Goal: Task Accomplishment & Management: Use online tool/utility

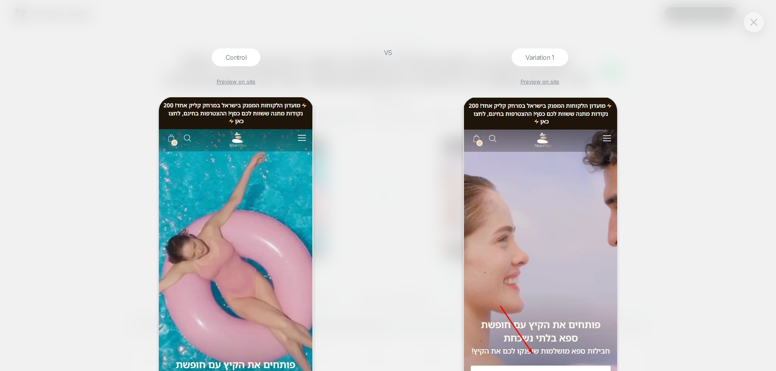
click at [757, 24] on img at bounding box center [753, 22] width 7 height 7
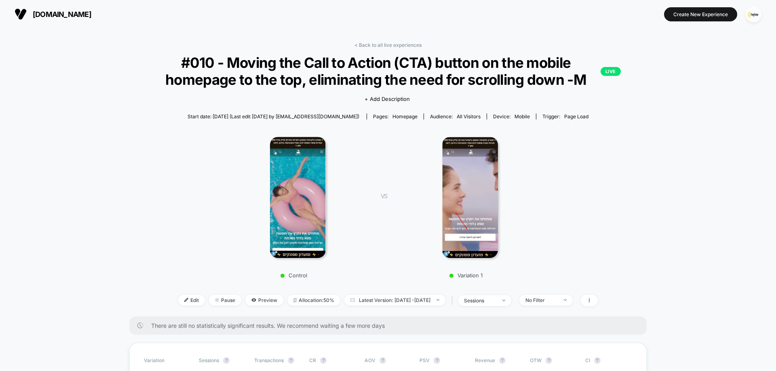
click at [410, 49] on div "< Back to all live experiences #010 - Moving the Call to Action (CTA) button on…" at bounding box center [387, 179] width 517 height 275
click at [409, 43] on link "< Back to all live experiences" at bounding box center [387, 45] width 67 height 6
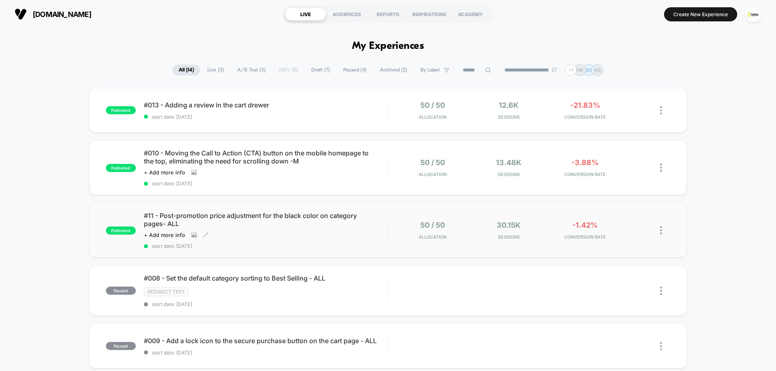
click at [285, 228] on div "#11 - Post-promotion price adjustment for the black color on category pages- AL…" at bounding box center [266, 231] width 244 height 38
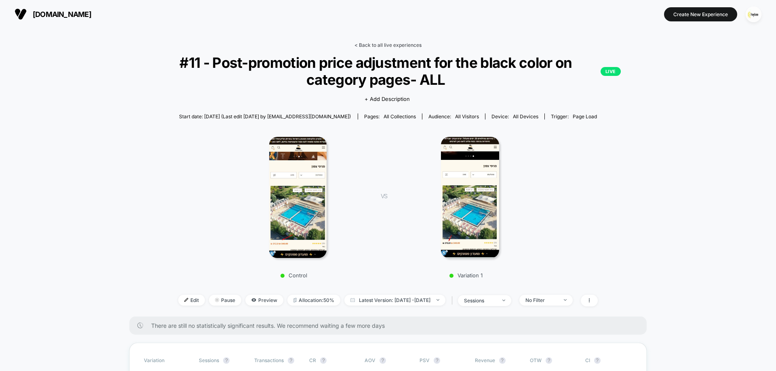
click at [393, 46] on link "< Back to all live experiences" at bounding box center [387, 45] width 67 height 6
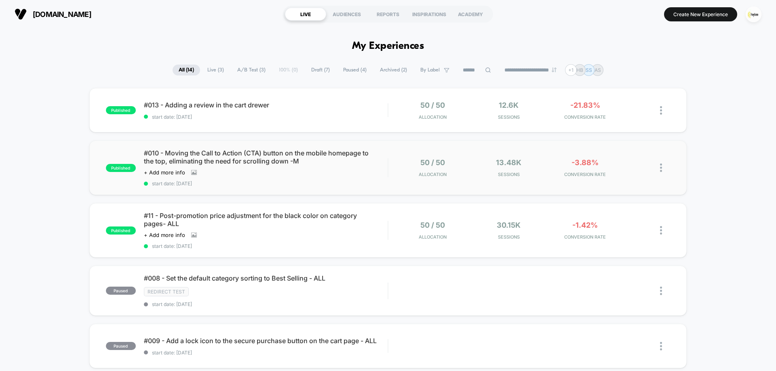
click at [351, 168] on div "#010 - Moving the Call to Action (CTA) button on the mobile homepage to the top…" at bounding box center [266, 168] width 244 height 38
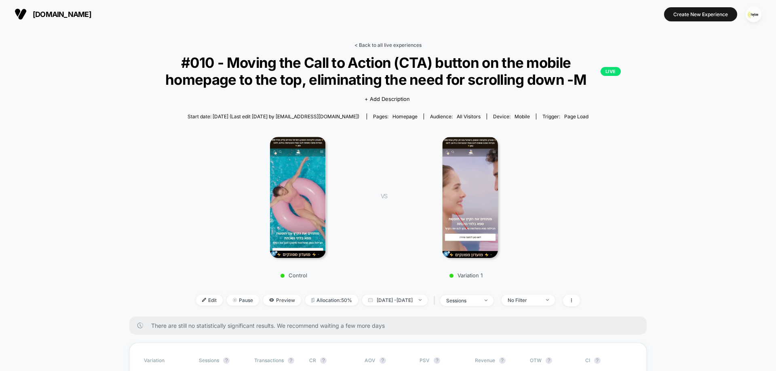
click at [400, 44] on link "< Back to all live experiences" at bounding box center [387, 45] width 67 height 6
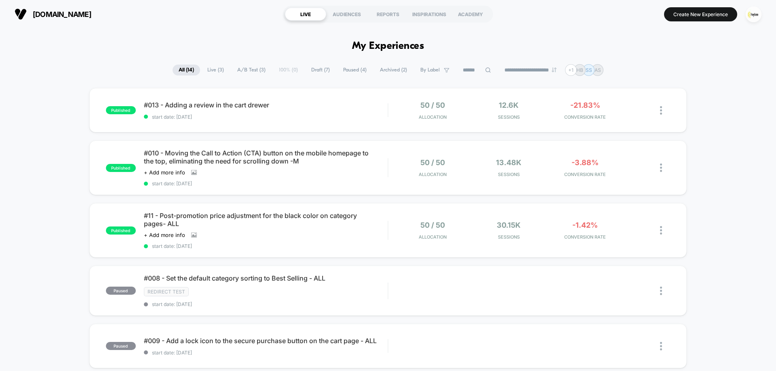
click at [365, 110] on div "#013 - Adding a review in the cart [PERSON_NAME] start date: [DATE]" at bounding box center [266, 110] width 244 height 19
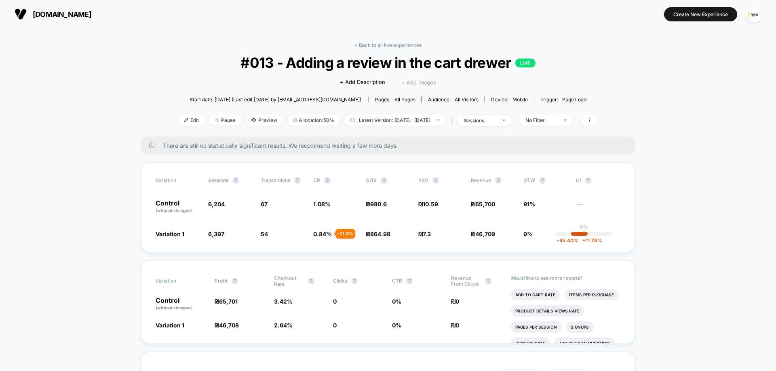
click at [418, 82] on span "+ Add Images" at bounding box center [418, 82] width 35 height 6
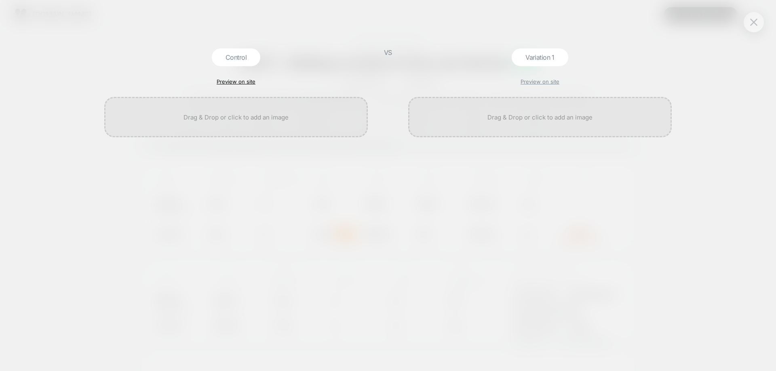
click at [240, 79] on link "Preview on site" at bounding box center [236, 81] width 39 height 6
click at [756, 22] on img at bounding box center [753, 22] width 7 height 7
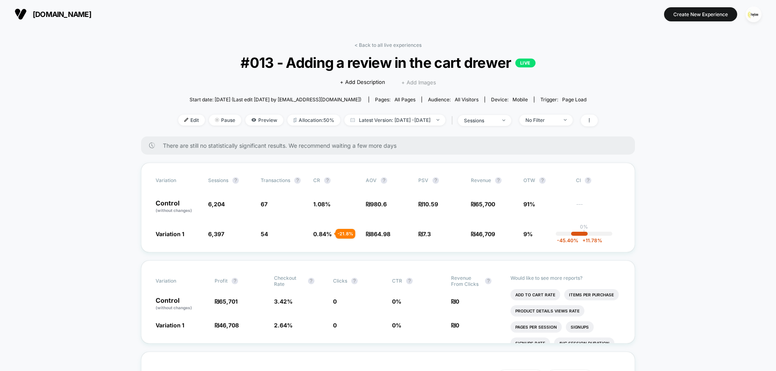
click at [412, 83] on span "+ Add Images" at bounding box center [418, 82] width 35 height 6
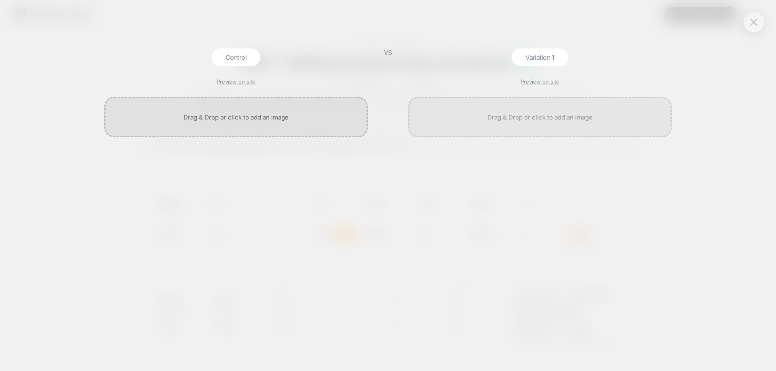
click at [215, 119] on div at bounding box center [235, 117] width 263 height 40
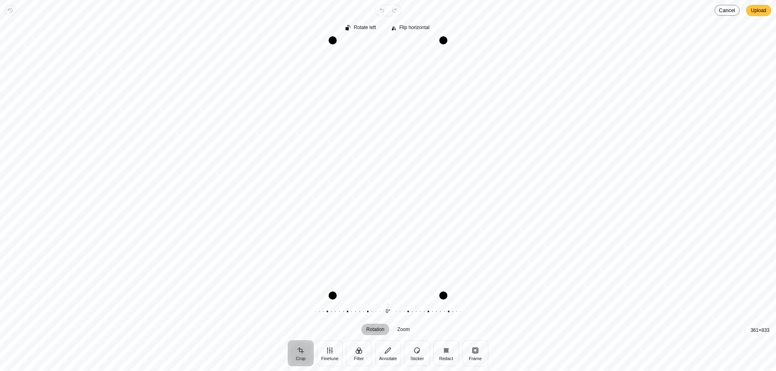
click at [756, 14] on span "Upload" at bounding box center [758, 11] width 15 height 10
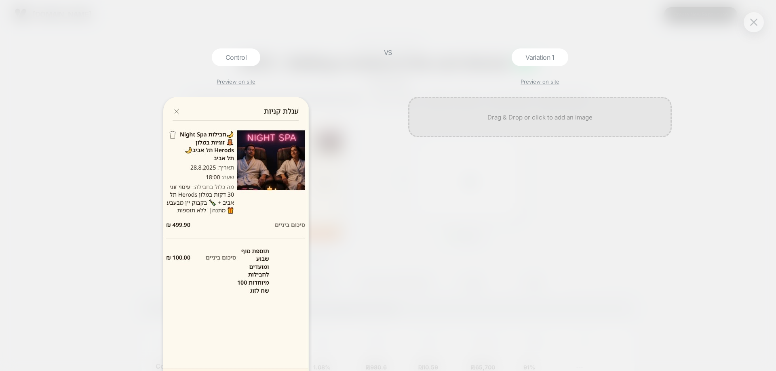
click at [549, 76] on div "Variation 1 Preview on site" at bounding box center [540, 209] width 272 height 323
click at [545, 80] on link "Preview on site" at bounding box center [539, 81] width 39 height 6
click at [544, 122] on div at bounding box center [539, 117] width 263 height 40
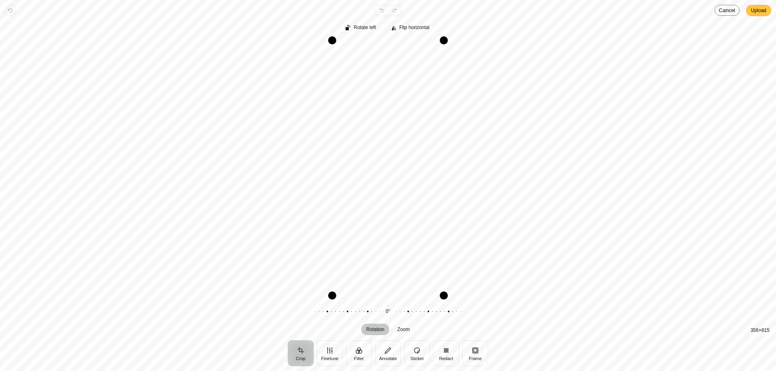
click at [753, 16] on span "Upload" at bounding box center [758, 10] width 15 height 11
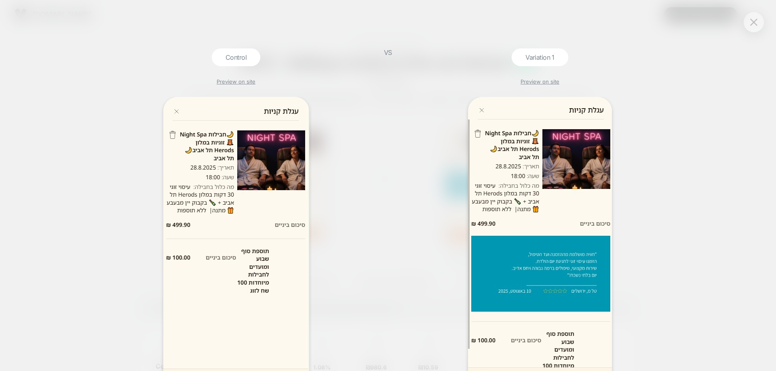
click at [760, 32] on div "Control Preview on site VS Variation 1 Preview on site" at bounding box center [388, 185] width 776 height 371
click at [760, 25] on div at bounding box center [753, 22] width 20 height 20
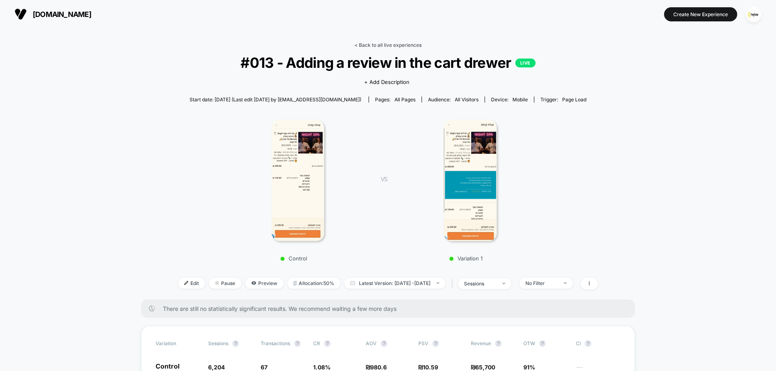
click at [413, 46] on link "< Back to all live experiences" at bounding box center [387, 45] width 67 height 6
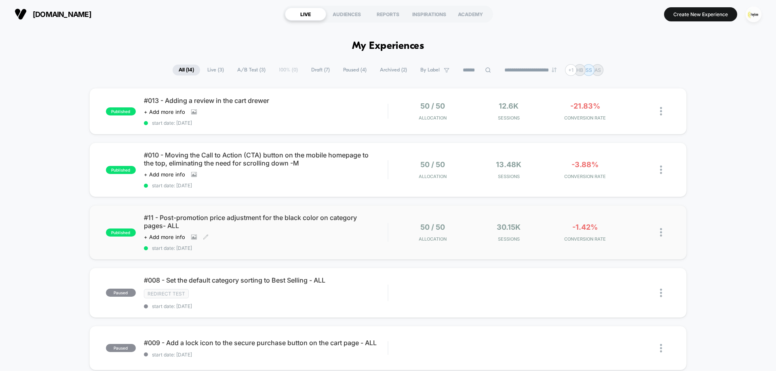
click at [280, 238] on div "Click to view images Click to edit experience details + Add more info" at bounding box center [229, 237] width 171 height 6
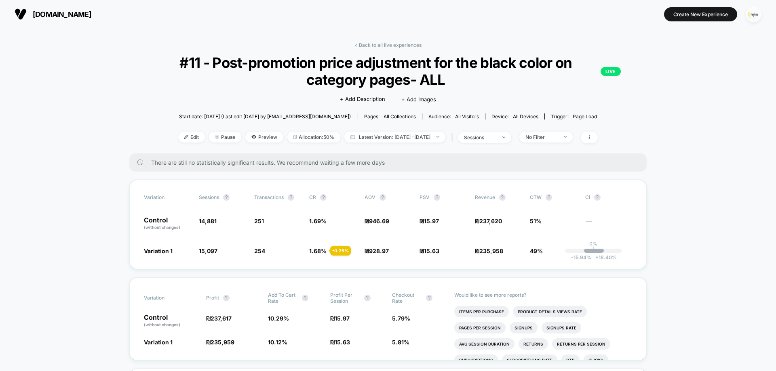
click at [750, 16] on img "button" at bounding box center [753, 14] width 16 height 16
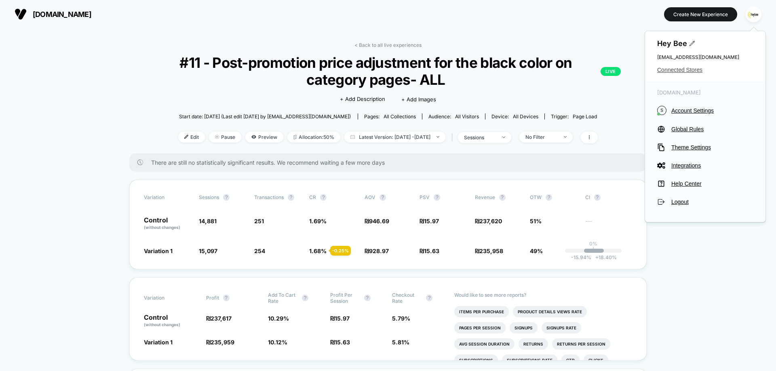
click at [698, 71] on span "Connected Stores" at bounding box center [705, 70] width 96 height 6
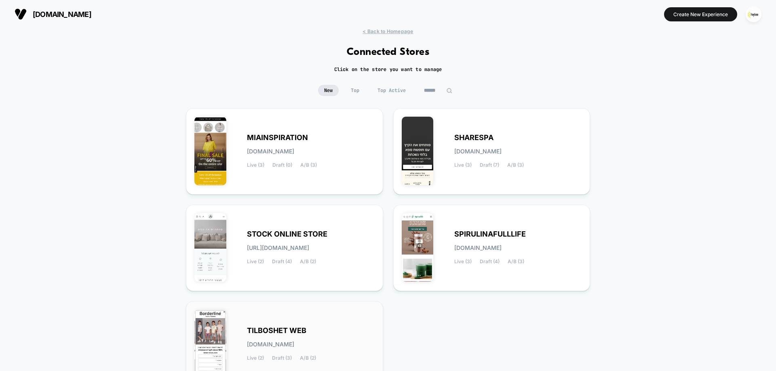
click at [272, 326] on div "TILBOSHET WEB tilboshet-web.myshopify.com Live (2) Draft (3) A/B (2)" at bounding box center [284, 344] width 180 height 69
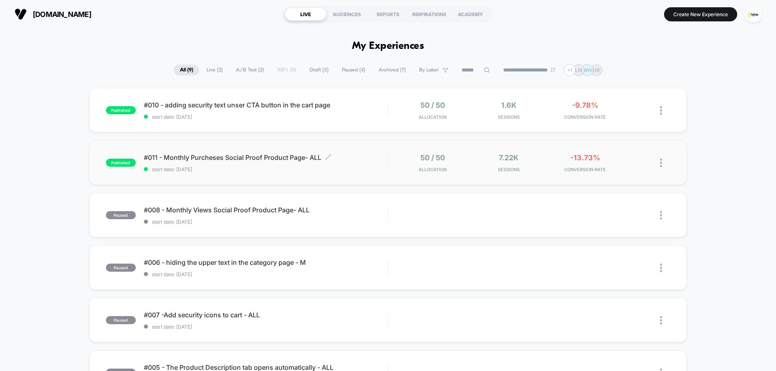
click at [253, 161] on span "#011 - Monthly Purcheses Social Proof Product Page- ALL Click to edit experienc…" at bounding box center [266, 158] width 244 height 8
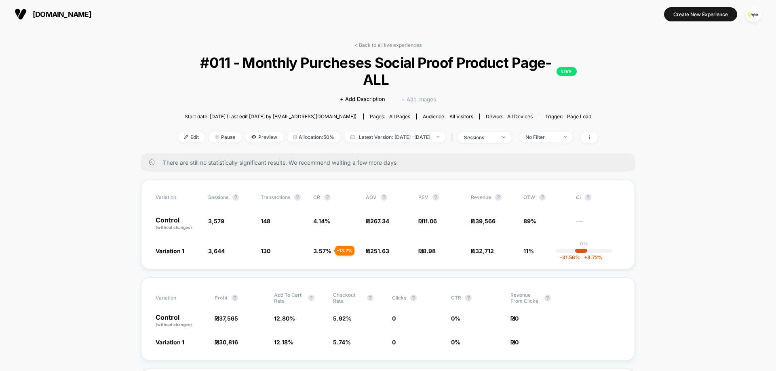
click at [409, 96] on span "+ Add Images" at bounding box center [418, 99] width 35 height 6
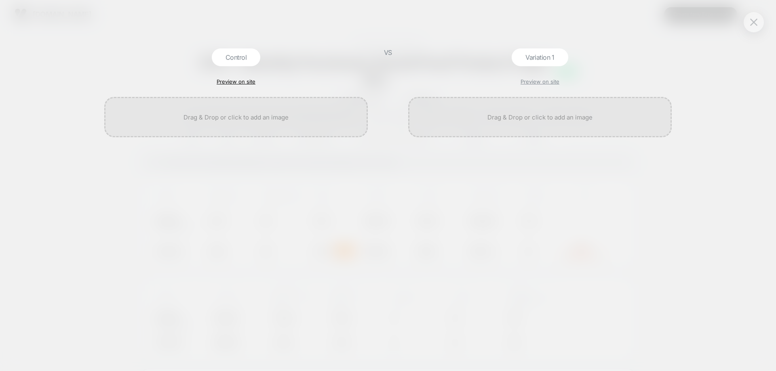
click at [224, 82] on link "Preview on site" at bounding box center [236, 81] width 39 height 6
click at [250, 82] on link "Preview on site" at bounding box center [236, 81] width 39 height 6
click at [755, 22] on img at bounding box center [753, 22] width 7 height 7
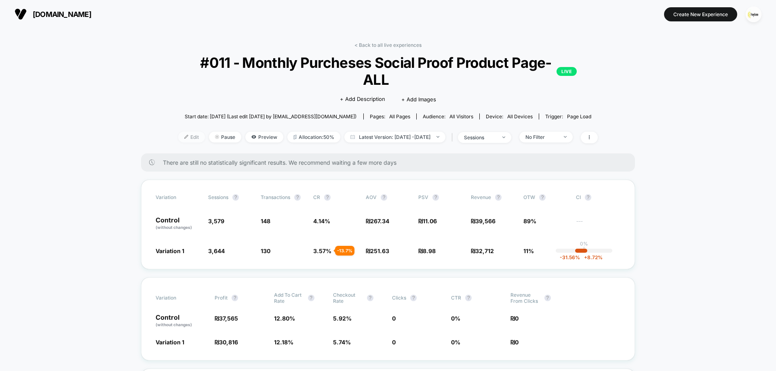
click at [178, 132] on span "Edit" at bounding box center [191, 137] width 27 height 11
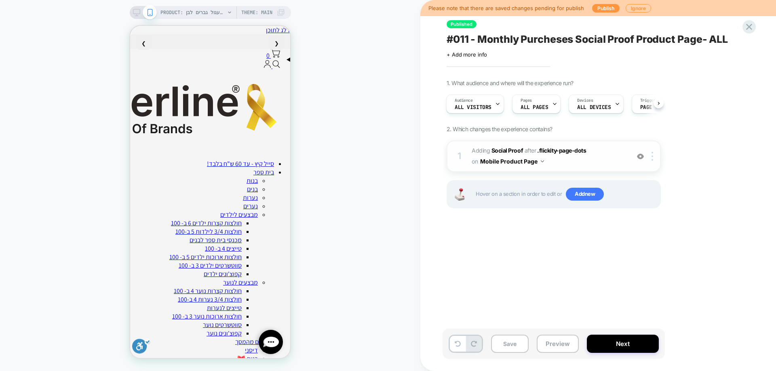
click at [643, 159] on img at bounding box center [640, 156] width 7 height 7
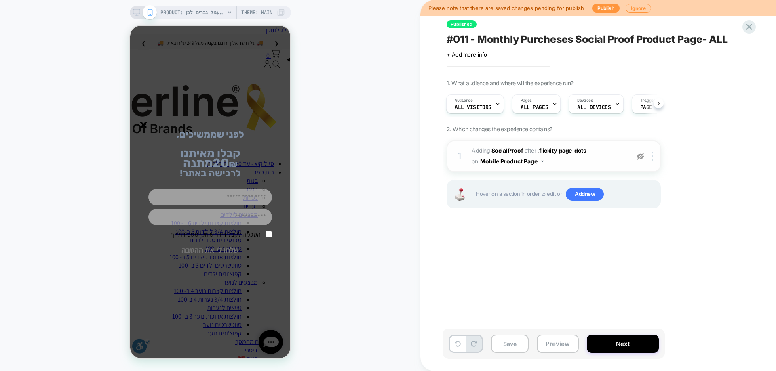
click at [145, 126] on line "סגור" at bounding box center [144, 125] width 6 height 6
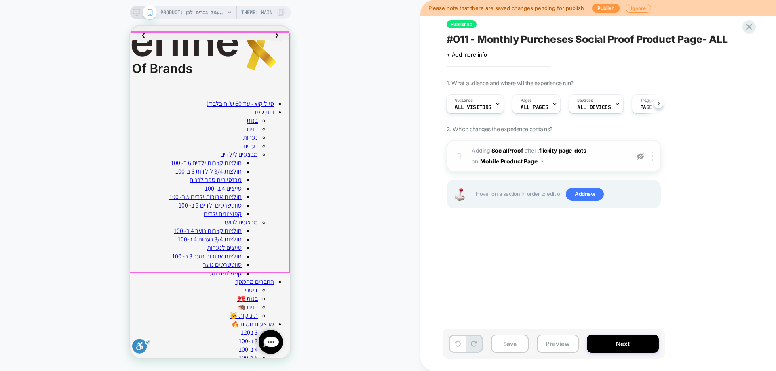
scroll to position [40, 0]
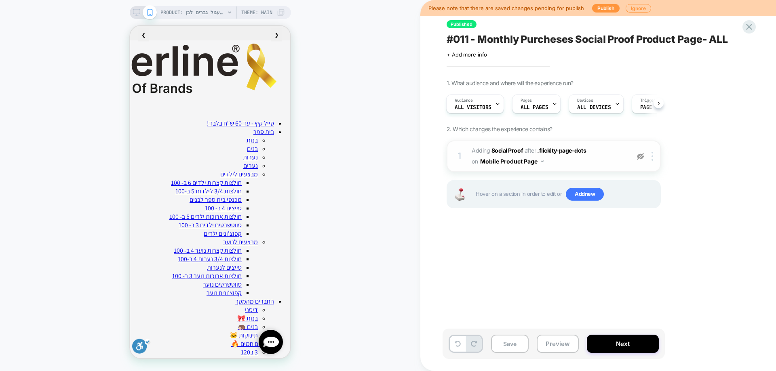
click at [644, 156] on div at bounding box center [640, 156] width 13 height 9
click at [745, 29] on icon at bounding box center [748, 26] width 11 height 11
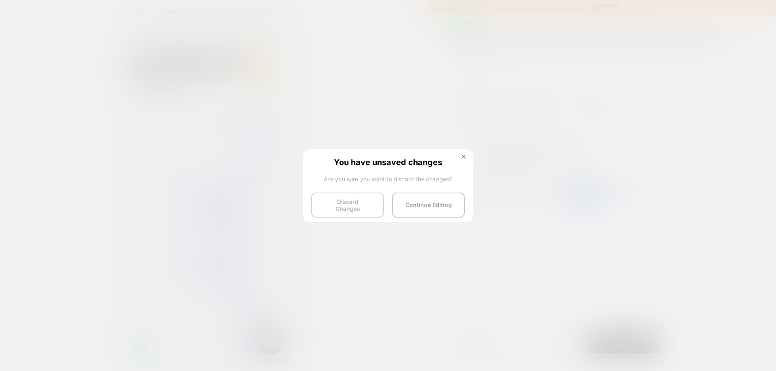
click at [346, 205] on button "Discard Changes" at bounding box center [347, 205] width 73 height 25
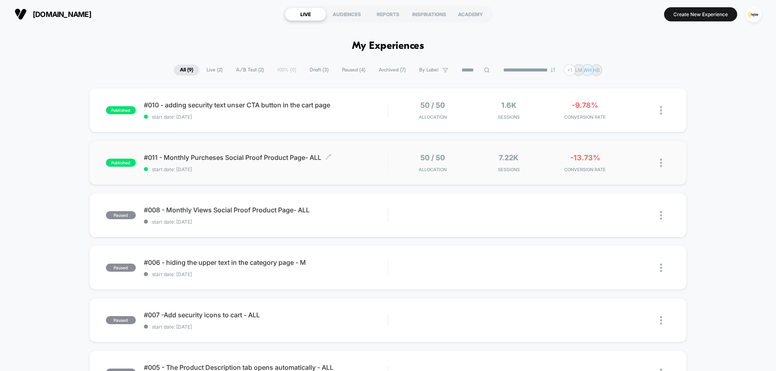
click at [265, 168] on span "start date: 12.8.2025" at bounding box center [266, 169] width 244 height 6
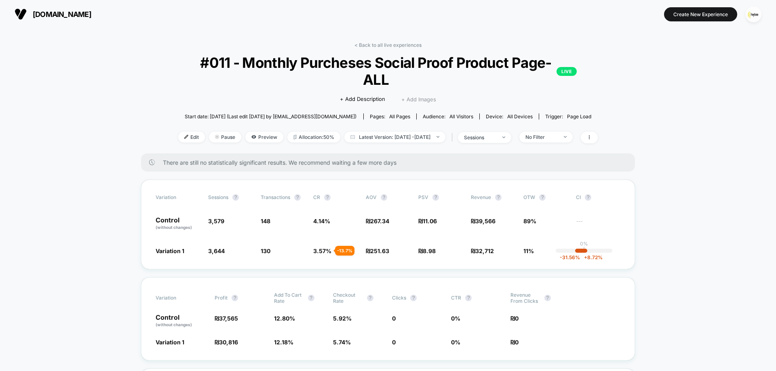
click at [418, 96] on span "+ Add Images" at bounding box center [418, 99] width 35 height 6
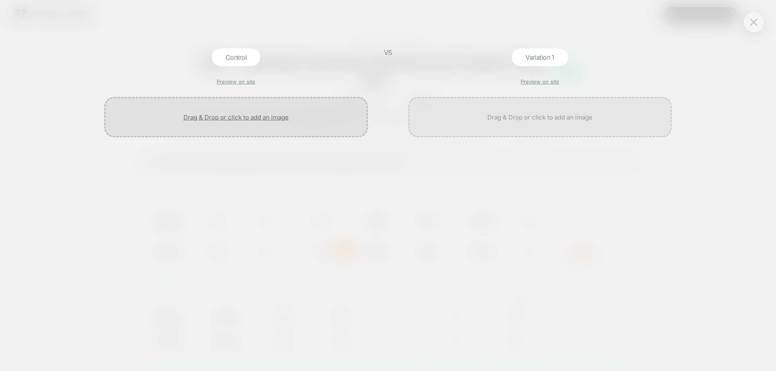
click at [263, 116] on div at bounding box center [235, 117] width 263 height 40
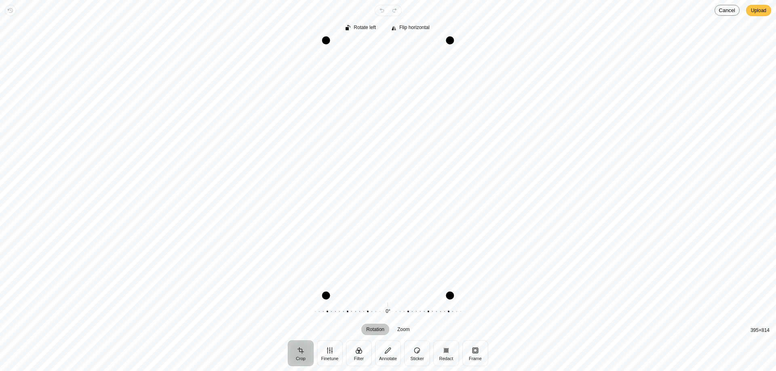
click at [759, 14] on span "Upload" at bounding box center [758, 11] width 15 height 10
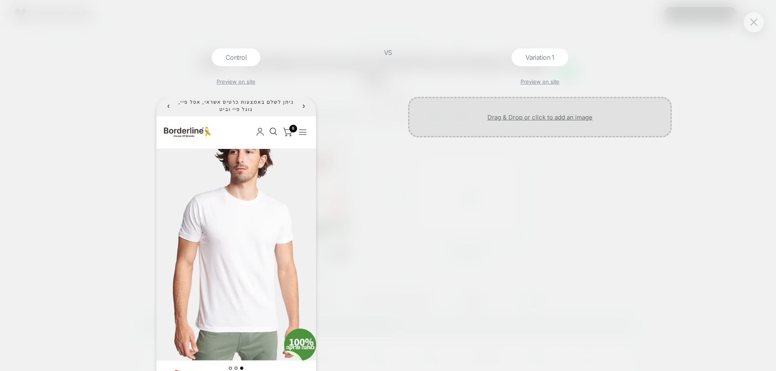
click at [526, 116] on div at bounding box center [539, 117] width 263 height 40
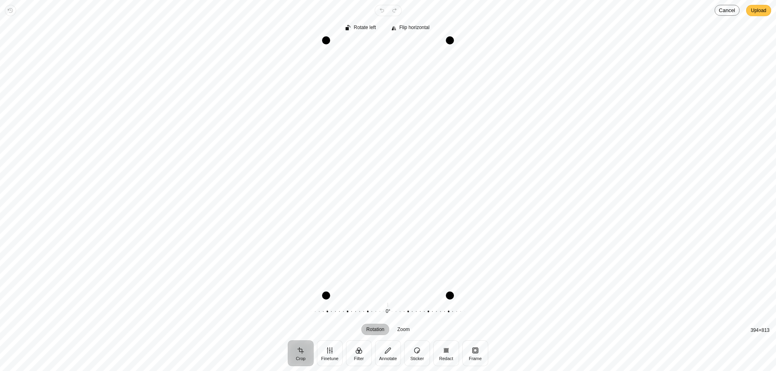
click at [760, 11] on span "Upload" at bounding box center [758, 11] width 15 height 10
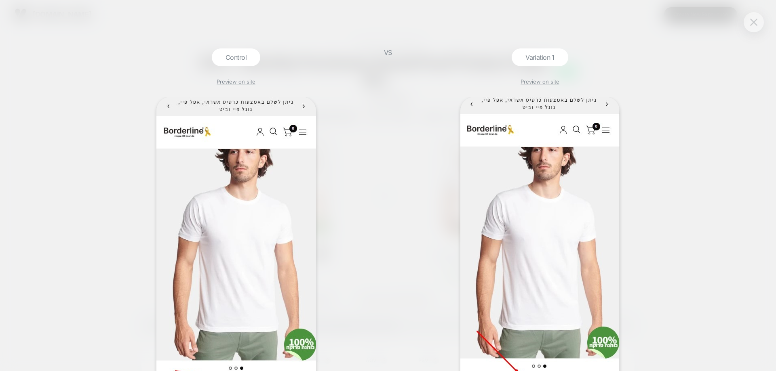
click at [757, 23] on button at bounding box center [753, 22] width 12 height 12
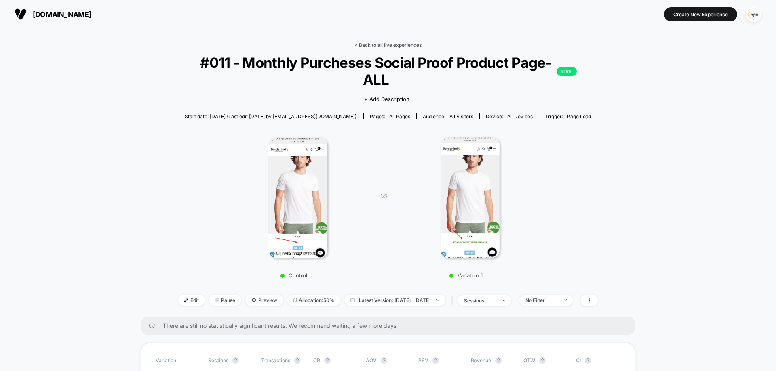
click at [397, 46] on link "< Back to all live experiences" at bounding box center [387, 45] width 67 height 6
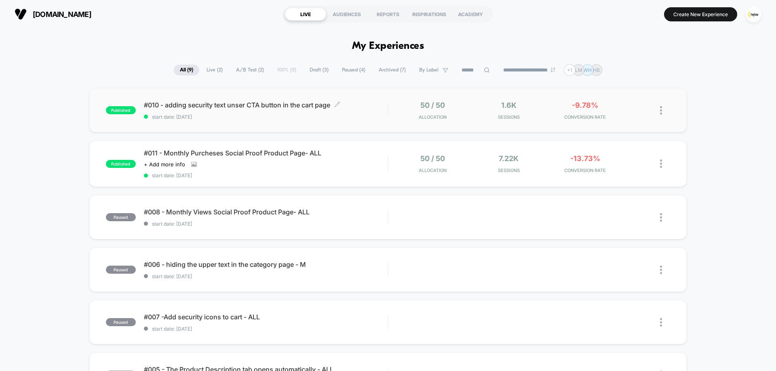
click at [254, 111] on div "#010 - adding security text unser CTA button in the cart page Click to edit exp…" at bounding box center [266, 110] width 244 height 19
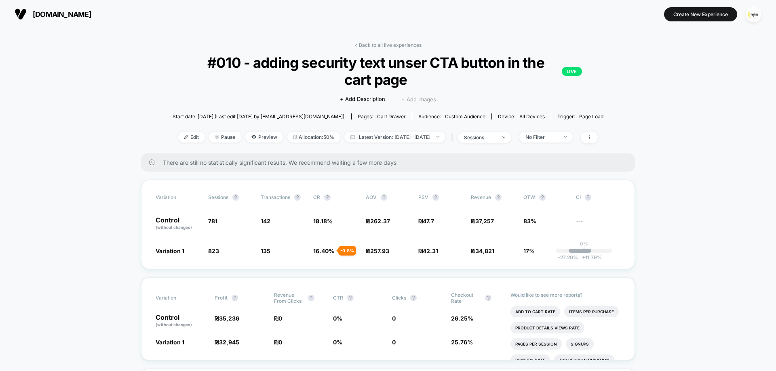
click at [427, 100] on span "+ Add Images" at bounding box center [418, 99] width 35 height 6
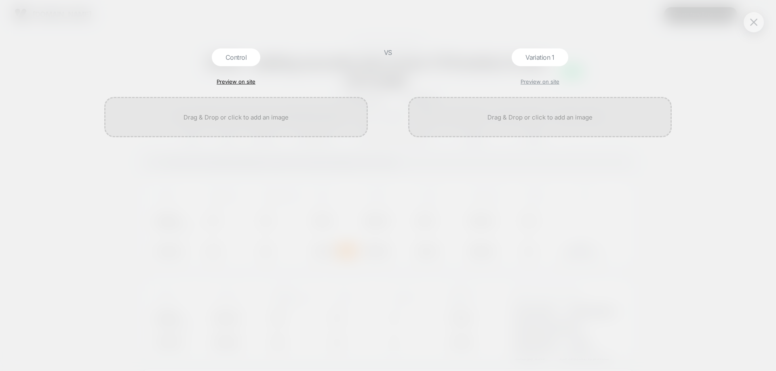
click at [252, 84] on link "Preview on site" at bounding box center [236, 81] width 39 height 6
click at [739, 20] on div "Control Preview on site VS Variation 1 Preview on site" at bounding box center [388, 185] width 776 height 371
click at [747, 20] on div at bounding box center [753, 22] width 20 height 20
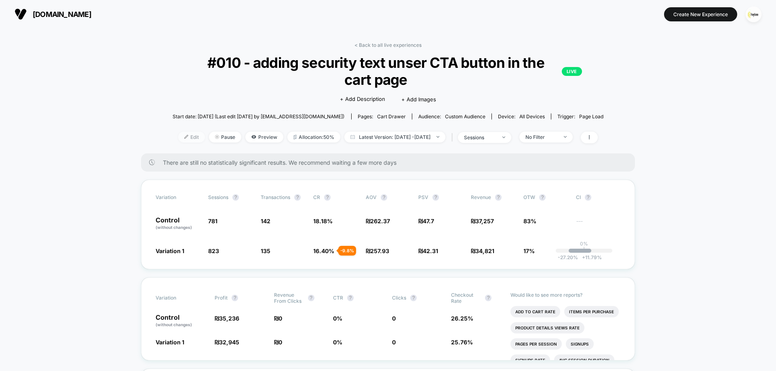
click at [185, 138] on span "Edit" at bounding box center [191, 137] width 27 height 11
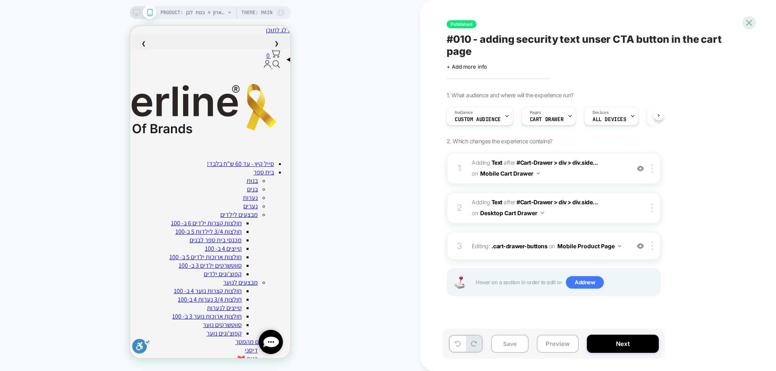
scroll to position [0, 0]
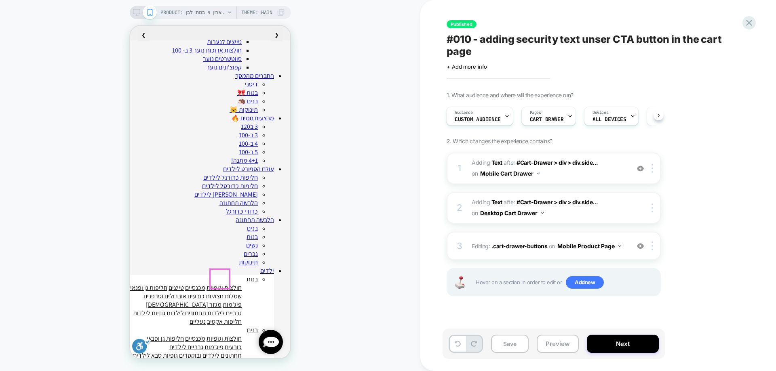
scroll to position [323, 0]
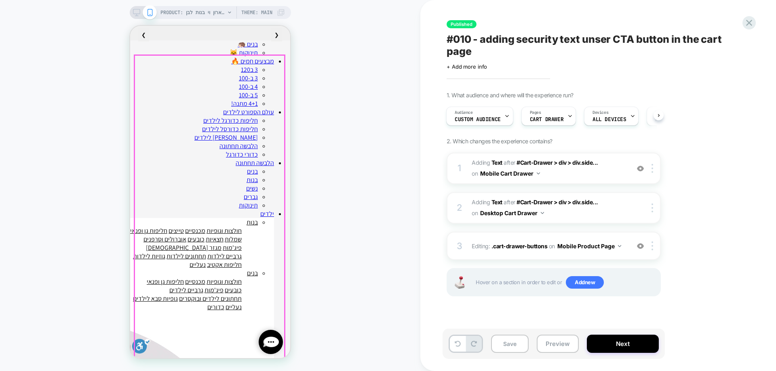
scroll to position [121, 0]
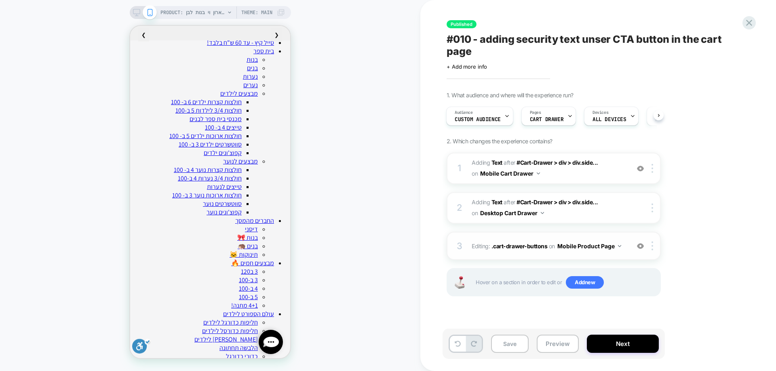
click at [641, 244] on img at bounding box center [640, 246] width 7 height 7
click at [640, 170] on img at bounding box center [640, 168] width 7 height 7
click at [636, 171] on div at bounding box center [640, 168] width 13 height 9
click at [640, 252] on div "3 Editing : .cart-drawer-buttons .cart-drawer-buttons on Mobile Product Page De…" at bounding box center [553, 246] width 214 height 28
click at [640, 246] on img at bounding box center [640, 246] width 7 height 7
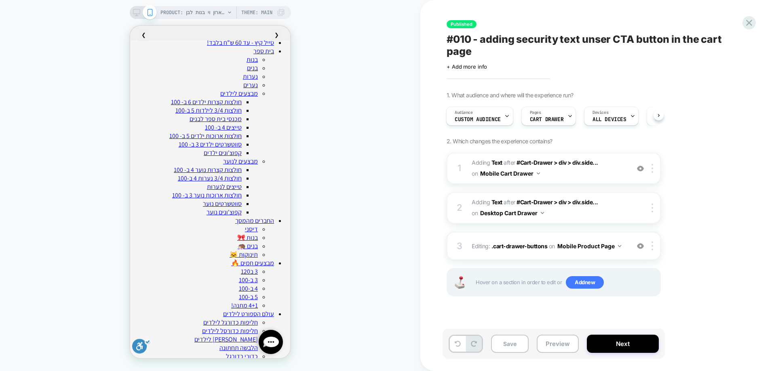
click at [640, 246] on img at bounding box center [640, 246] width 7 height 7
click at [641, 169] on img at bounding box center [640, 168] width 7 height 7
click at [642, 245] on img at bounding box center [640, 246] width 7 height 7
click at [642, 172] on div at bounding box center [640, 168] width 13 height 9
click at [743, 24] on div at bounding box center [749, 23] width 17 height 17
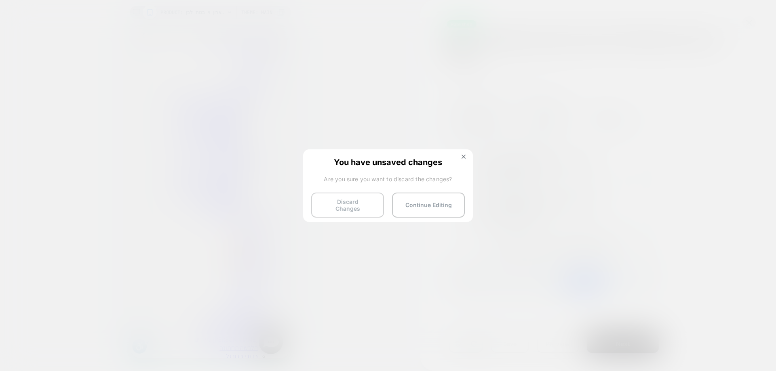
click at [353, 200] on button "Discard Changes" at bounding box center [347, 205] width 73 height 25
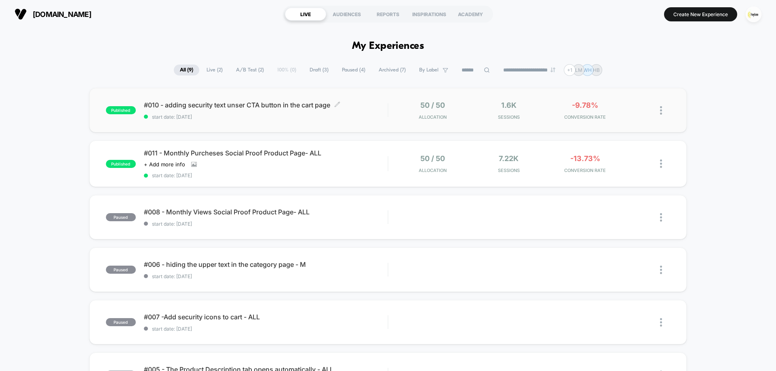
click at [309, 109] on div "#010 - adding security text unser CTA button in the cart page Click to edit exp…" at bounding box center [266, 110] width 244 height 19
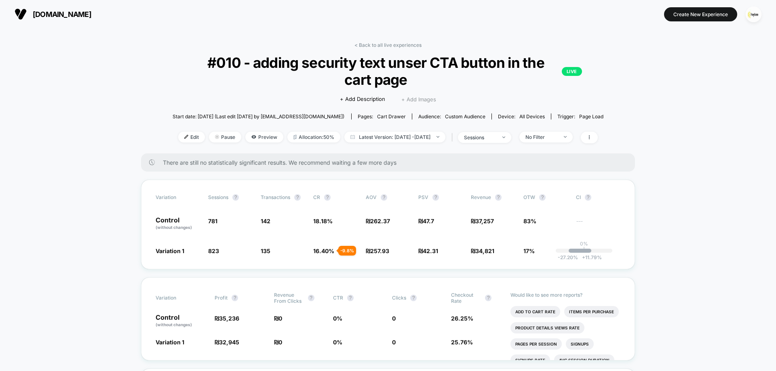
click at [412, 101] on span "+ Add Images" at bounding box center [418, 99] width 35 height 6
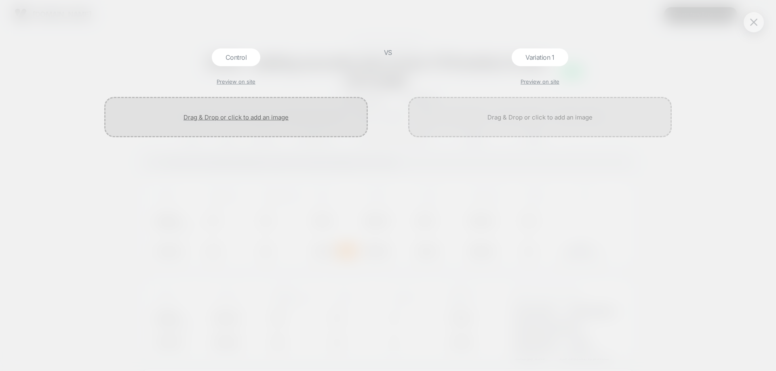
click at [247, 116] on div at bounding box center [235, 117] width 263 height 40
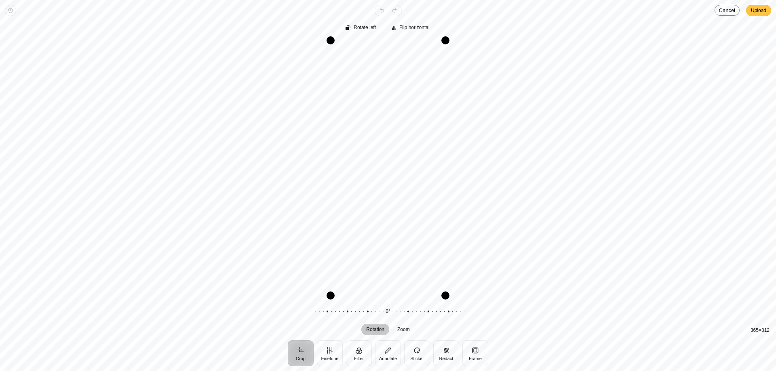
click at [758, 12] on span "Upload" at bounding box center [758, 11] width 15 height 10
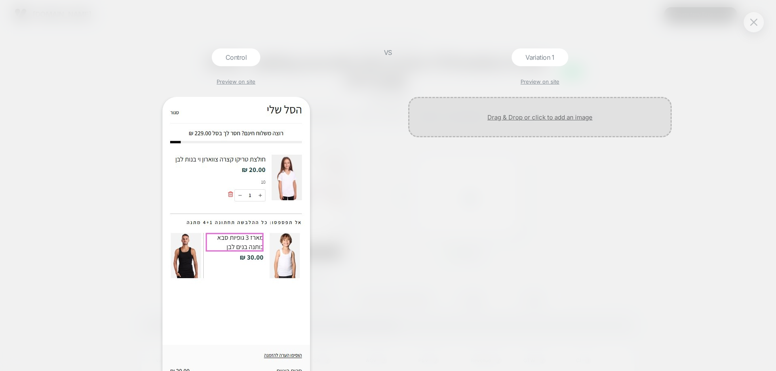
click at [556, 116] on div at bounding box center [539, 117] width 263 height 40
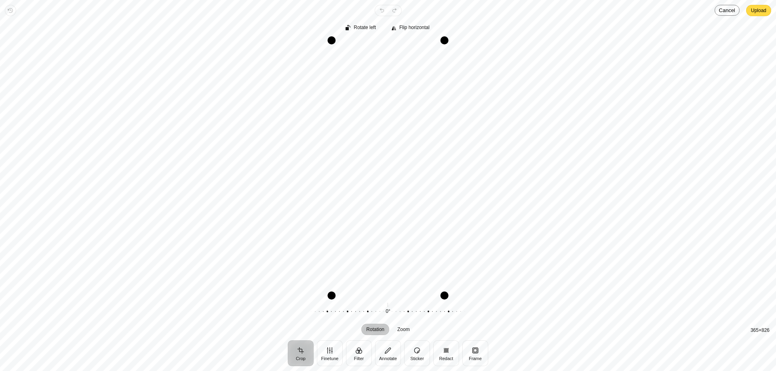
click at [753, 13] on span "Upload" at bounding box center [758, 11] width 15 height 10
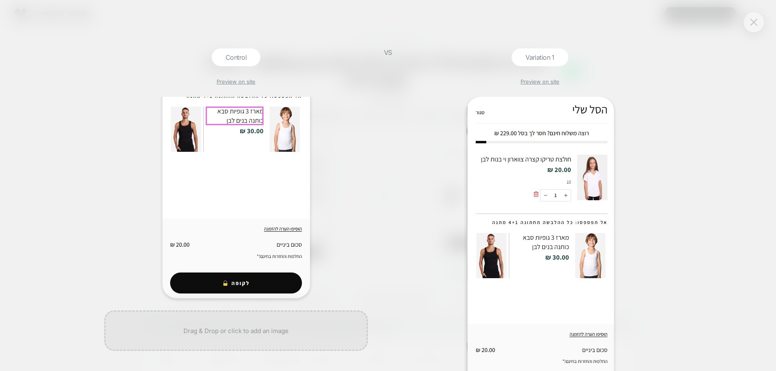
click at [756, 21] on img at bounding box center [753, 22] width 7 height 7
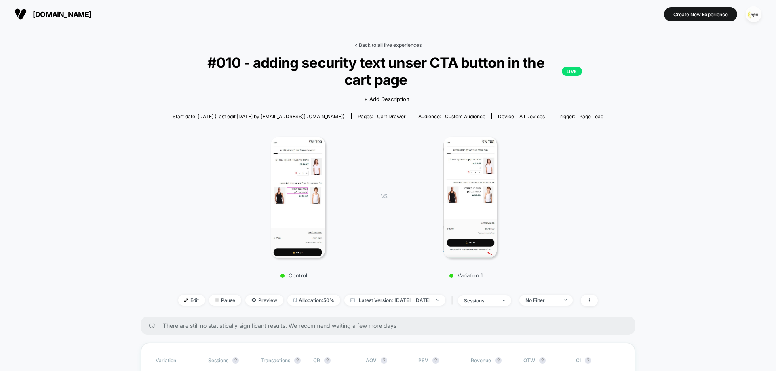
click at [368, 45] on link "< Back to all live experiences" at bounding box center [387, 45] width 67 height 6
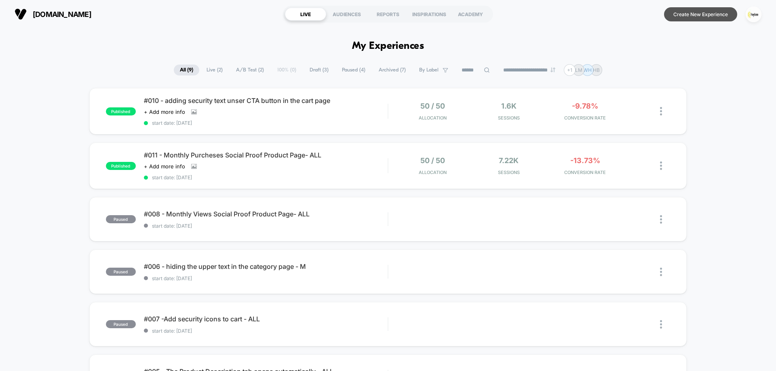
click at [715, 15] on button "Create New Experience" at bounding box center [700, 14] width 73 height 14
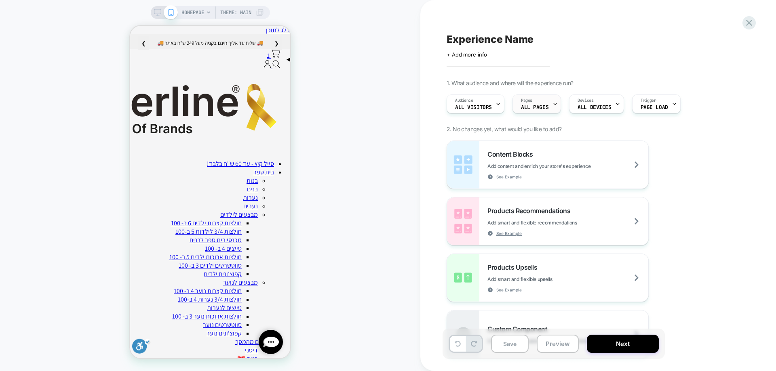
click at [527, 108] on span "ALL PAGES" at bounding box center [534, 108] width 27 height 6
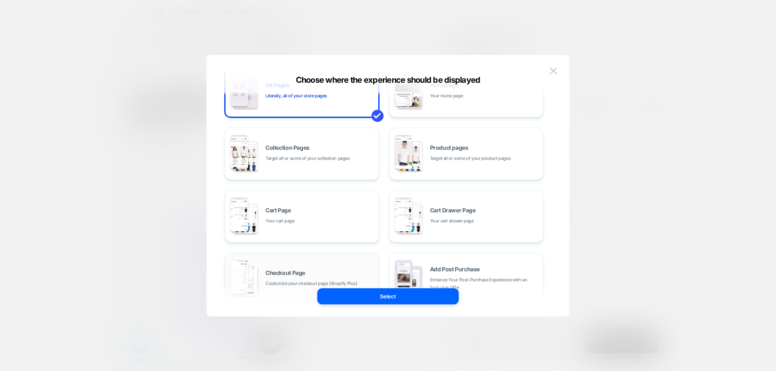
scroll to position [81, 0]
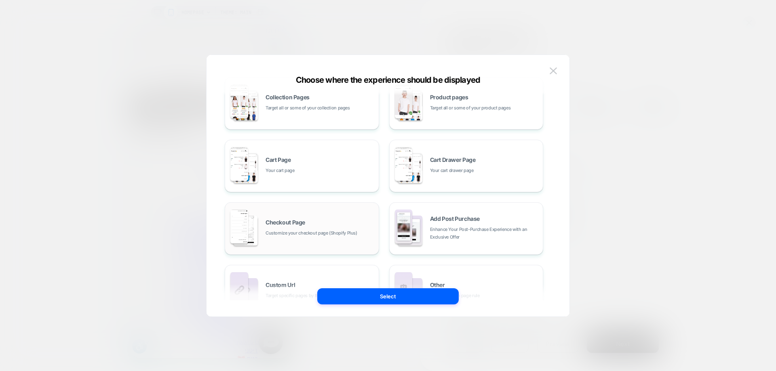
click at [270, 227] on div "Checkout Page Customize your checkout page (Shopify Plus)" at bounding box center [319, 228] width 109 height 17
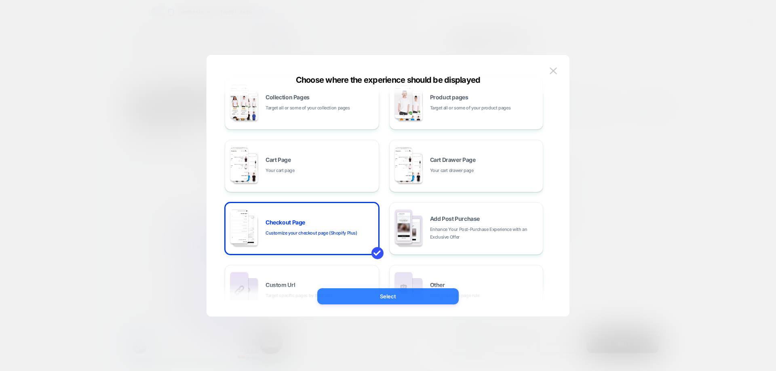
click at [387, 293] on button "Select" at bounding box center [387, 296] width 141 height 16
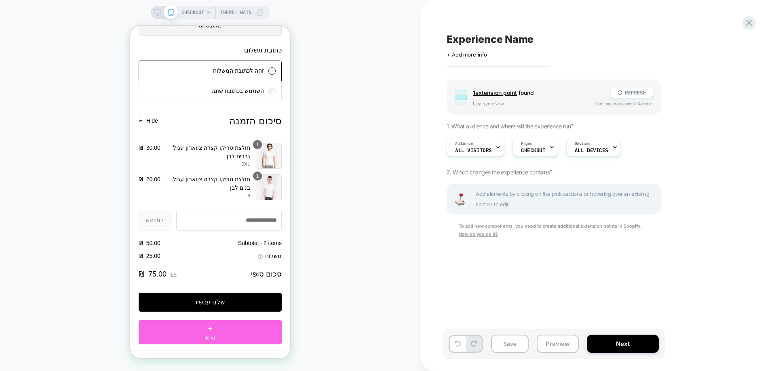
scroll to position [769, 0]
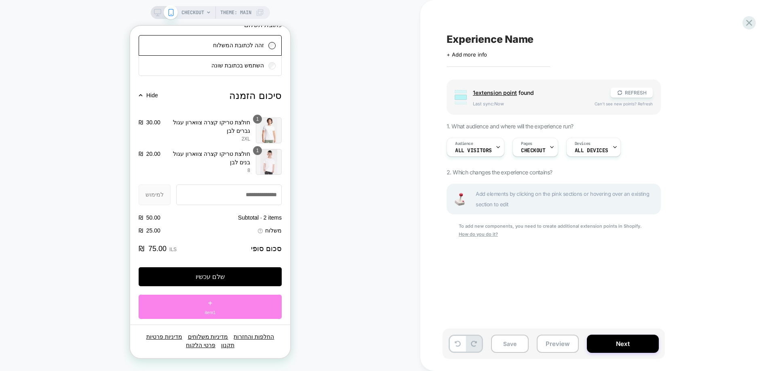
click at [227, 299] on div "+ item1" at bounding box center [210, 307] width 143 height 24
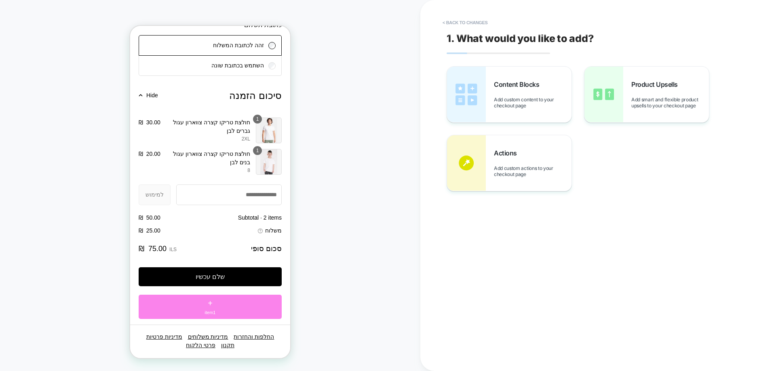
scroll to position [763, 0]
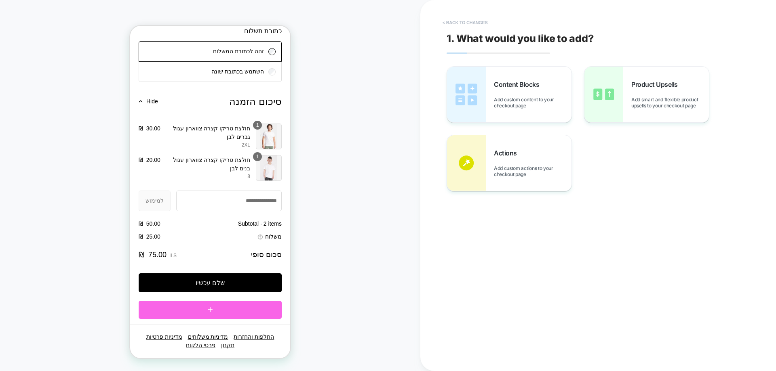
click at [464, 20] on button "< Back to changes" at bounding box center [464, 22] width 53 height 13
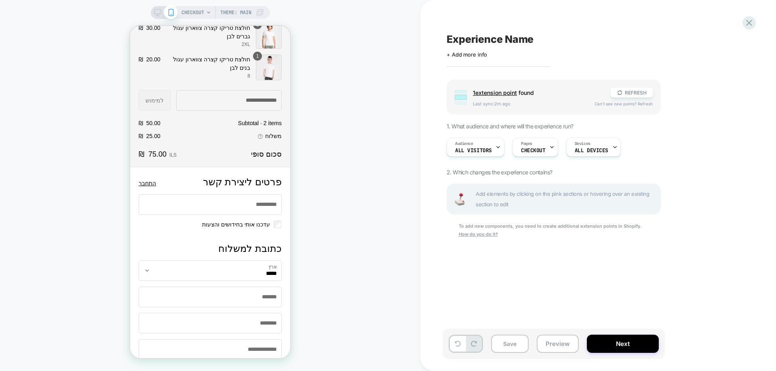
scroll to position [0, 0]
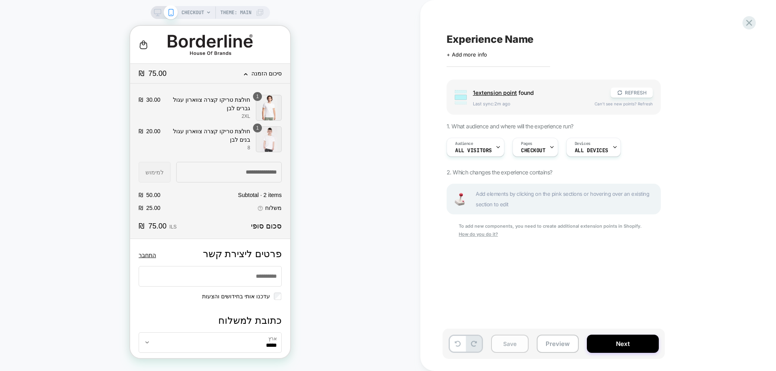
click at [502, 345] on button "Save" at bounding box center [510, 344] width 38 height 18
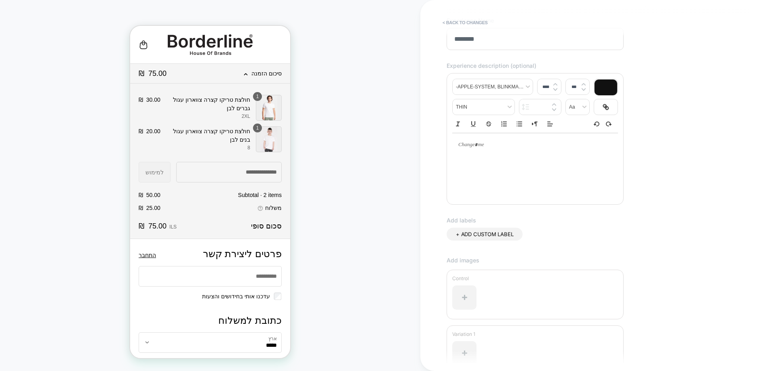
scroll to position [145, 0]
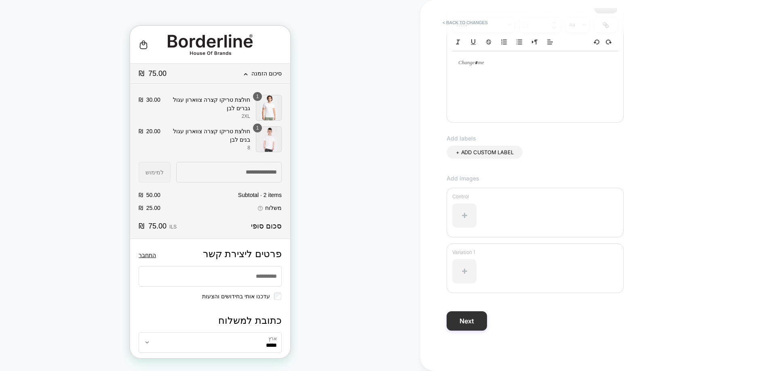
type input "********"
click at [457, 326] on button "Next" at bounding box center [466, 321] width 40 height 19
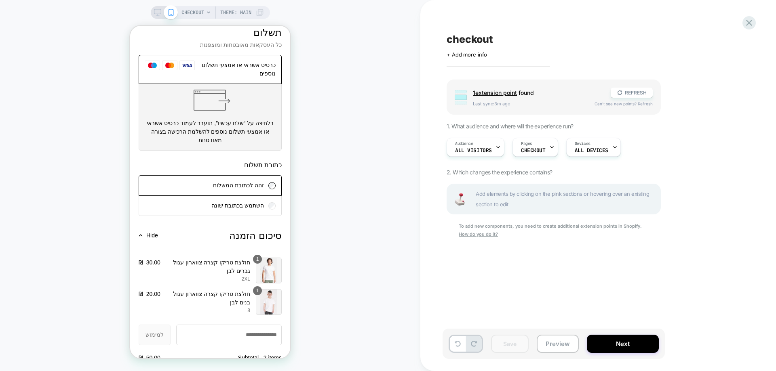
scroll to position [527, 0]
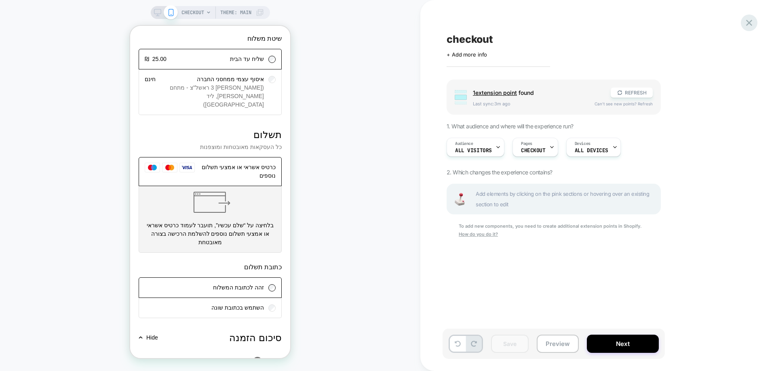
click at [746, 17] on icon at bounding box center [748, 22] width 11 height 11
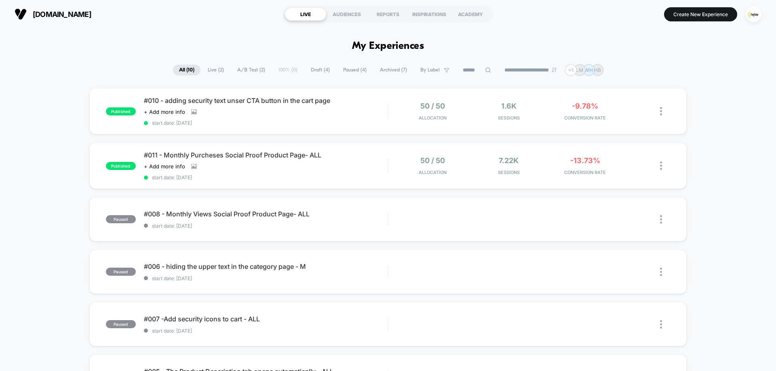
click at [394, 70] on span "Archived ( 7 )" at bounding box center [393, 70] width 39 height 11
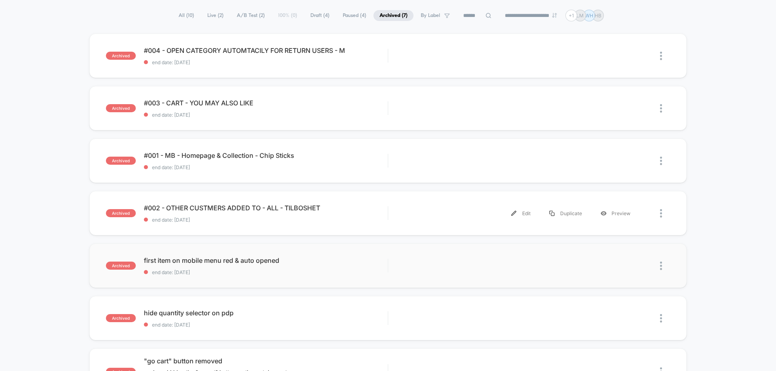
scroll to position [40, 0]
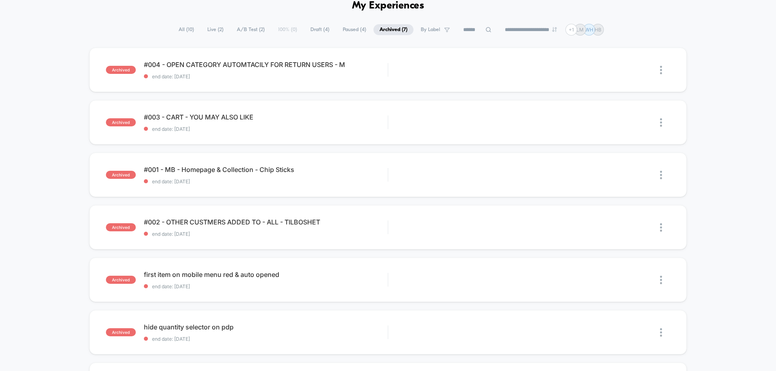
click at [345, 33] on span "Paused ( 4 )" at bounding box center [355, 29] width 36 height 11
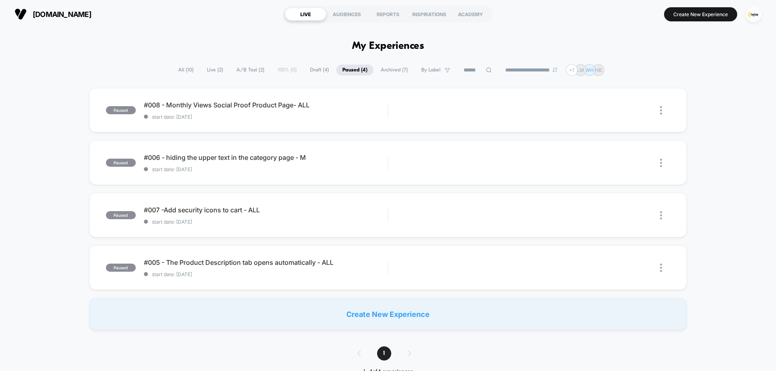
click at [320, 70] on span "Draft ( 4 )" at bounding box center [319, 70] width 31 height 11
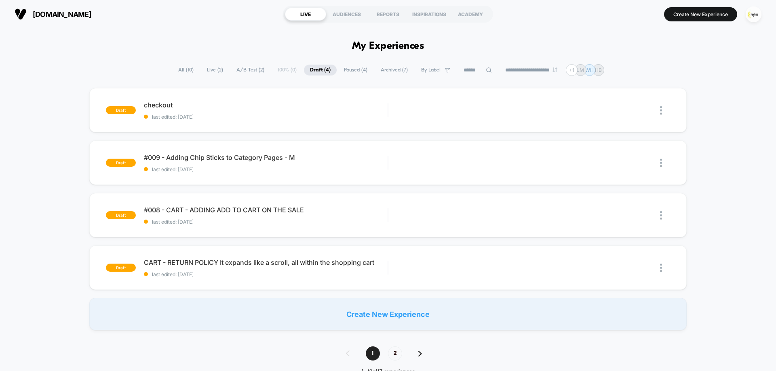
click at [237, 71] on span "A/B Test ( 2 )" at bounding box center [250, 70] width 40 height 11
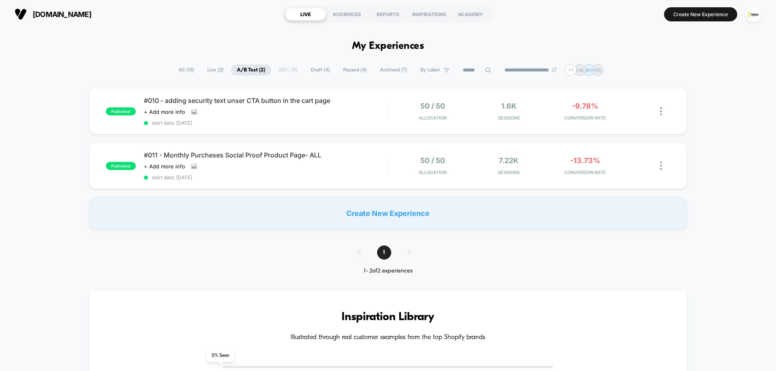
click at [213, 73] on span "Live ( 2 )" at bounding box center [215, 70] width 28 height 11
click at [187, 73] on span "All ( 10 )" at bounding box center [186, 70] width 27 height 11
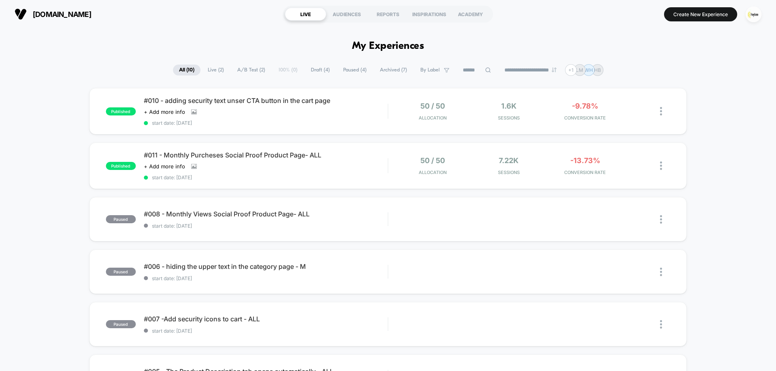
click at [317, 72] on span "Draft ( 4 )" at bounding box center [320, 70] width 31 height 11
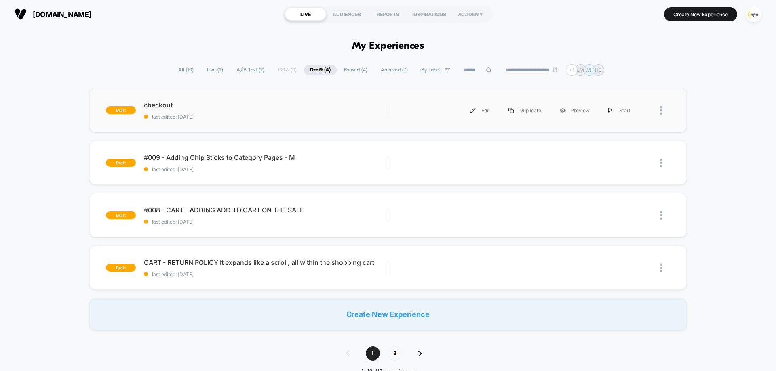
click at [204, 103] on span "checkout" at bounding box center [266, 105] width 244 height 8
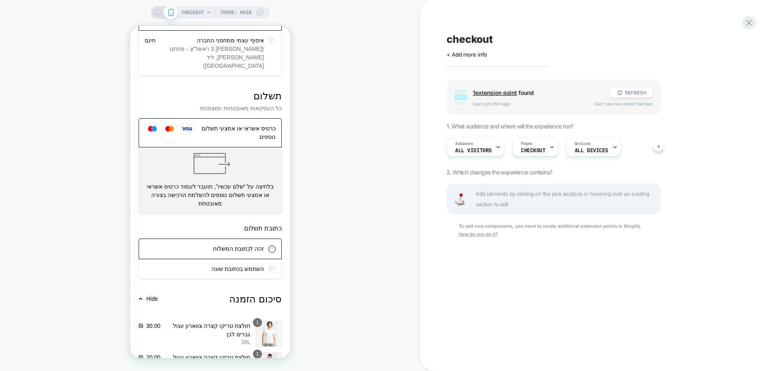
scroll to position [769, 0]
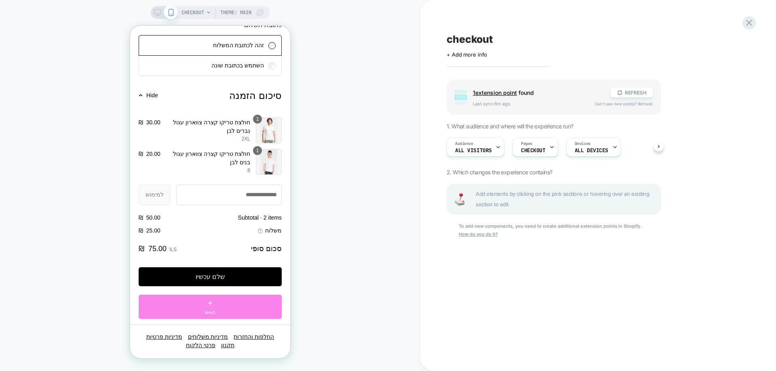
click at [194, 301] on div "+ item1" at bounding box center [210, 307] width 143 height 24
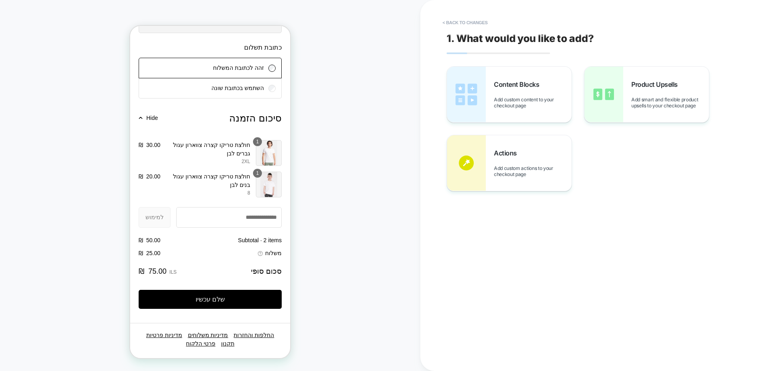
scroll to position [763, 0]
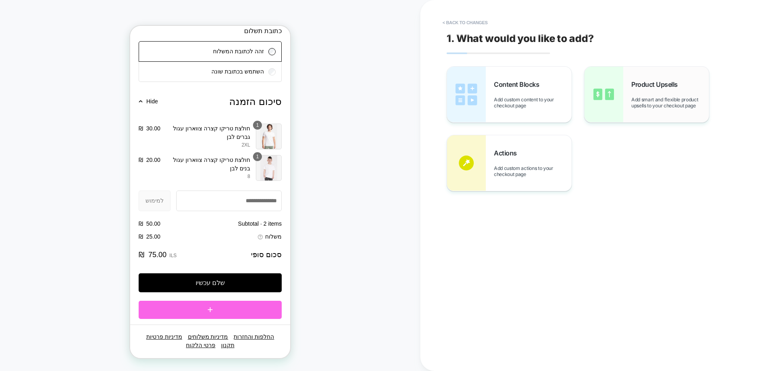
click at [662, 101] on span "Add smart and flexible product upsells to your checkout page" at bounding box center [670, 103] width 78 height 12
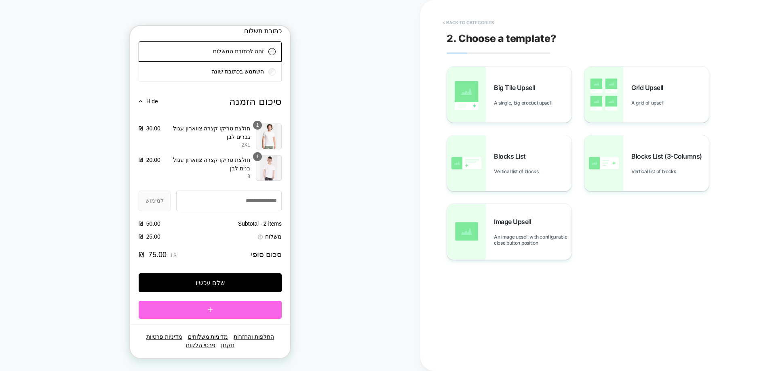
click at [476, 23] on button "< Back to categories" at bounding box center [467, 22] width 59 height 13
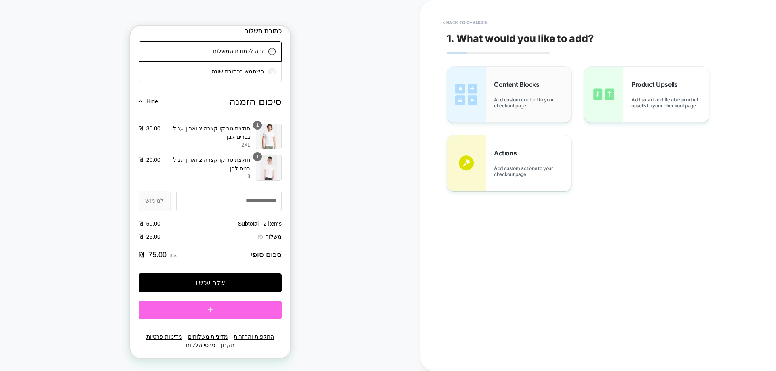
click at [512, 101] on span "Add custom content to your checkout page" at bounding box center [533, 103] width 78 height 12
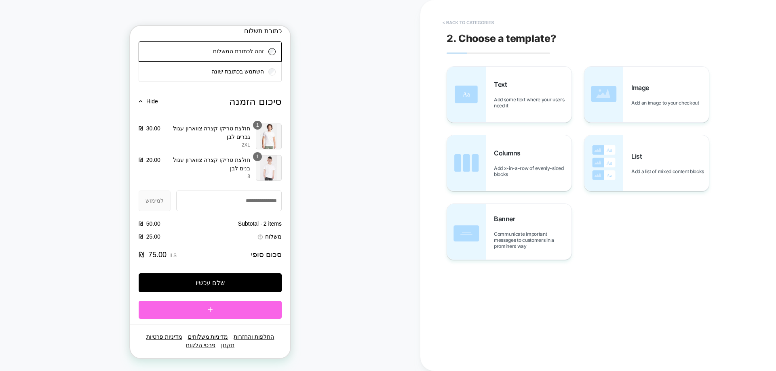
click at [479, 28] on button "< Back to categories" at bounding box center [467, 22] width 59 height 13
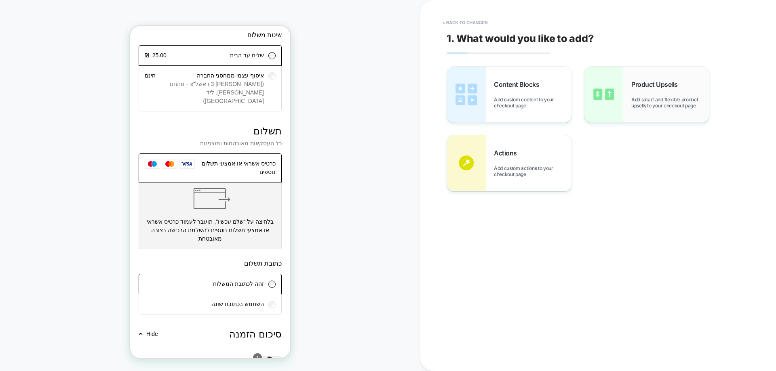
scroll to position [480, 0]
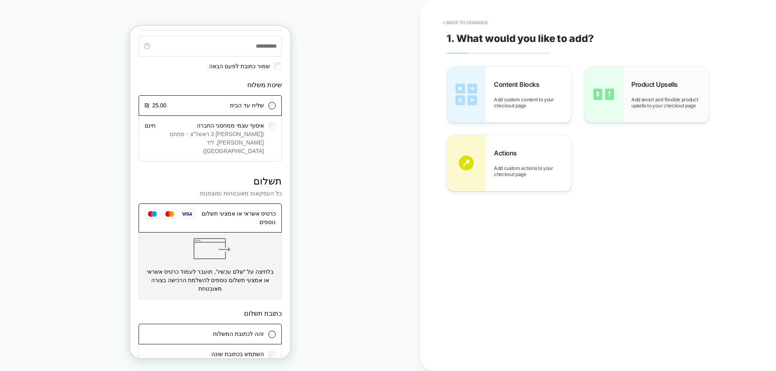
click at [644, 88] on div "Product Upsells Add smart and flexible product upsells to your checkout page" at bounding box center [670, 94] width 78 height 28
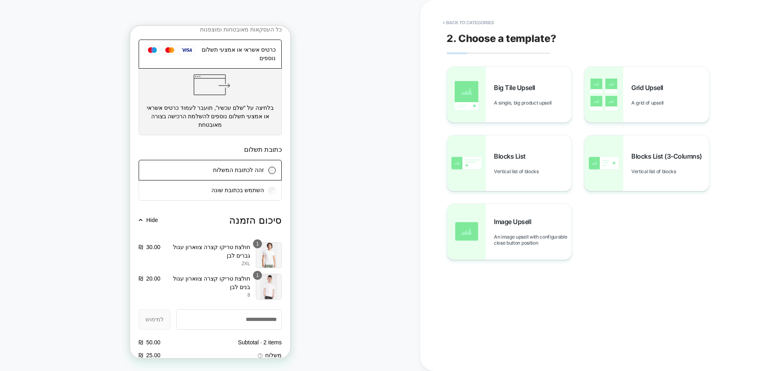
scroll to position [763, 0]
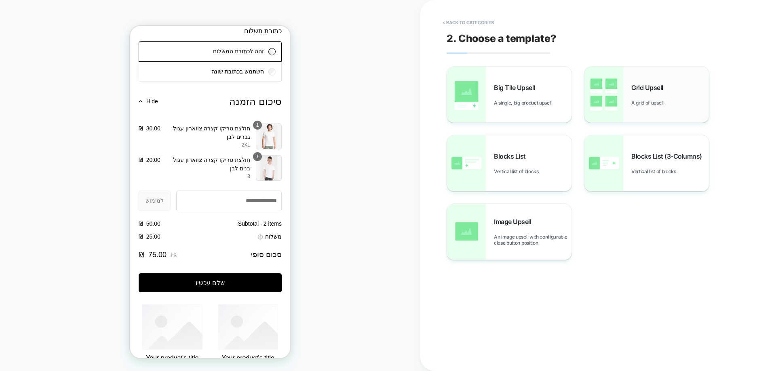
click at [615, 87] on img at bounding box center [603, 95] width 39 height 56
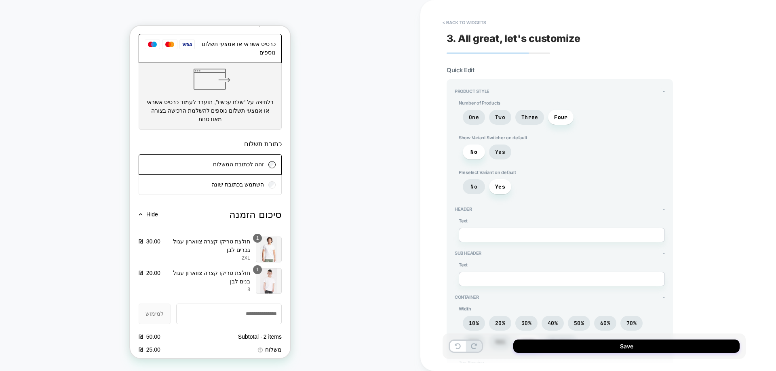
scroll to position [642, 0]
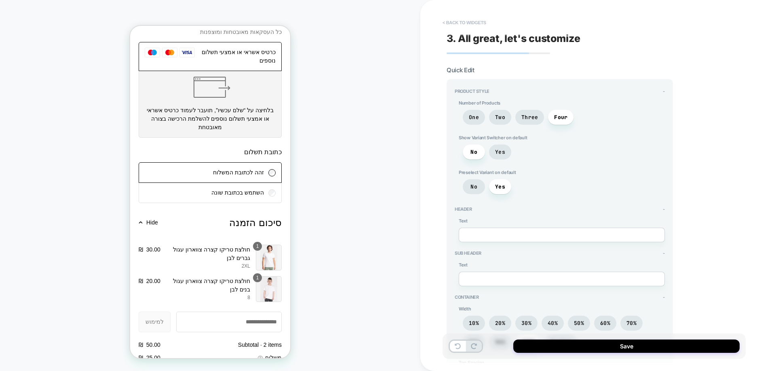
click at [473, 25] on button "< Back to widgets" at bounding box center [464, 22] width 52 height 13
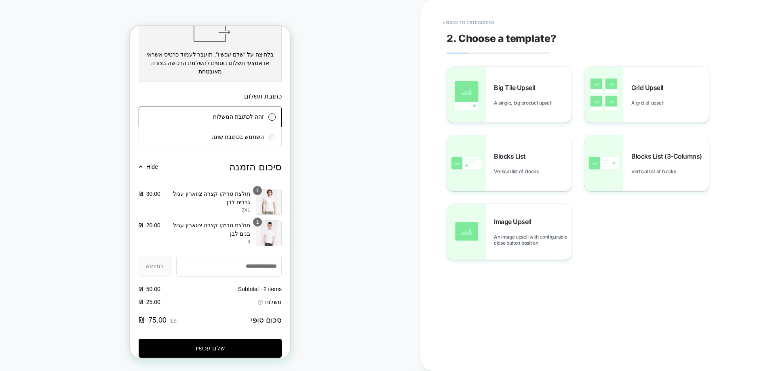
scroll to position [763, 0]
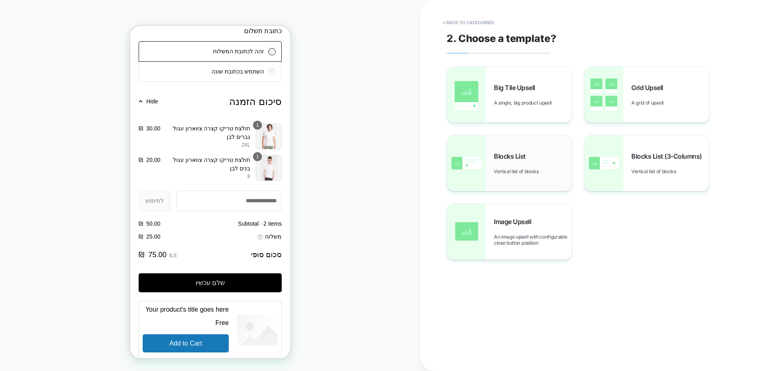
click at [515, 156] on span "Blocks List" at bounding box center [512, 156] width 36 height 8
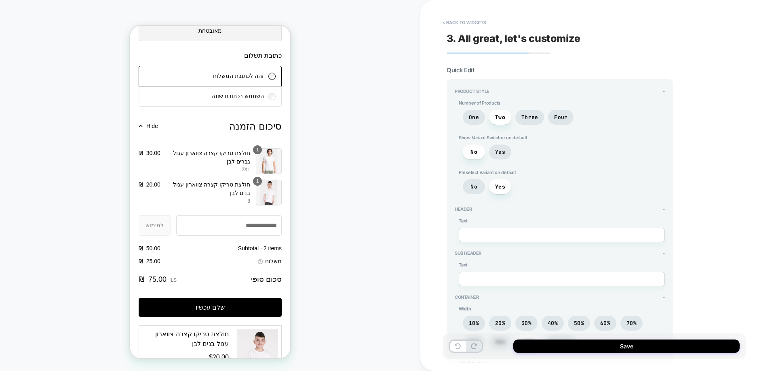
scroll to position [736, 0]
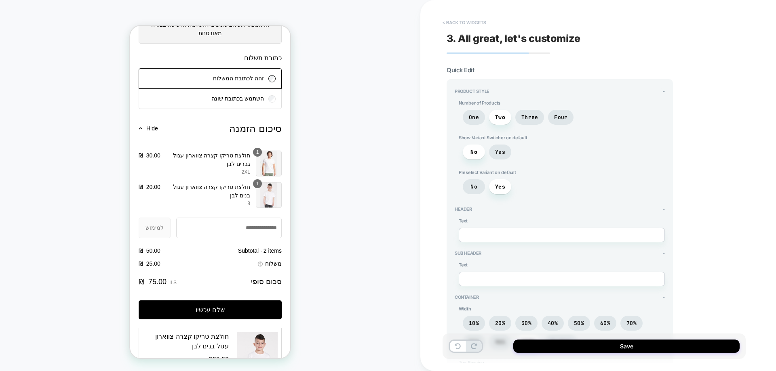
click at [472, 23] on button "< Back to widgets" at bounding box center [464, 22] width 52 height 13
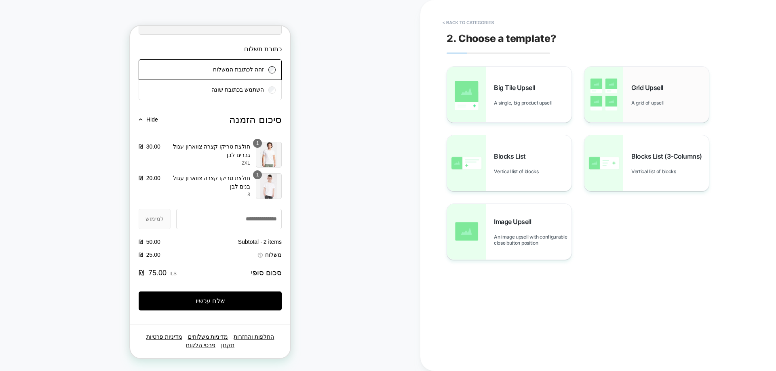
scroll to position [763, 0]
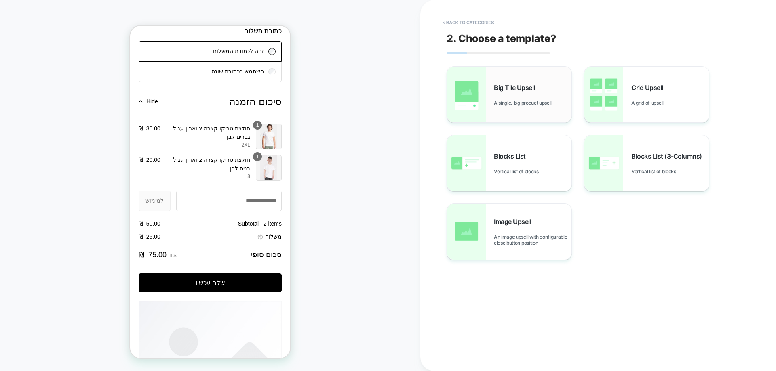
click at [509, 97] on div "Big Tile Upsell A single, big product upsell" at bounding box center [533, 95] width 78 height 22
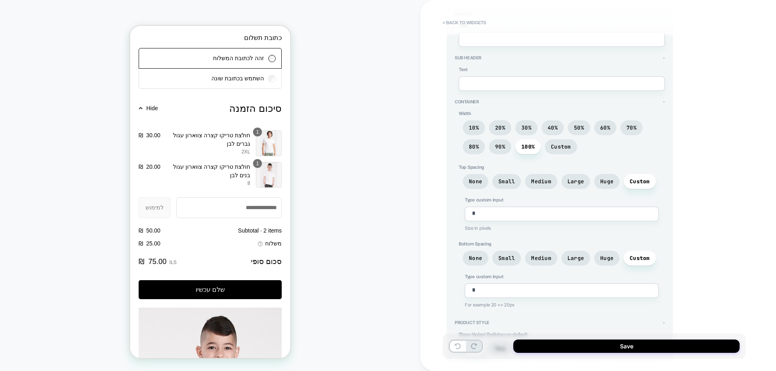
scroll to position [0, 0]
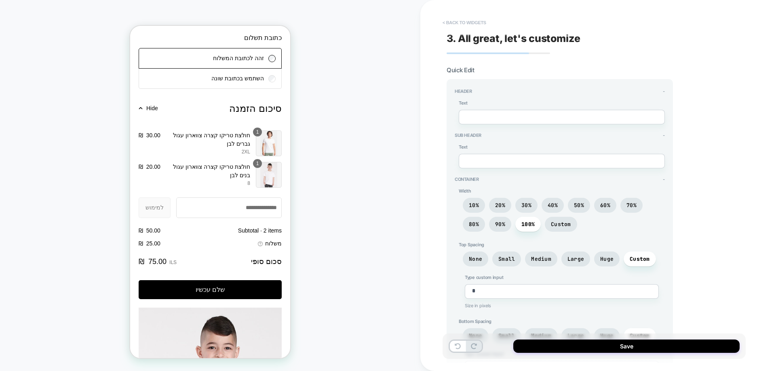
click at [467, 18] on button "< Back to widgets" at bounding box center [464, 22] width 52 height 13
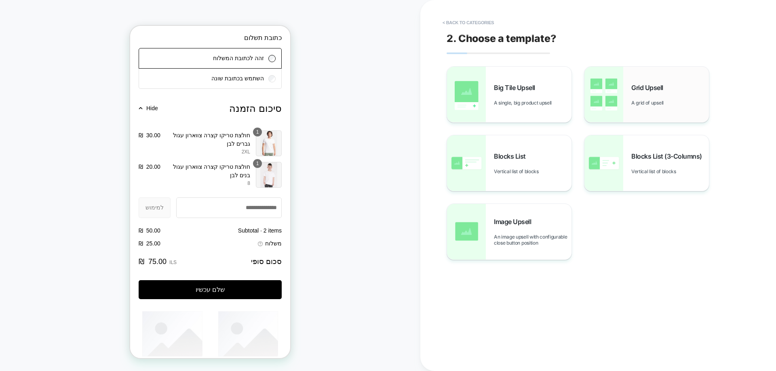
click at [656, 88] on span "Grid Upsell" at bounding box center [649, 88] width 36 height 8
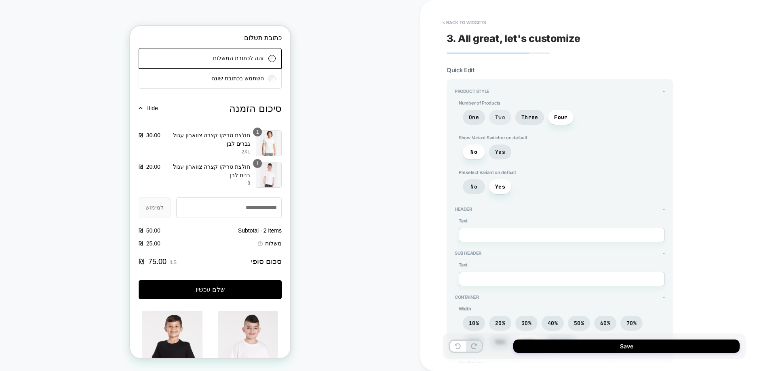
click at [501, 122] on span "Two" at bounding box center [500, 117] width 22 height 15
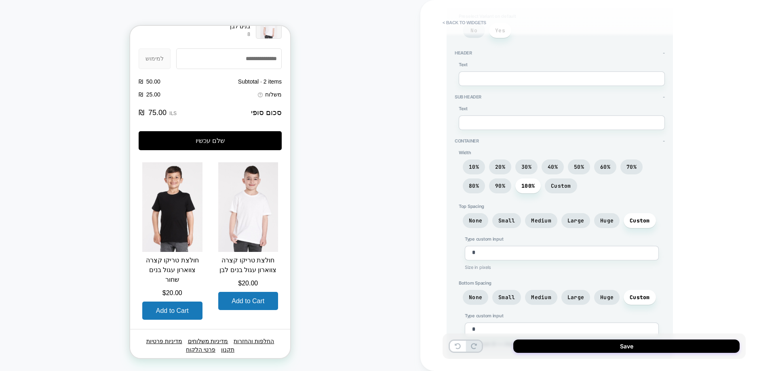
scroll to position [162, 0]
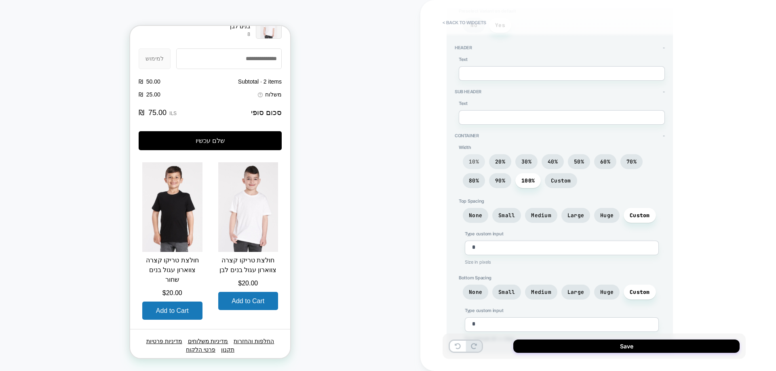
click at [476, 160] on span "10%" at bounding box center [474, 161] width 10 height 7
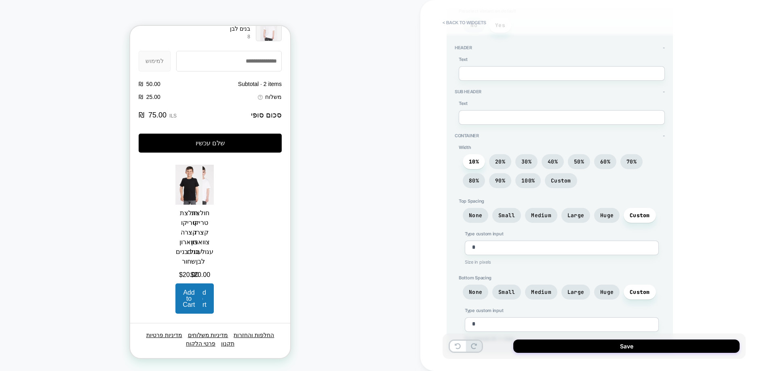
scroll to position [901, 0]
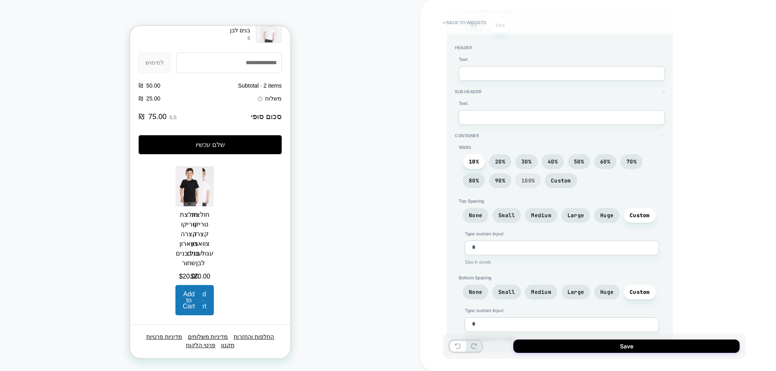
click at [524, 179] on span "100%" at bounding box center [527, 180] width 13 height 7
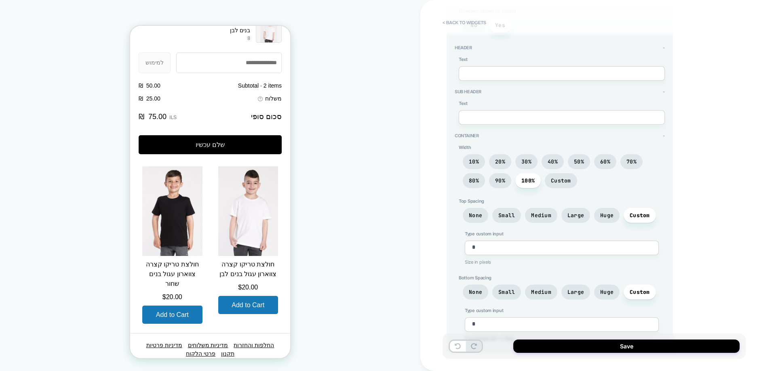
scroll to position [905, 0]
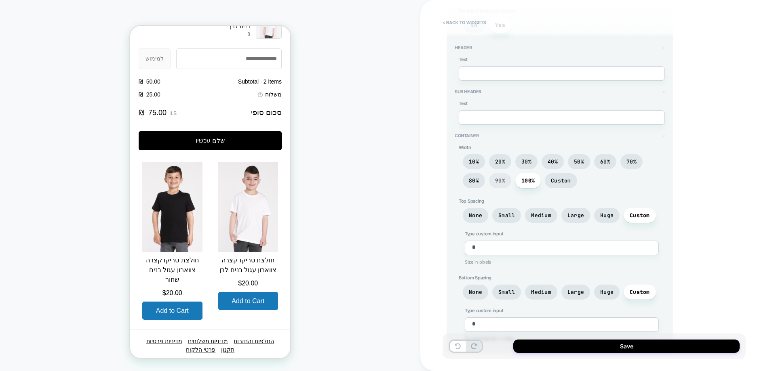
click at [505, 183] on span "90%" at bounding box center [500, 180] width 22 height 15
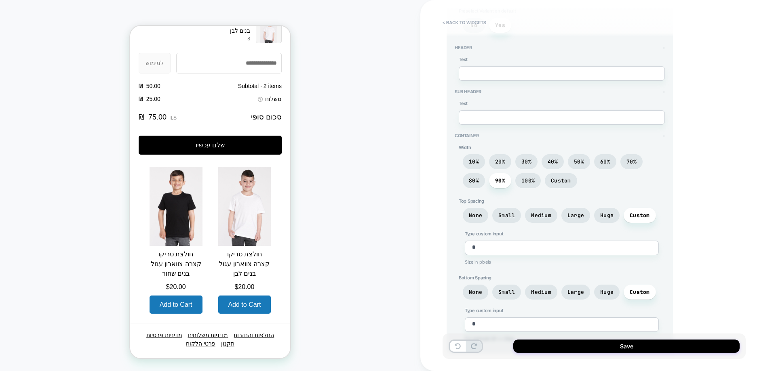
scroll to position [895, 0]
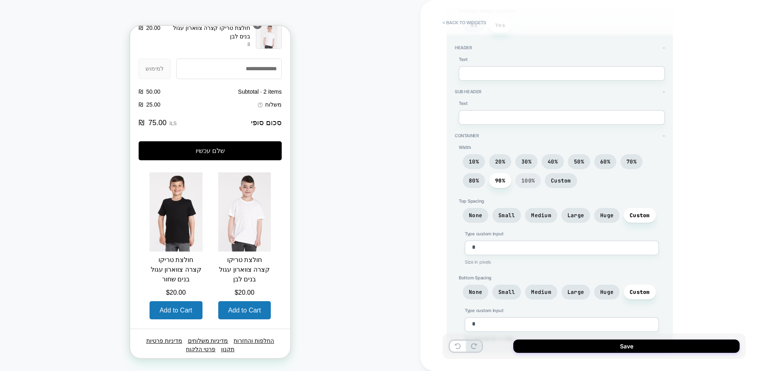
click at [518, 181] on span "100%" at bounding box center [527, 180] width 25 height 15
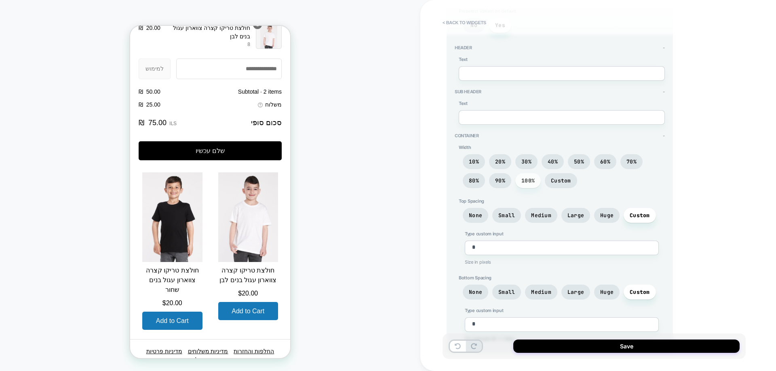
scroll to position [905, 0]
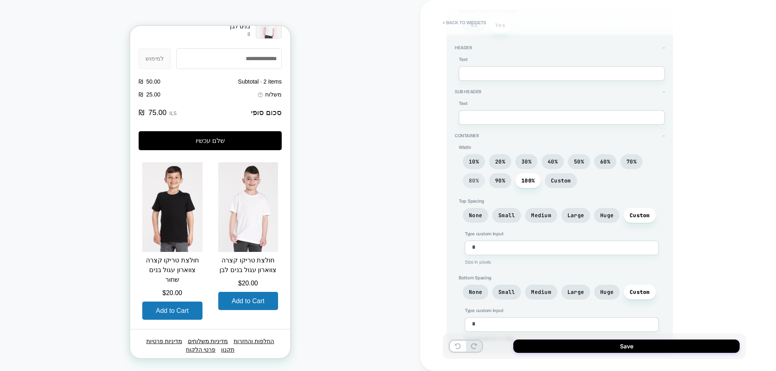
click at [471, 181] on span "80%" at bounding box center [474, 180] width 10 height 7
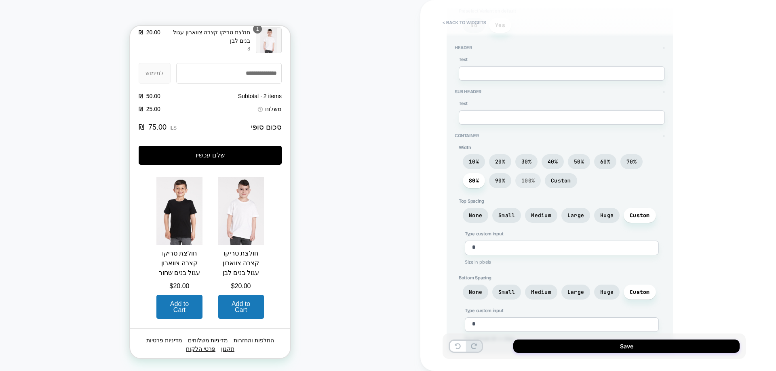
click at [529, 180] on span "100%" at bounding box center [527, 180] width 13 height 7
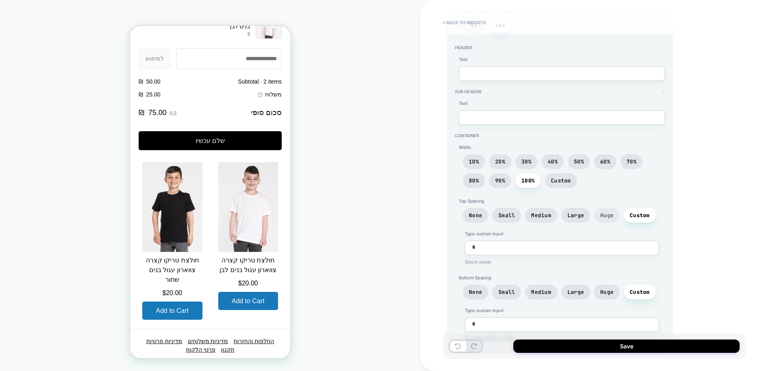
click at [605, 216] on span "Huge" at bounding box center [606, 215] width 13 height 7
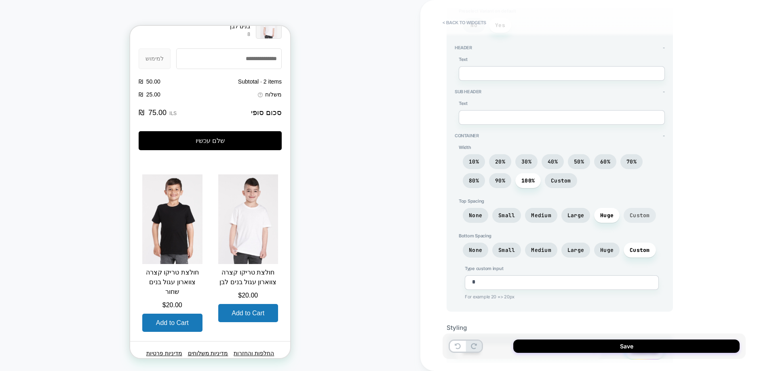
click at [642, 216] on span "Custom" at bounding box center [640, 215] width 20 height 7
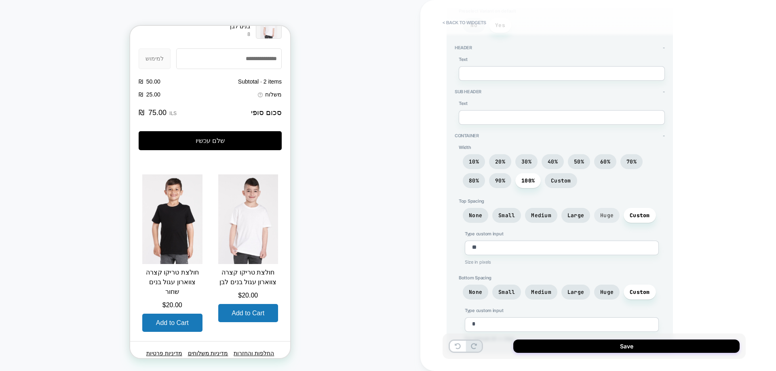
click at [617, 216] on span "Huge" at bounding box center [606, 215] width 25 height 15
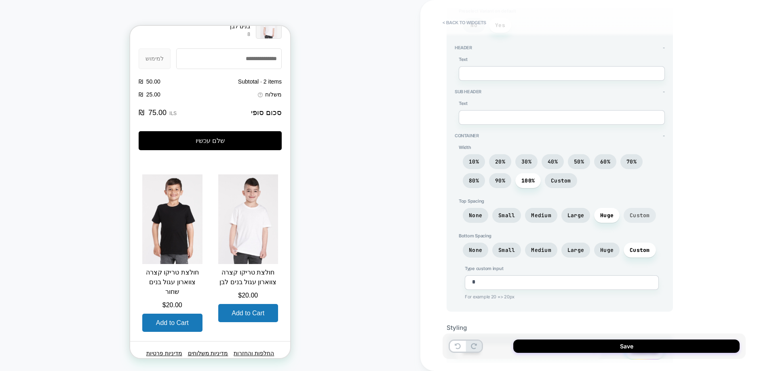
click at [632, 217] on span "Custom" at bounding box center [640, 215] width 20 height 7
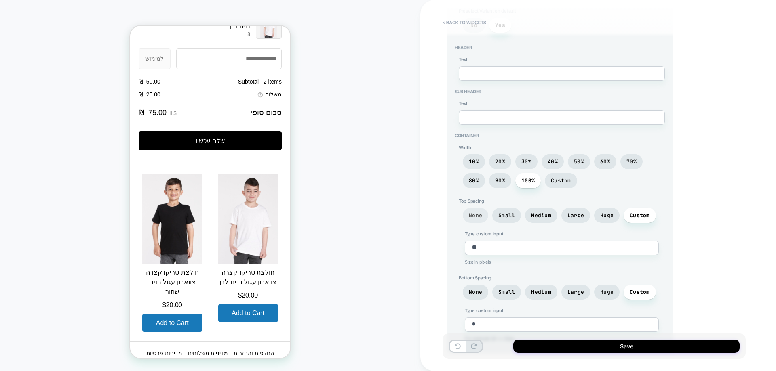
click at [483, 218] on span "None" at bounding box center [475, 215] width 25 height 15
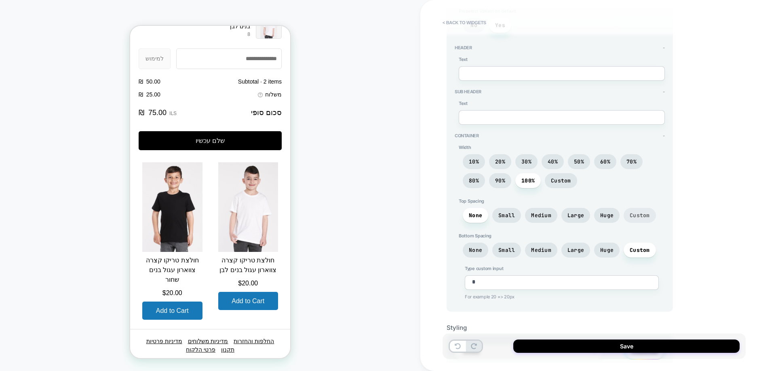
click at [638, 216] on span "Custom" at bounding box center [640, 215] width 20 height 7
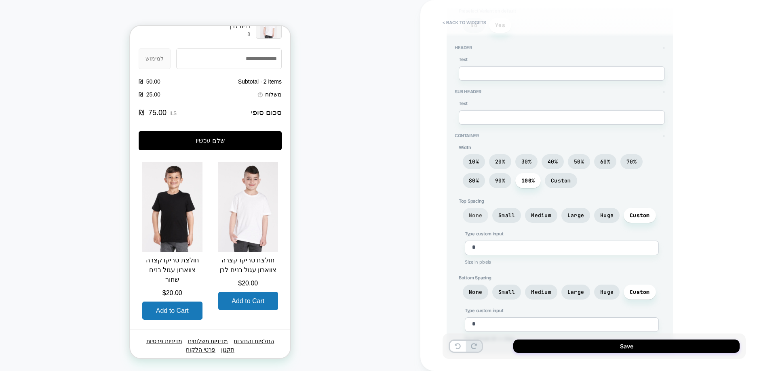
click at [478, 215] on span "None" at bounding box center [475, 215] width 13 height 7
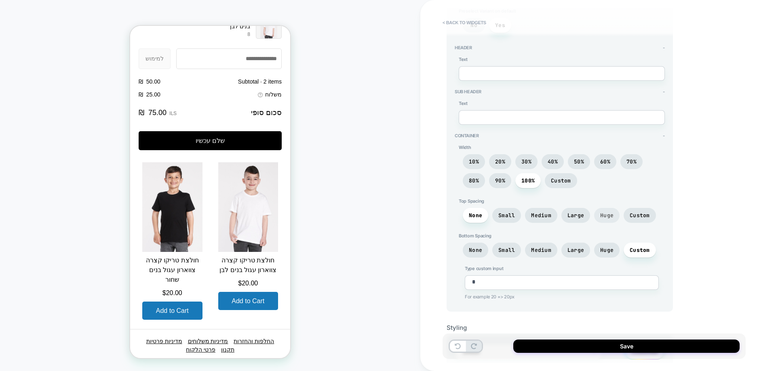
click at [595, 217] on span "Huge" at bounding box center [606, 215] width 25 height 15
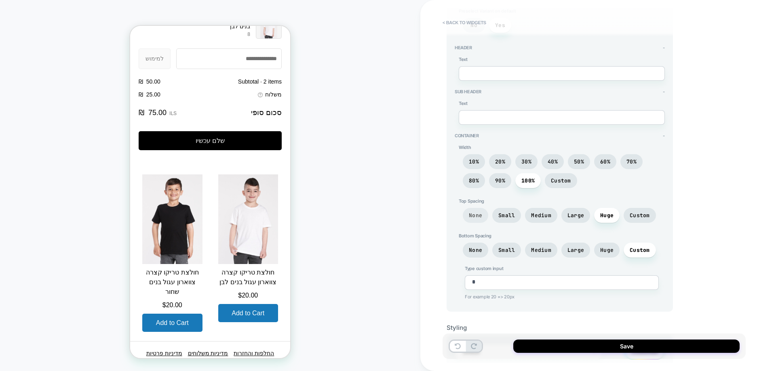
click at [474, 216] on span "None" at bounding box center [475, 215] width 13 height 7
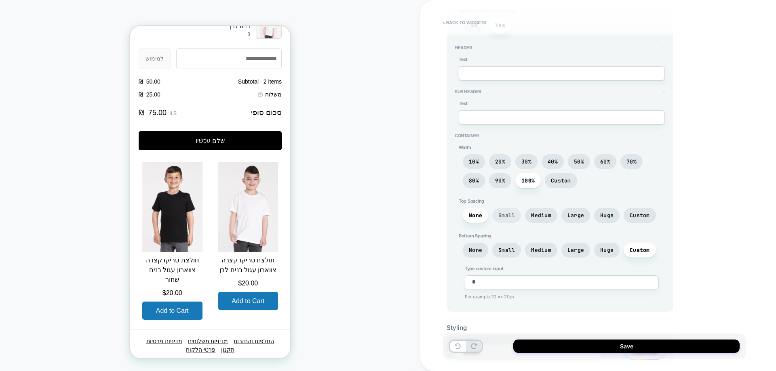
click at [503, 217] on span "Small" at bounding box center [506, 215] width 17 height 7
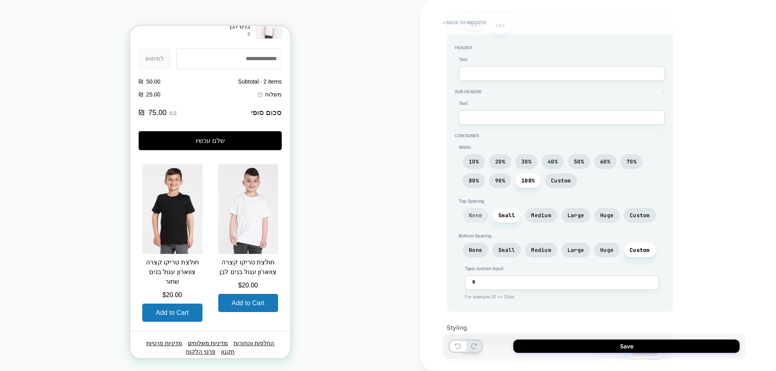
click at [486, 219] on span "None" at bounding box center [475, 215] width 25 height 15
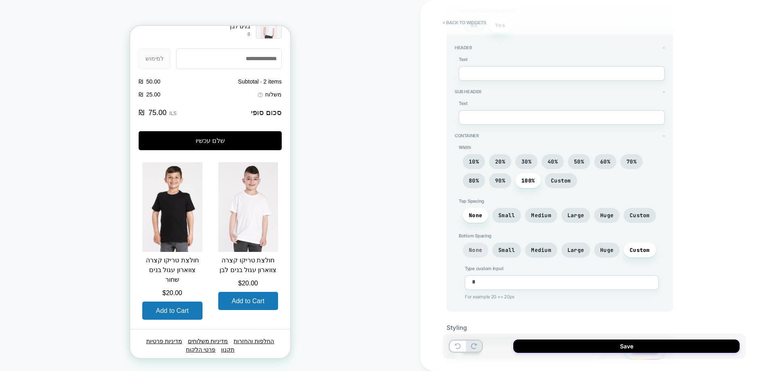
click at [476, 248] on span "None" at bounding box center [475, 250] width 13 height 7
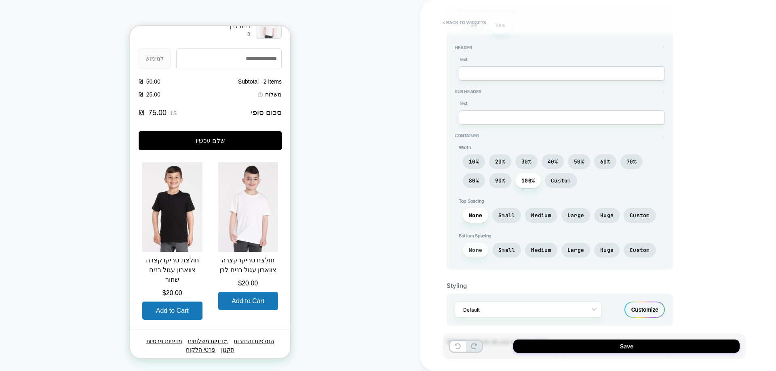
click at [483, 250] on span "None" at bounding box center [475, 250] width 25 height 15
click at [640, 253] on span "Custom" at bounding box center [640, 250] width 20 height 7
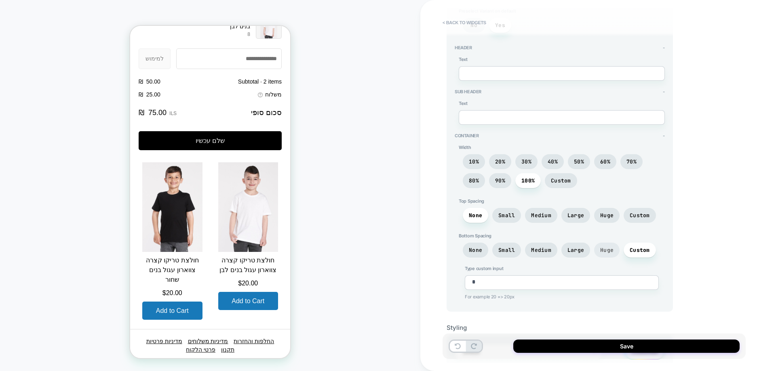
click at [605, 253] on span "Huge" at bounding box center [606, 250] width 13 height 7
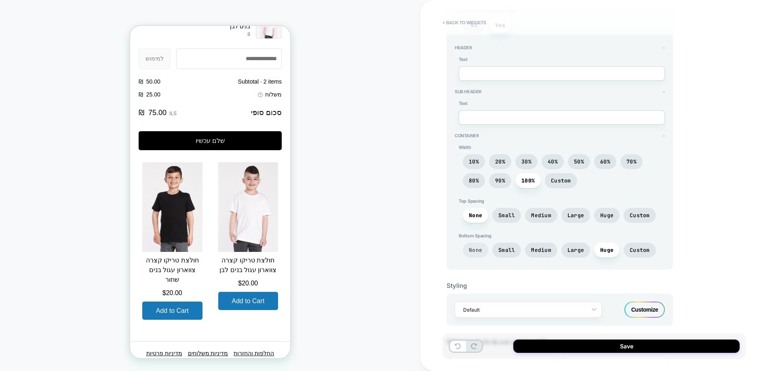
click at [472, 253] on span "None" at bounding box center [475, 250] width 13 height 7
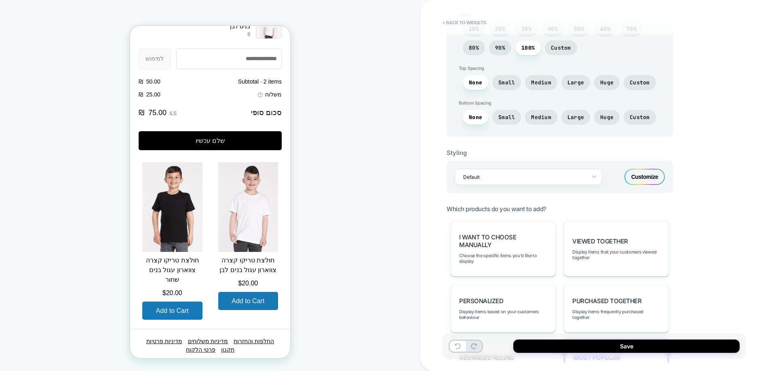
scroll to position [323, 0]
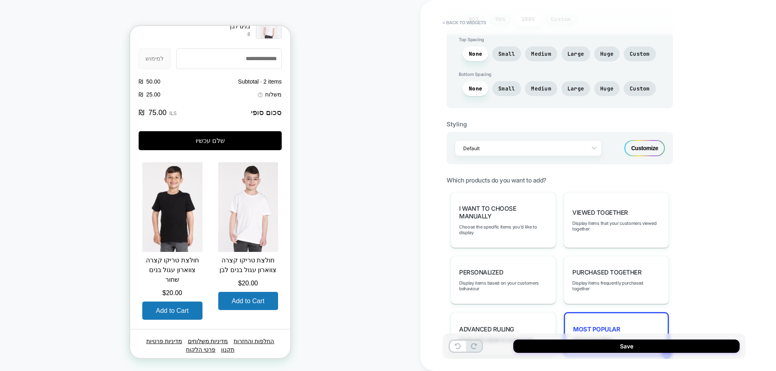
click at [609, 152] on div "Default Customize" at bounding box center [559, 148] width 226 height 32
click at [654, 152] on div "Customize" at bounding box center [644, 148] width 40 height 16
type textarea "*"
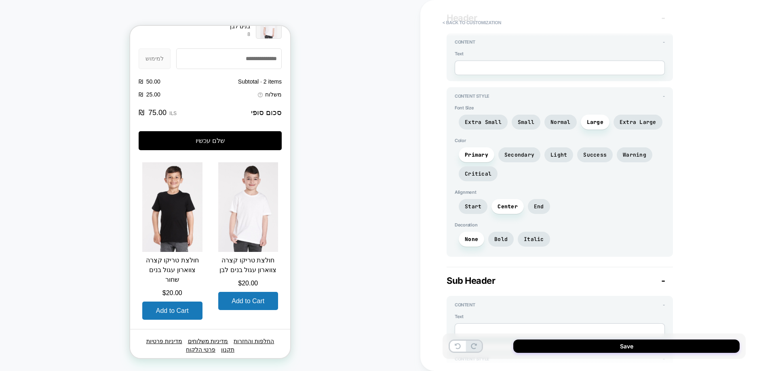
scroll to position [0, 0]
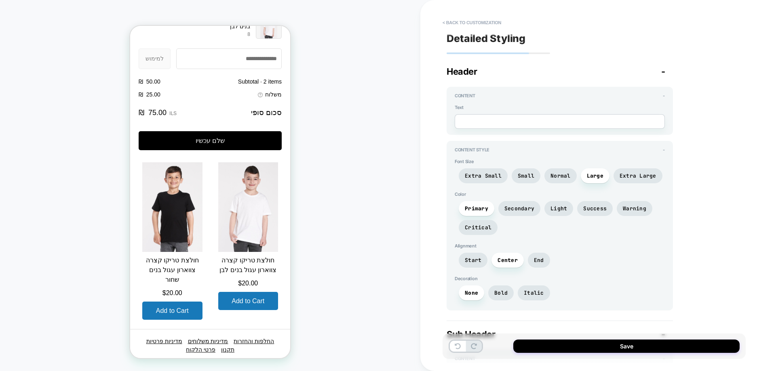
click at [501, 122] on textarea at bounding box center [560, 121] width 210 height 15
type textarea "**"
type textarea "*"
type textarea "***"
type textarea "*"
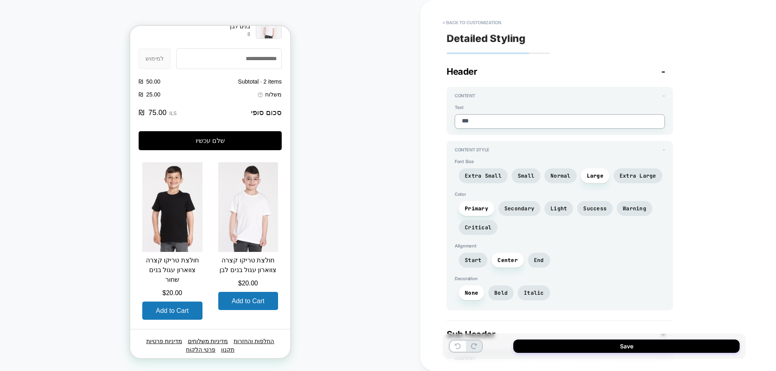
type textarea "****"
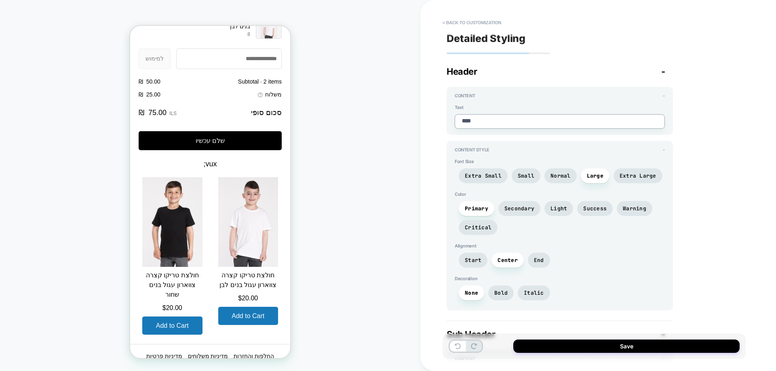
type textarea "*"
type textarea "***"
type textarea "*"
type textarea "**"
type textarea "*"
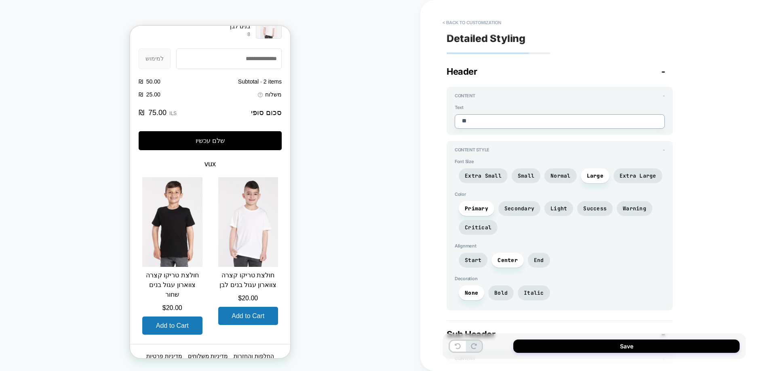
type textarea "*"
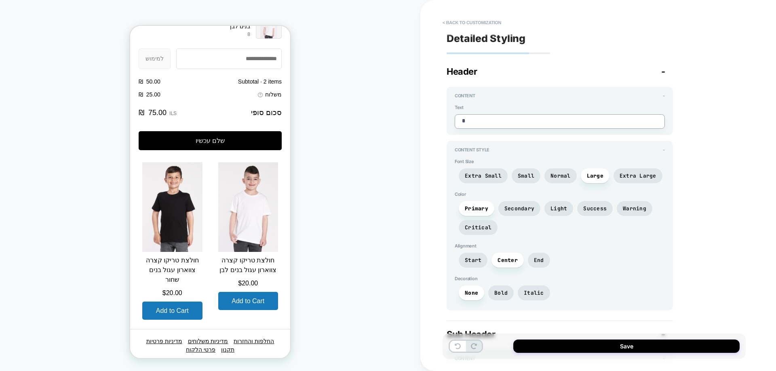
type textarea "**"
type textarea "*"
type textarea "***"
type textarea "*"
type textarea "****"
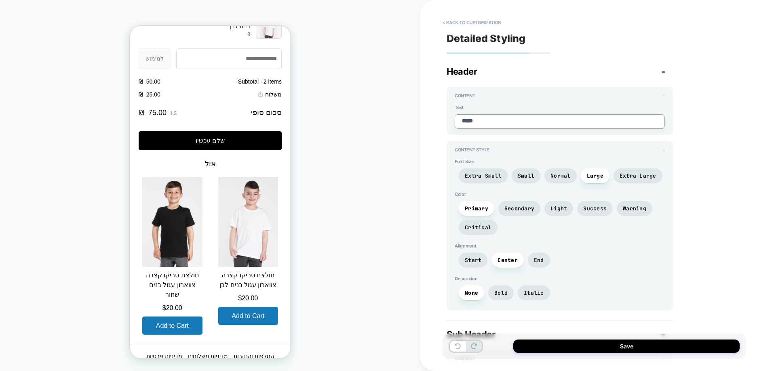
type textarea "*"
type textarea "******"
type textarea "*"
type textarea "*******"
type textarea "*"
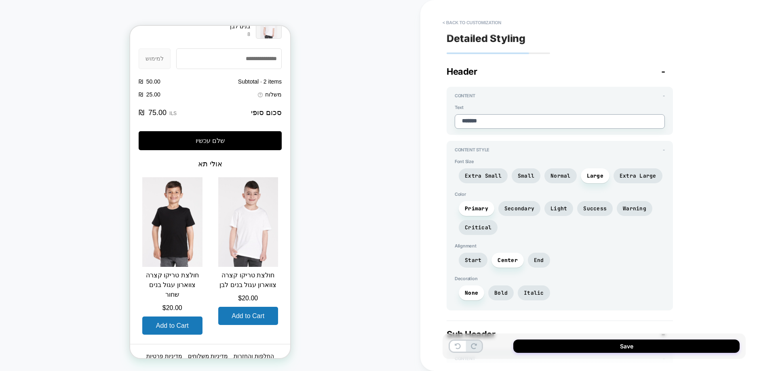
type textarea "********"
type textarea "*"
type textarea "*********"
type textarea "*"
type textarea "**********"
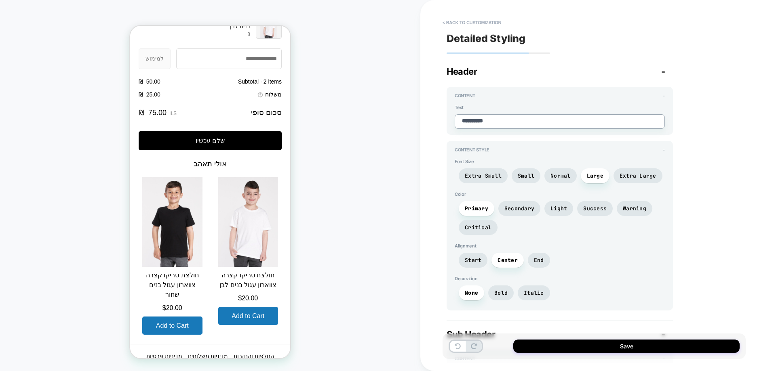
type textarea "*"
type textarea "**********"
type textarea "*"
type textarea "**********"
type textarea "*"
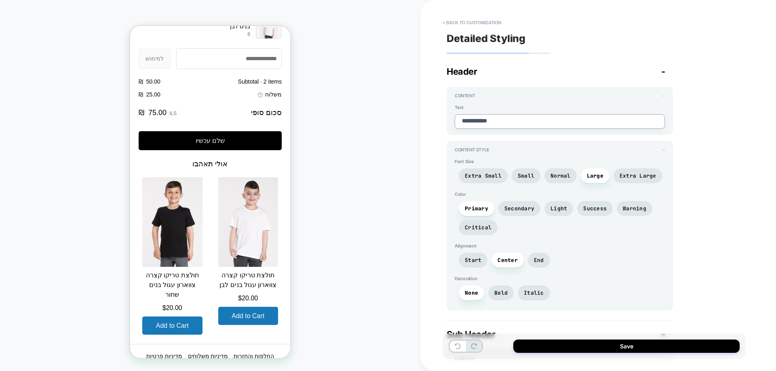
type textarea "**********"
type textarea "*"
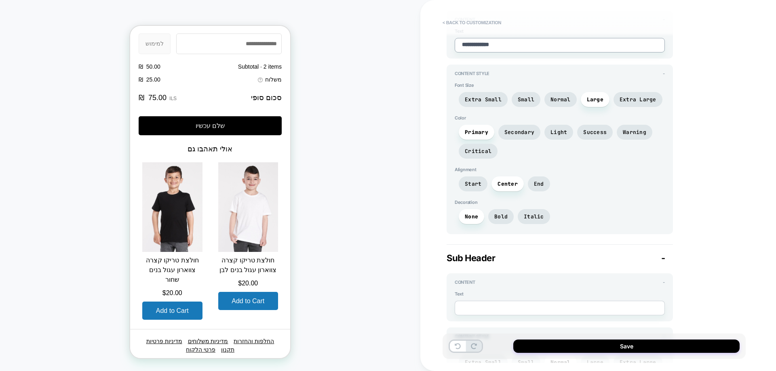
scroll to position [202, 0]
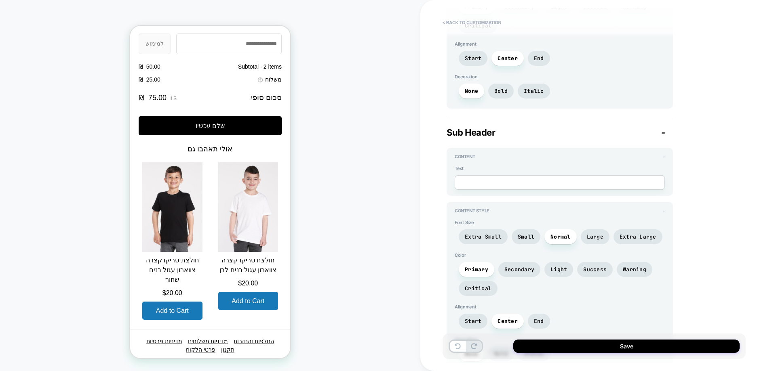
type textarea "**********"
click at [513, 173] on div "Text" at bounding box center [560, 178] width 210 height 24
click at [502, 184] on textarea at bounding box center [560, 182] width 210 height 15
type textarea "*"
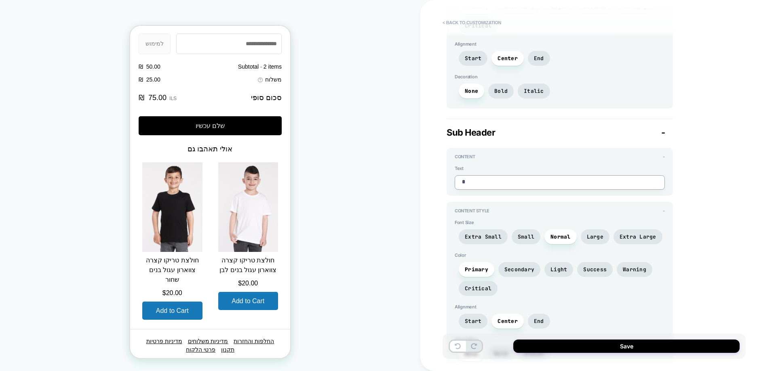
type textarea "*"
type textarea "**"
type textarea "*"
type textarea "***"
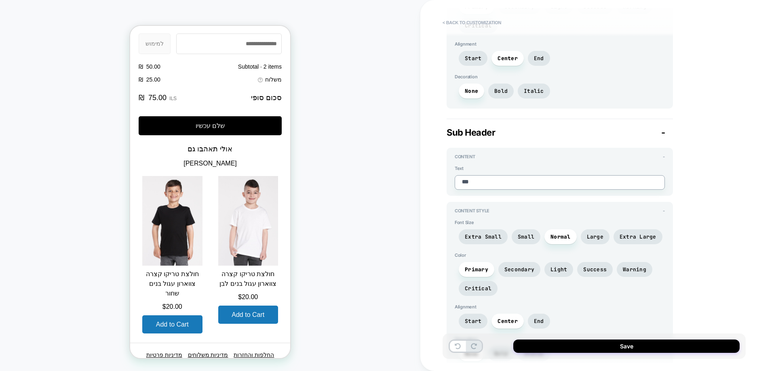
type textarea "*"
type textarea "**"
type textarea "*"
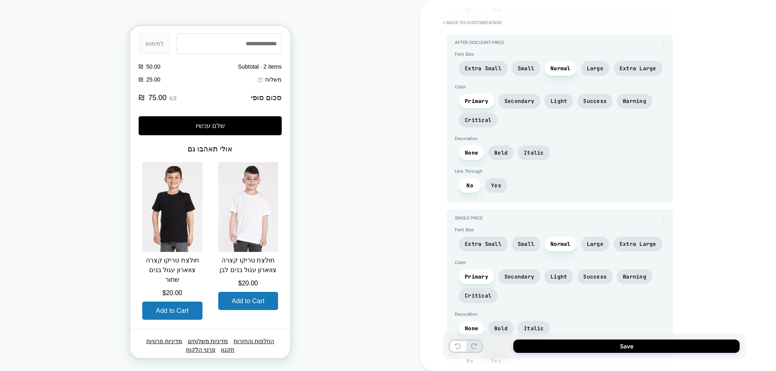
scroll to position [1333, 0]
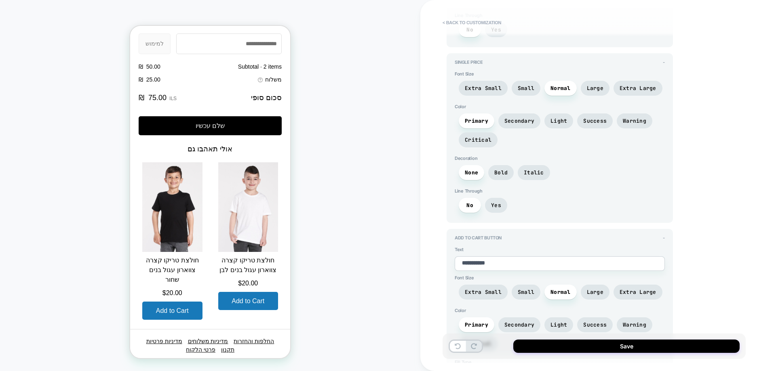
click at [506, 266] on textarea "**********" at bounding box center [560, 264] width 210 height 15
type textarea "*"
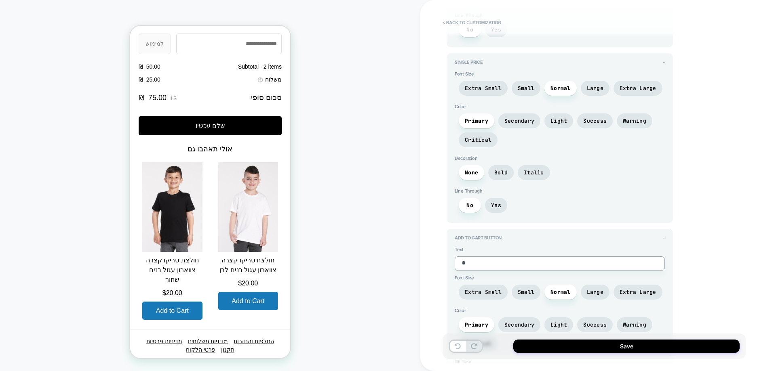
type textarea "*"
type textarea "**"
type textarea "*"
type textarea "***"
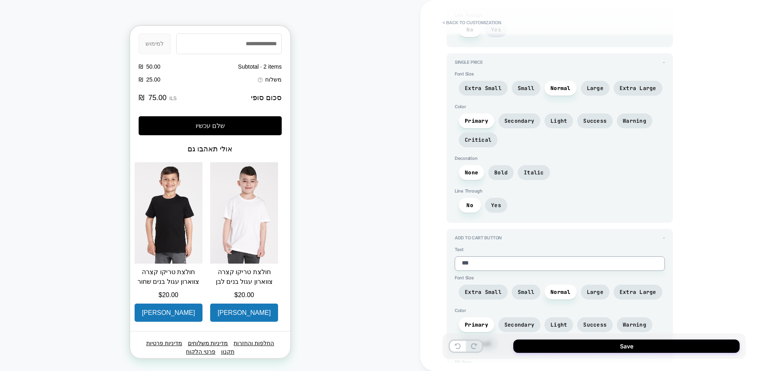
type textarea "*"
type textarea "**"
type textarea "*"
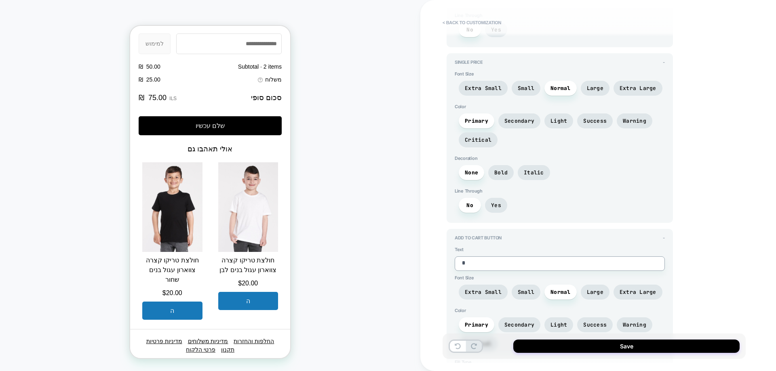
type textarea "*"
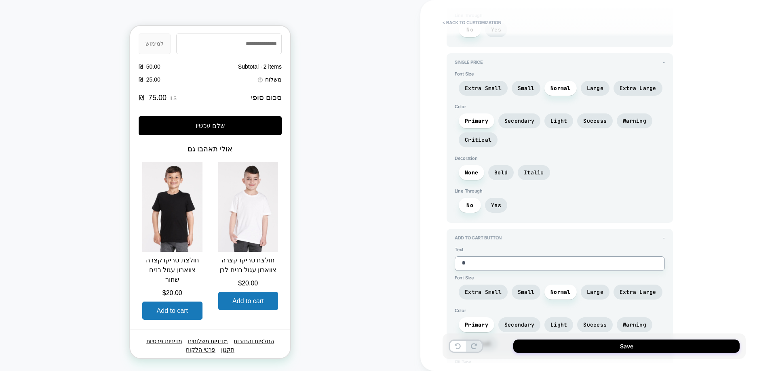
type textarea "**"
type textarea "*"
type textarea "***"
type textarea "*"
type textarea "**"
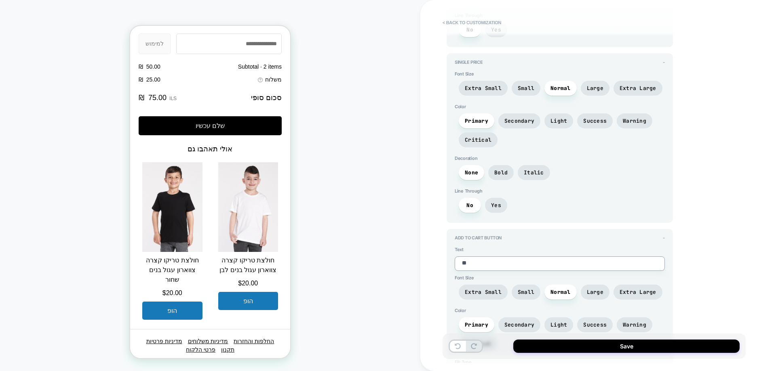
type textarea "*"
type textarea "**"
type textarea "*"
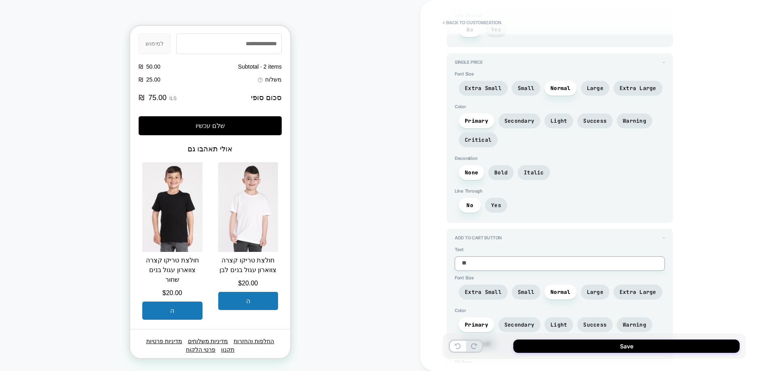
type textarea "***"
type textarea "*"
type textarea "**"
type textarea "*"
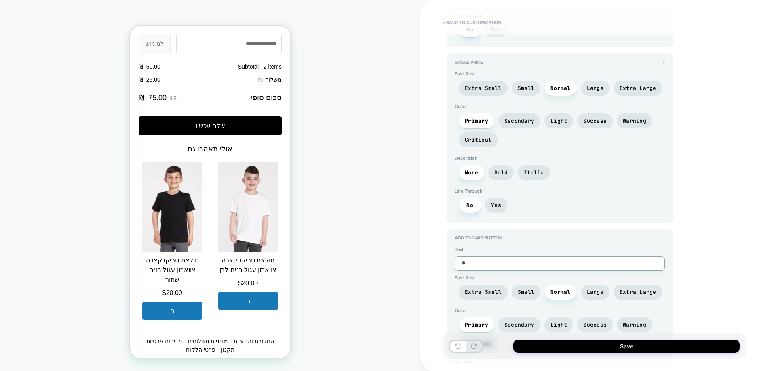
type textarea "*"
type textarea "**"
type textarea "*"
type textarea "***"
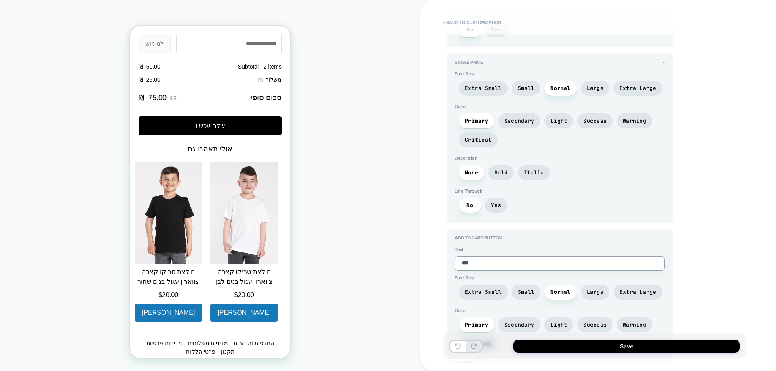
type textarea "*"
type textarea "****"
type textarea "*"
type textarea "*****"
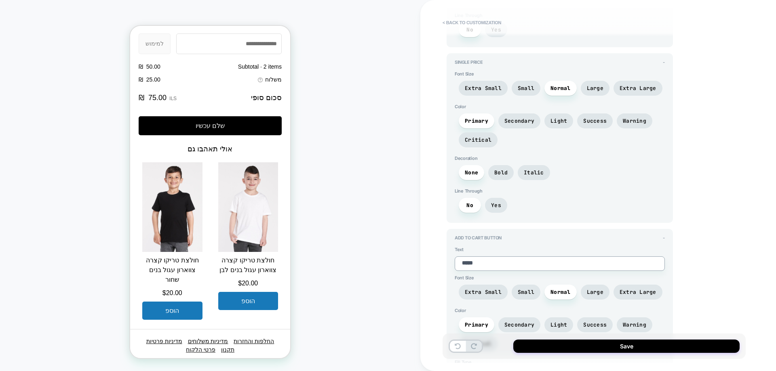
type textarea "*"
type textarea "*****"
type textarea "*"
type textarea "*******"
type textarea "*"
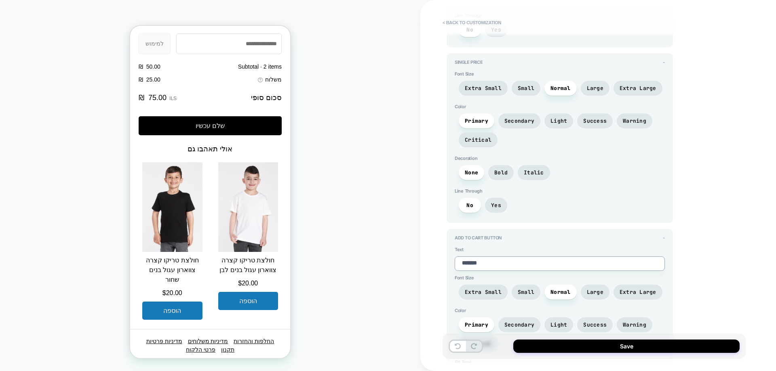
type textarea "********"
type textarea "*"
type textarea "*********"
type textarea "*"
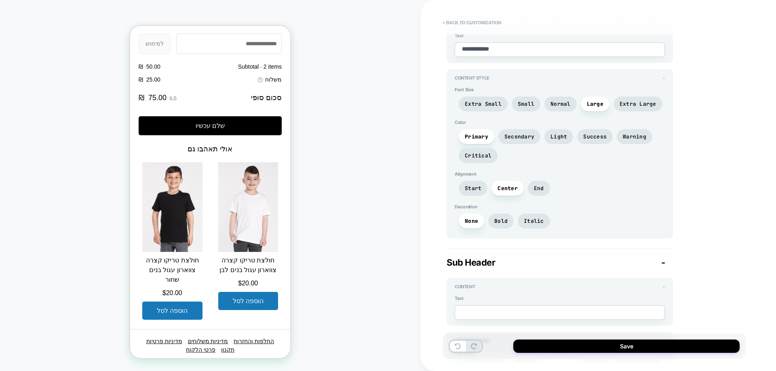
scroll to position [0, 0]
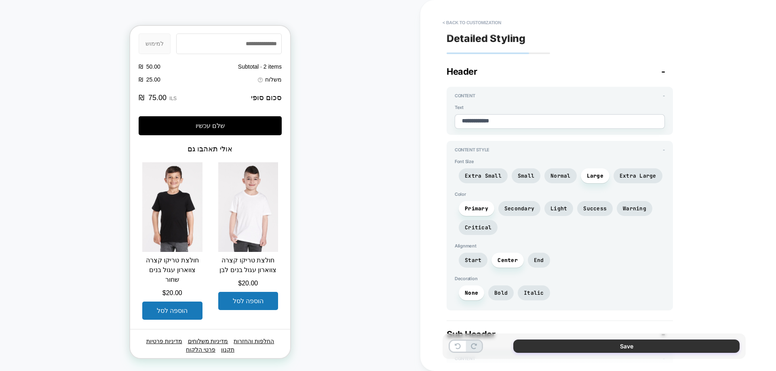
type textarea "*********"
click at [642, 351] on button "Save" at bounding box center [626, 346] width 226 height 13
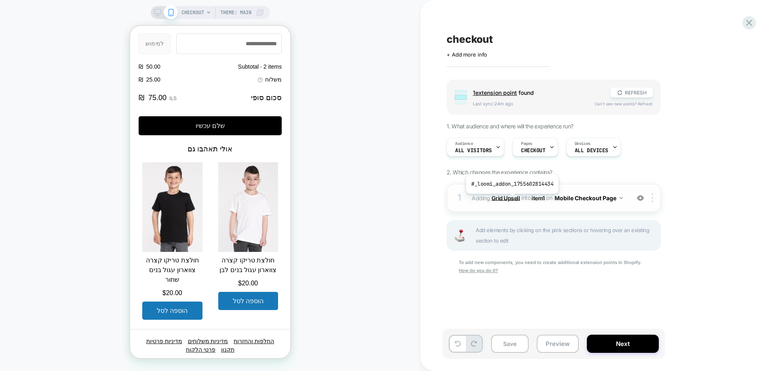
click at [511, 200] on b "Grid Upsell" at bounding box center [505, 197] width 29 height 7
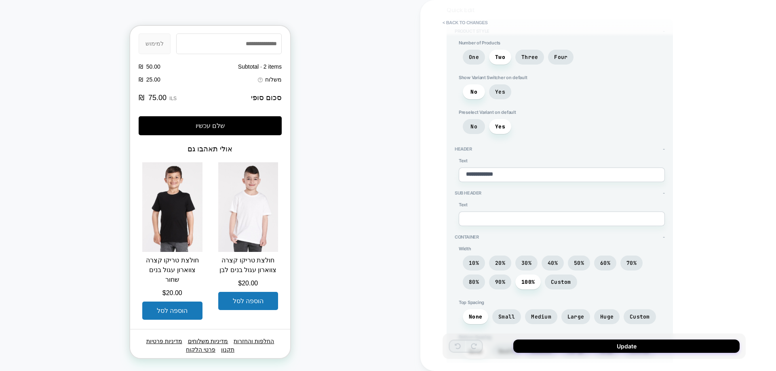
scroll to position [202, 0]
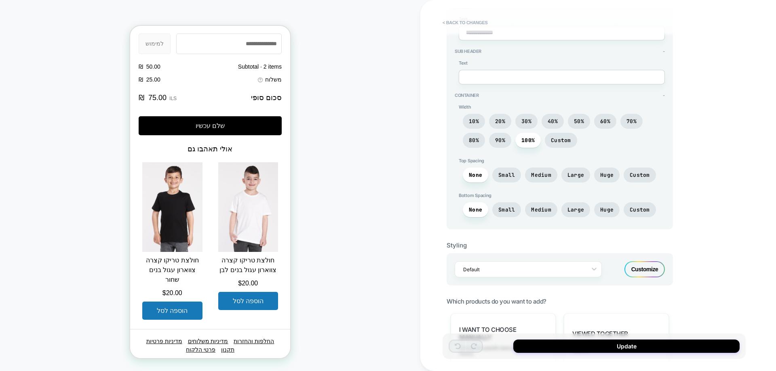
click at [641, 270] on div "Customize" at bounding box center [644, 269] width 40 height 16
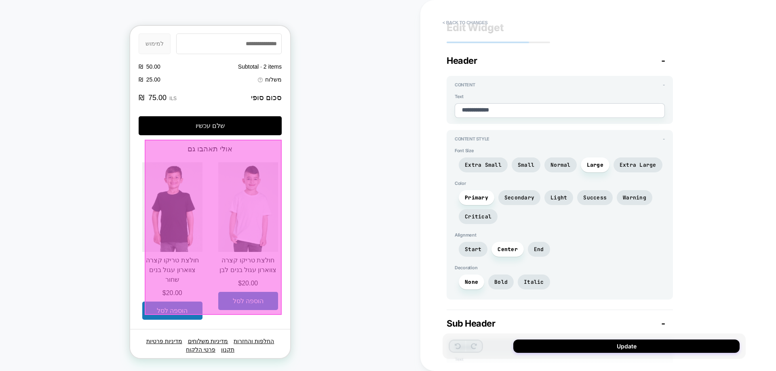
scroll to position [0, 0]
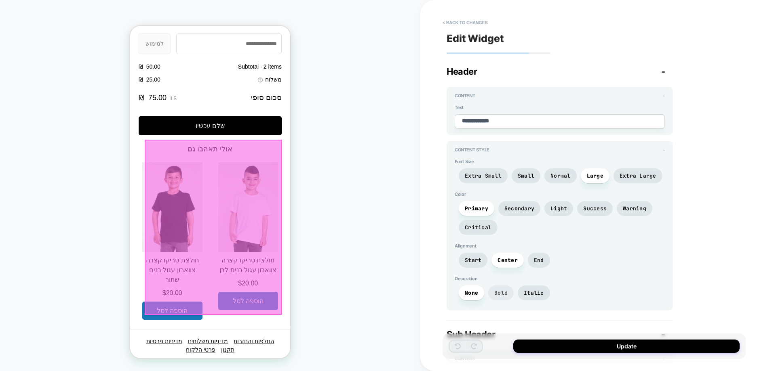
click at [504, 295] on span "Bold" at bounding box center [500, 293] width 13 height 7
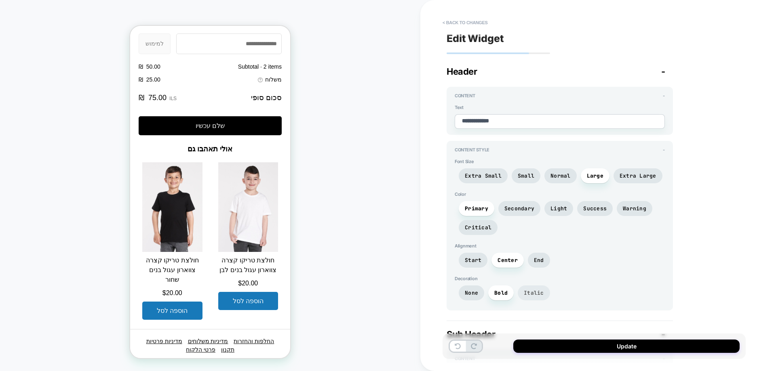
click at [541, 288] on span "Italic" at bounding box center [534, 293] width 32 height 15
click at [505, 293] on span "Bold" at bounding box center [500, 293] width 13 height 7
click at [532, 262] on span "End" at bounding box center [539, 260] width 22 height 15
click at [514, 262] on span "Center" at bounding box center [507, 260] width 20 height 7
click at [516, 212] on span "Secondary" at bounding box center [519, 208] width 42 height 15
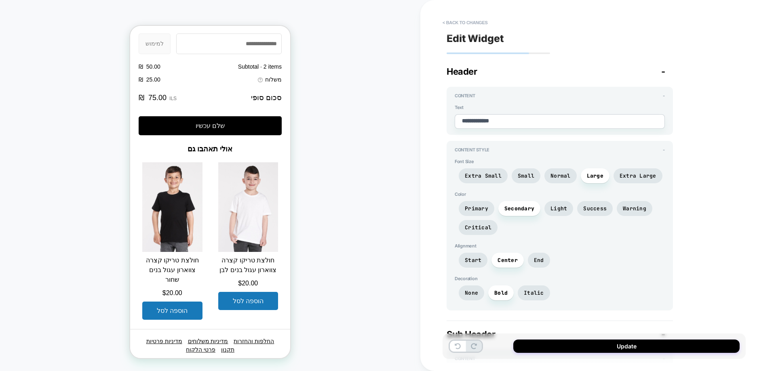
drag, startPoint x: 446, startPoint y: 202, endPoint x: 453, endPoint y: 201, distance: 7.7
click at [445, 202] on div "**********" at bounding box center [593, 185] width 303 height 355
click at [470, 209] on span "Primary" at bounding box center [476, 208] width 23 height 7
click at [559, 207] on span "Light" at bounding box center [558, 208] width 17 height 7
click at [474, 206] on span "Primary" at bounding box center [476, 208] width 23 height 7
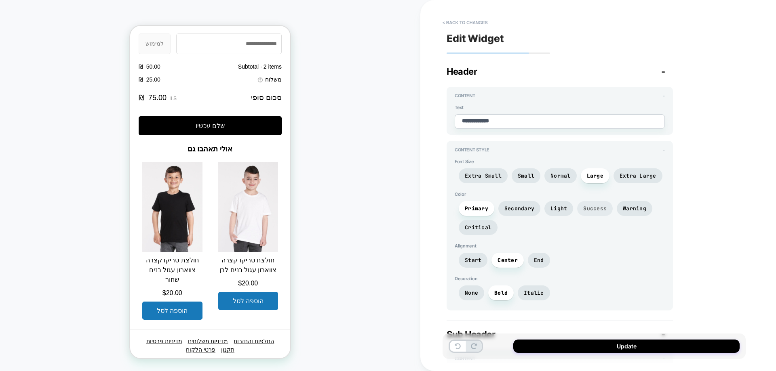
click at [594, 208] on span "Success" at bounding box center [594, 208] width 23 height 7
click at [480, 208] on span "Primary" at bounding box center [476, 208] width 23 height 7
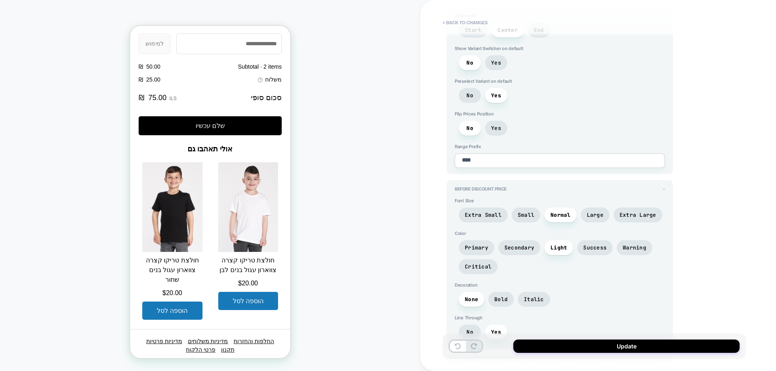
scroll to position [849, 0]
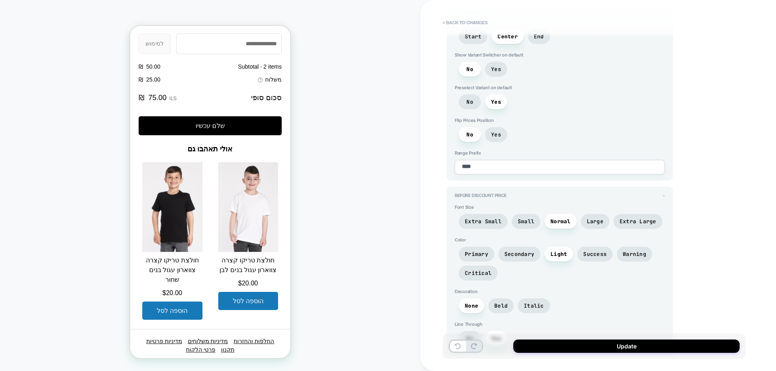
click at [482, 168] on textarea "****" at bounding box center [560, 167] width 210 height 15
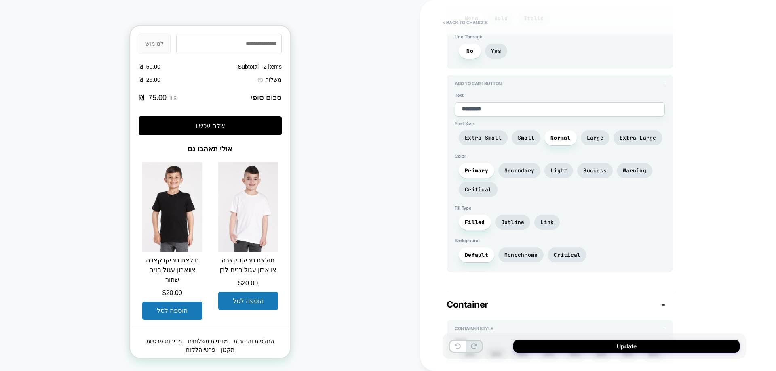
scroll to position [1495, 0]
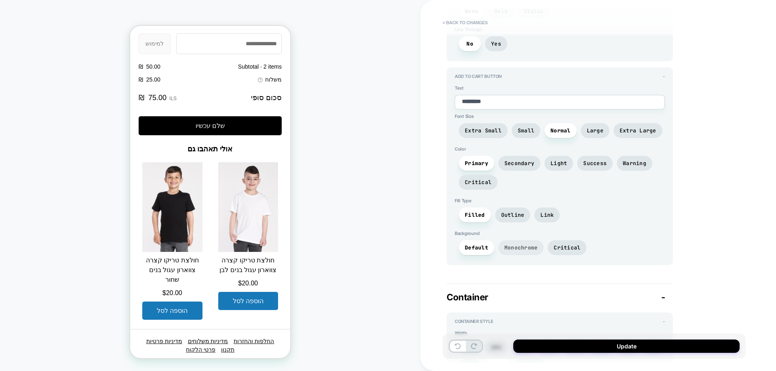
click at [519, 248] on span "Monochrome" at bounding box center [521, 247] width 34 height 7
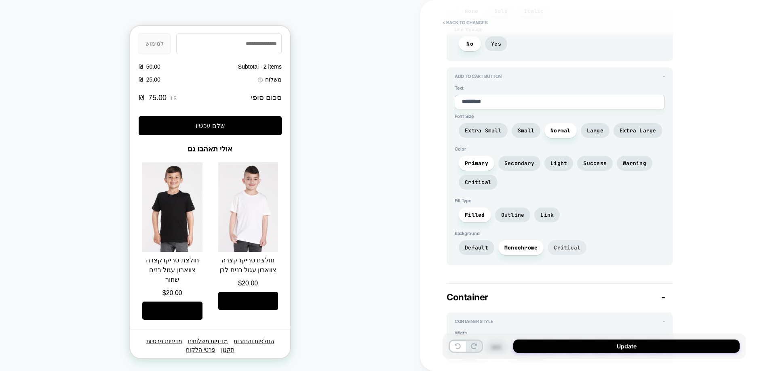
click at [568, 248] on span "Critical" at bounding box center [567, 247] width 27 height 7
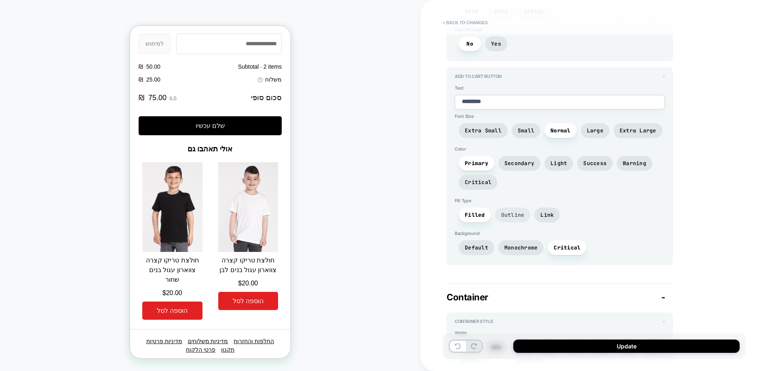
click at [506, 217] on span "Outline" at bounding box center [512, 215] width 23 height 7
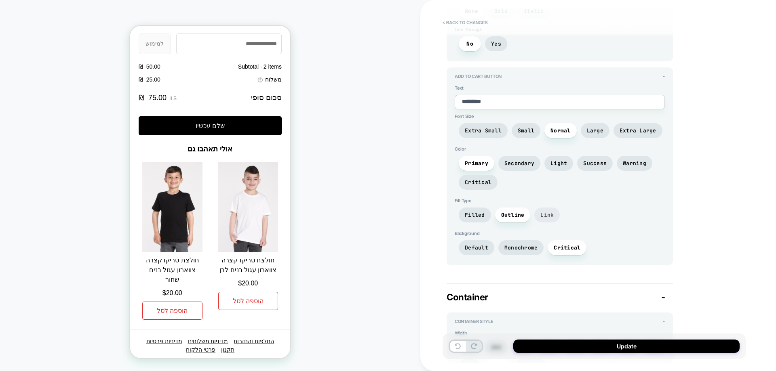
click at [538, 217] on span "Link" at bounding box center [546, 215] width 25 height 15
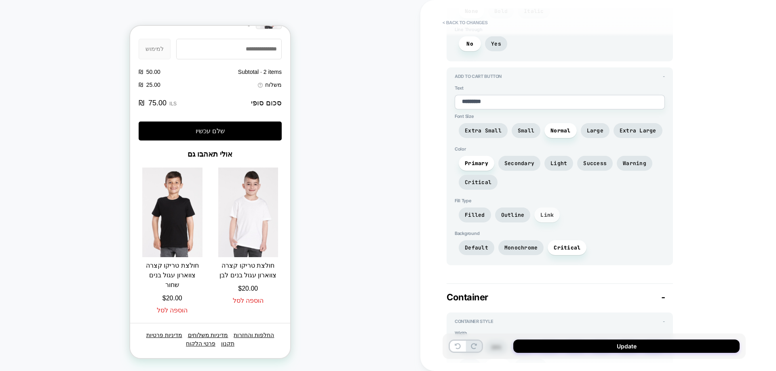
scroll to position [909, 0]
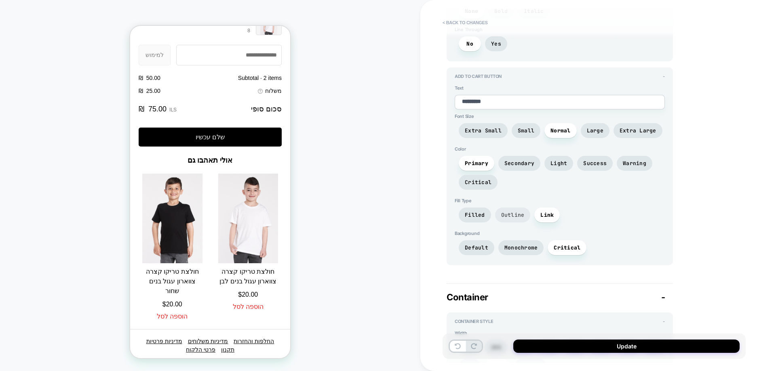
click at [514, 218] on span "Outline" at bounding box center [512, 215] width 23 height 7
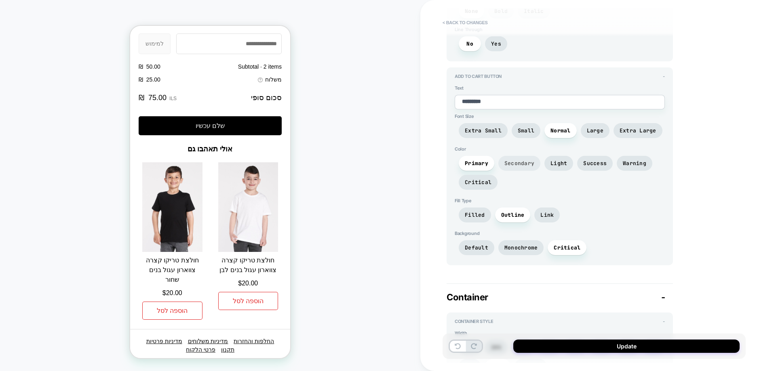
click at [527, 166] on span "Secondary" at bounding box center [519, 163] width 30 height 7
click at [472, 259] on div "Default Monochrome Critical" at bounding box center [560, 249] width 210 height 19
click at [472, 249] on span "Default" at bounding box center [476, 247] width 23 height 7
click at [475, 216] on span "Filled" at bounding box center [475, 215] width 20 height 7
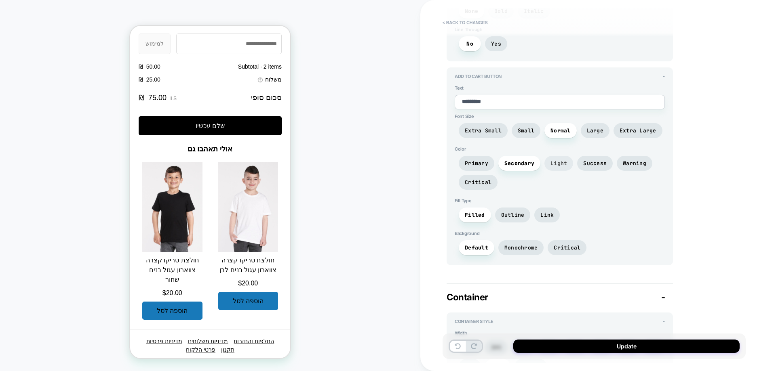
click at [553, 164] on span "Light" at bounding box center [558, 163] width 17 height 7
click at [602, 164] on span "Success" at bounding box center [594, 163] width 23 height 7
click at [488, 164] on span "Primary" at bounding box center [477, 163] width 36 height 15
click at [517, 250] on span "Monochrome" at bounding box center [521, 247] width 34 height 7
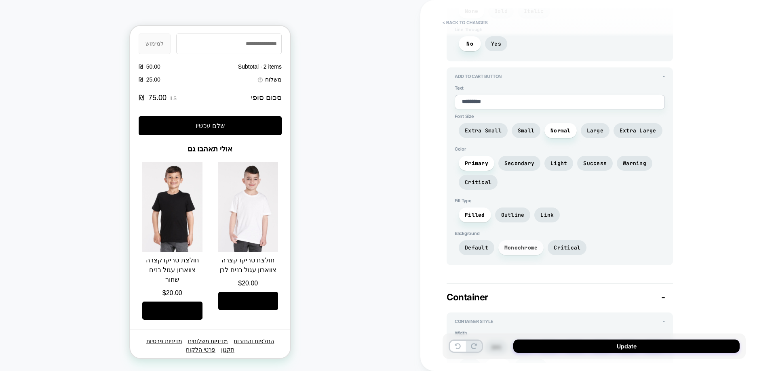
click at [517, 250] on span "Monochrome" at bounding box center [521, 247] width 34 height 7
click at [470, 249] on span "Default" at bounding box center [476, 247] width 23 height 7
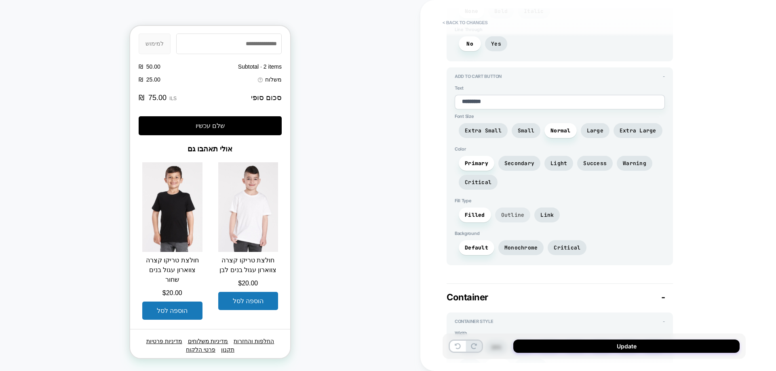
click at [504, 215] on span "Outline" at bounding box center [512, 215] width 23 height 7
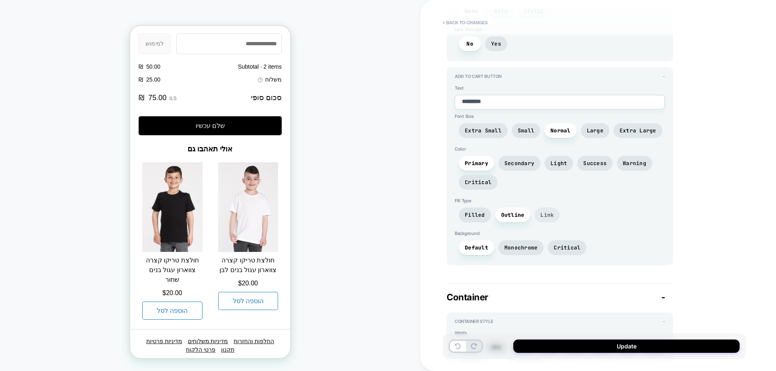
click at [534, 215] on span "Link" at bounding box center [546, 215] width 25 height 15
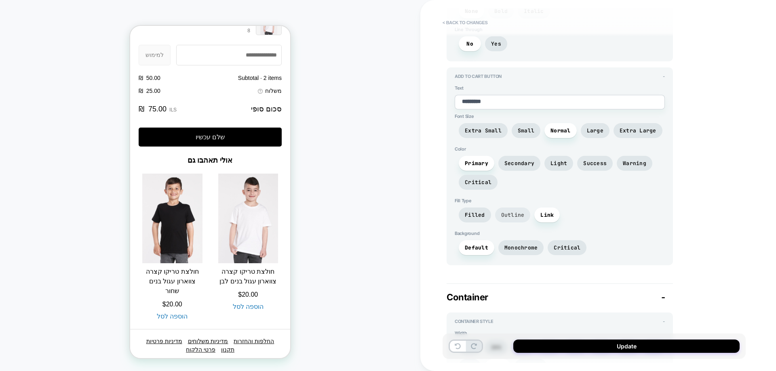
click at [514, 215] on span "Outline" at bounding box center [512, 215] width 23 height 7
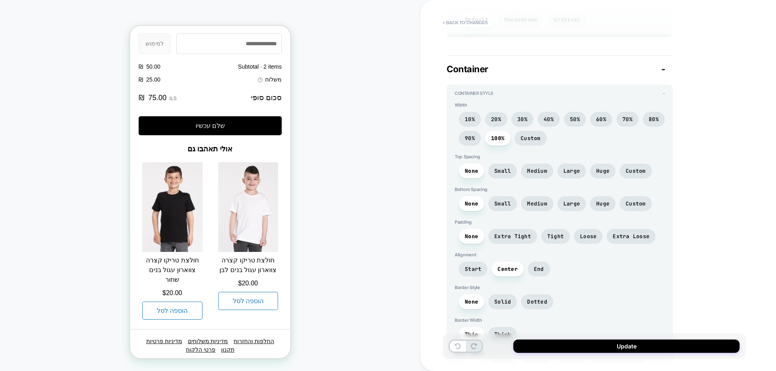
scroll to position [1737, 0]
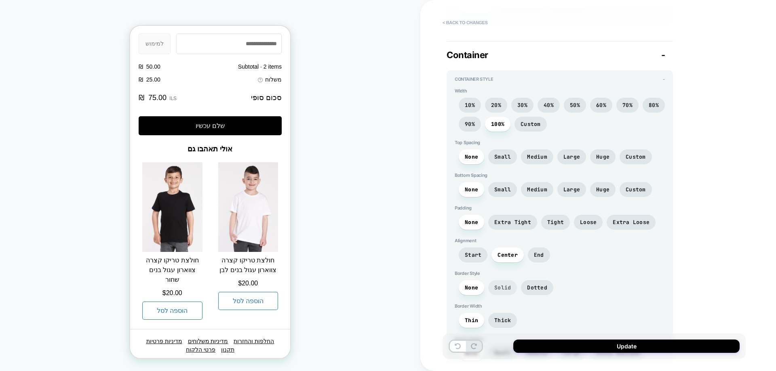
click at [499, 289] on span "Solid" at bounding box center [502, 287] width 17 height 7
click at [467, 289] on span "None" at bounding box center [471, 287] width 13 height 7
click at [492, 318] on span "Thick" at bounding box center [502, 320] width 29 height 15
click at [463, 318] on span "Thin" at bounding box center [471, 320] width 25 height 15
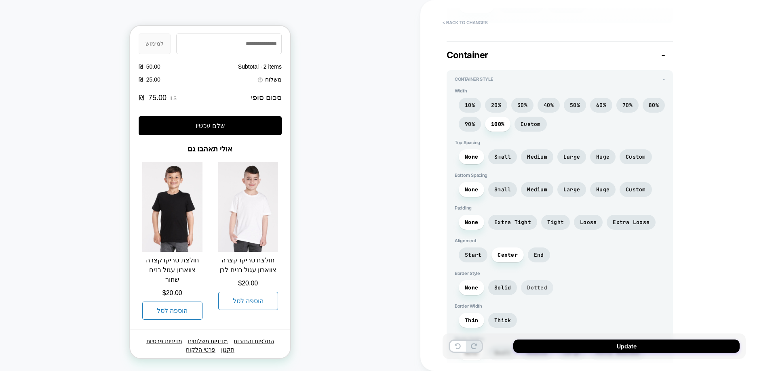
click at [539, 293] on span "Dotted" at bounding box center [537, 287] width 32 height 15
click at [512, 291] on span "Solid" at bounding box center [502, 287] width 29 height 15
click at [503, 324] on span "Thick" at bounding box center [502, 320] width 29 height 15
click at [503, 322] on span "Thick" at bounding box center [502, 320] width 17 height 7
click at [507, 291] on span "Solid" at bounding box center [502, 287] width 17 height 7
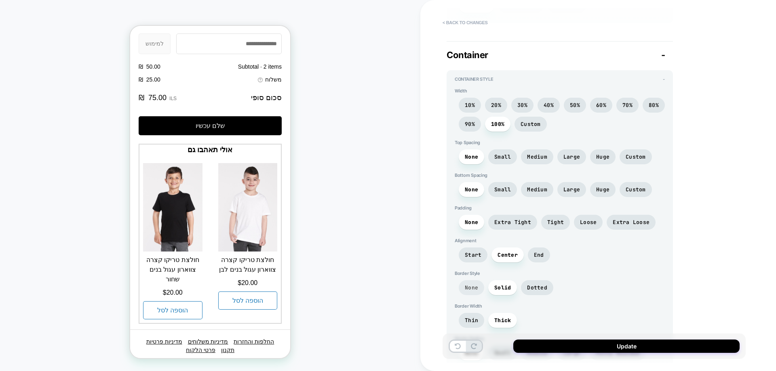
click at [474, 286] on span "None" at bounding box center [471, 287] width 13 height 7
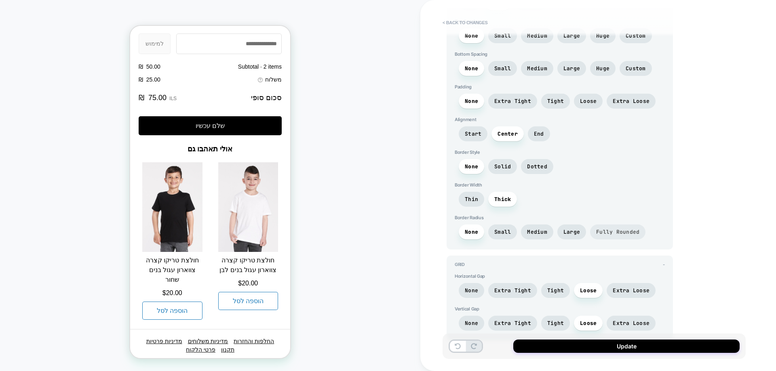
click at [609, 232] on span "Fully Rounded" at bounding box center [617, 232] width 43 height 7
click at [537, 171] on span "Dotted" at bounding box center [537, 166] width 32 height 15
click at [512, 166] on span "Solid" at bounding box center [502, 166] width 29 height 15
click at [480, 167] on span "None" at bounding box center [471, 166] width 25 height 15
click at [475, 138] on span "Start" at bounding box center [473, 133] width 29 height 15
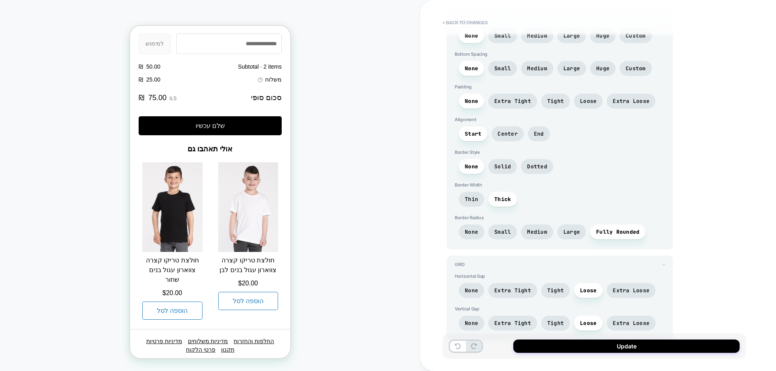
click at [490, 137] on div "Start Center End" at bounding box center [560, 135] width 210 height 19
click at [515, 132] on span "Center" at bounding box center [507, 134] width 20 height 7
click at [484, 132] on span "Start" at bounding box center [473, 133] width 29 height 15
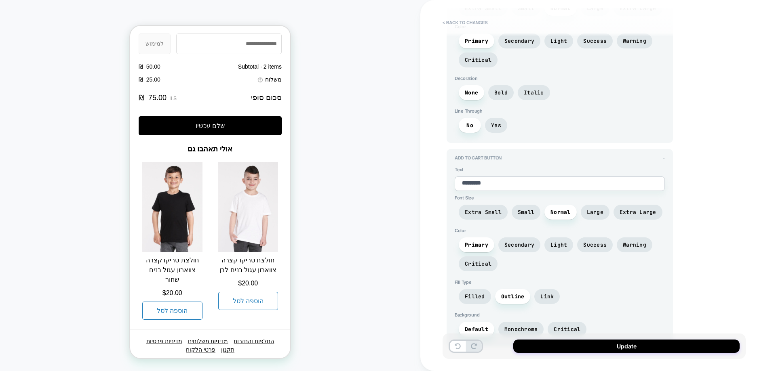
scroll to position [1432, 0]
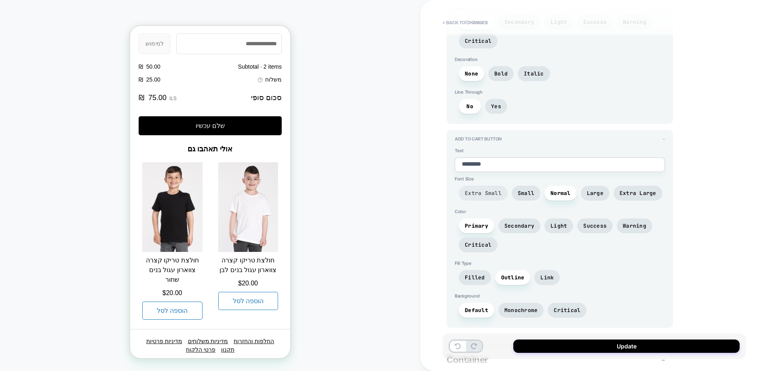
click at [490, 193] on span "Extra Small" at bounding box center [483, 193] width 37 height 7
click at [514, 194] on span "Small" at bounding box center [526, 193] width 29 height 15
click at [568, 194] on span "Normal" at bounding box center [560, 193] width 20 height 7
click at [504, 193] on span "Extra Small" at bounding box center [483, 193] width 49 height 15
click at [513, 193] on span "Small" at bounding box center [526, 193] width 29 height 15
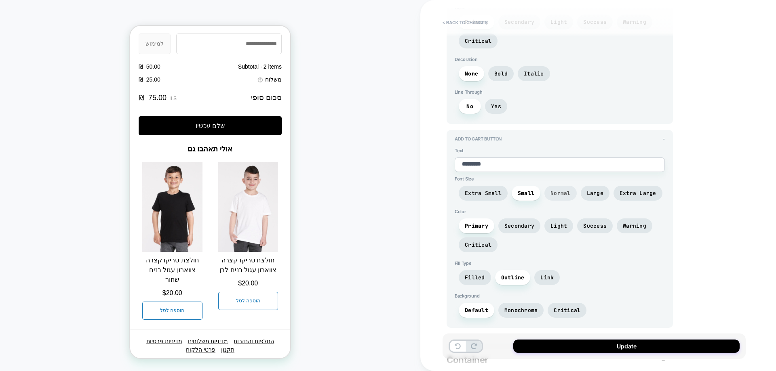
click at [551, 196] on span "Normal" at bounding box center [560, 193] width 20 height 7
click at [597, 196] on span "Large" at bounding box center [595, 193] width 17 height 7
click at [626, 196] on span "Extra Large" at bounding box center [637, 193] width 37 height 7
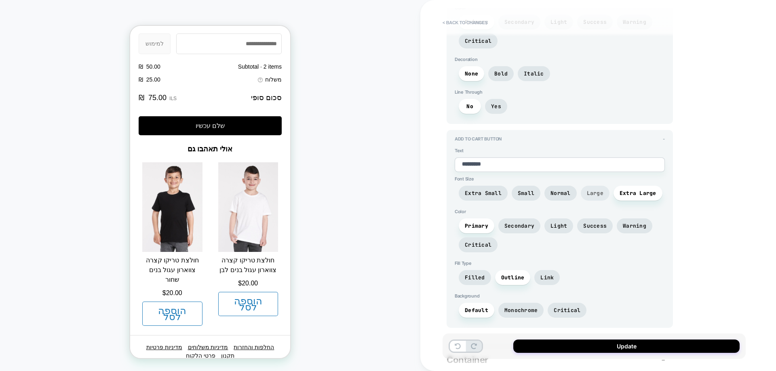
drag, startPoint x: 572, startPoint y: 195, endPoint x: 581, endPoint y: 195, distance: 9.3
click at [572, 195] on span "Normal" at bounding box center [560, 193] width 32 height 15
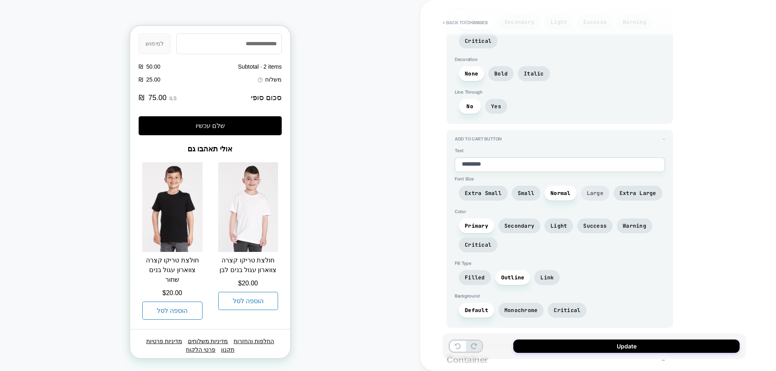
click at [583, 195] on span "Large" at bounding box center [595, 193] width 29 height 15
click at [524, 198] on span "Small" at bounding box center [526, 193] width 29 height 15
click at [550, 196] on span "Normal" at bounding box center [560, 193] width 20 height 7
click at [519, 225] on span "Secondary" at bounding box center [519, 226] width 30 height 7
click at [550, 224] on span "Light" at bounding box center [558, 226] width 17 height 7
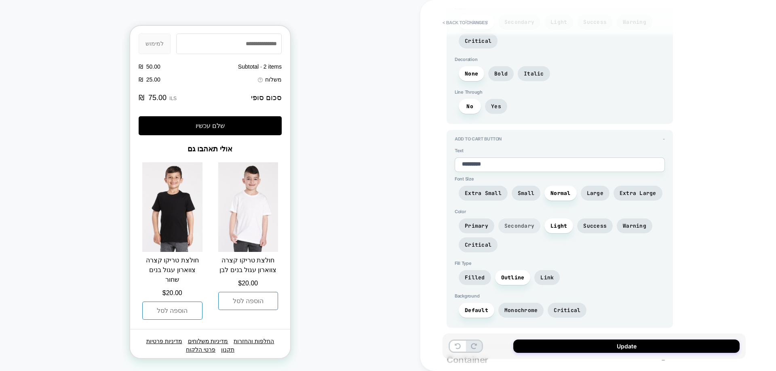
click at [535, 223] on span "Secondary" at bounding box center [519, 226] width 42 height 15
click at [462, 222] on span "Primary" at bounding box center [477, 226] width 36 height 15
click at [486, 225] on span "Primary" at bounding box center [476, 226] width 23 height 7
click at [535, 223] on span "Secondary" at bounding box center [519, 226] width 42 height 15
click at [566, 223] on span "Light" at bounding box center [558, 226] width 29 height 15
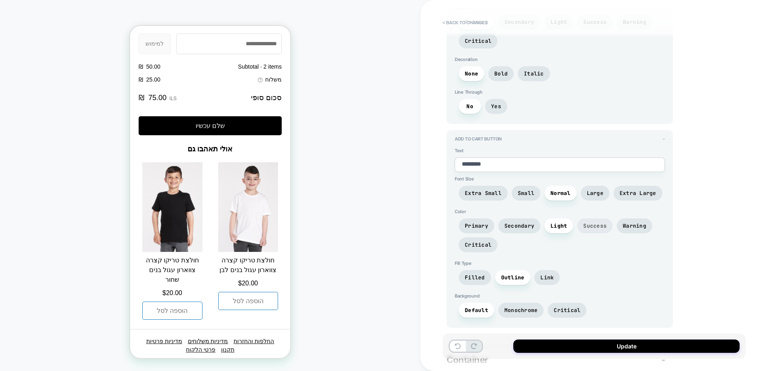
click at [604, 224] on span "Success" at bounding box center [594, 226] width 23 height 7
click at [612, 225] on div "Primary Secondary Light Success Warning Critical" at bounding box center [560, 238] width 210 height 38
click at [623, 225] on span "Warning" at bounding box center [634, 226] width 23 height 7
click at [474, 245] on span "Critical" at bounding box center [478, 245] width 27 height 7
click at [476, 227] on span "Primary" at bounding box center [476, 226] width 23 height 7
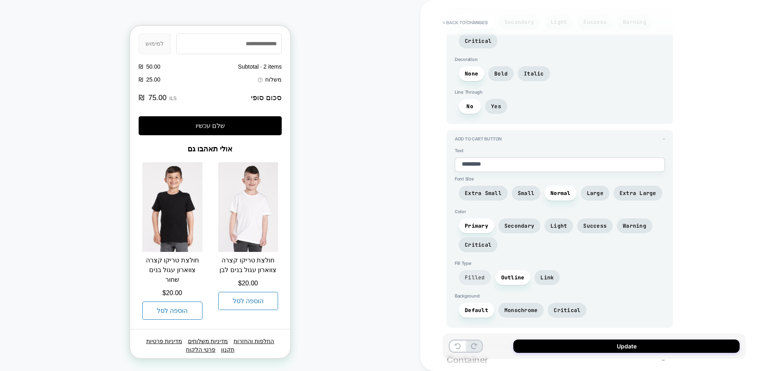
click at [471, 280] on span "Filled" at bounding box center [475, 277] width 20 height 7
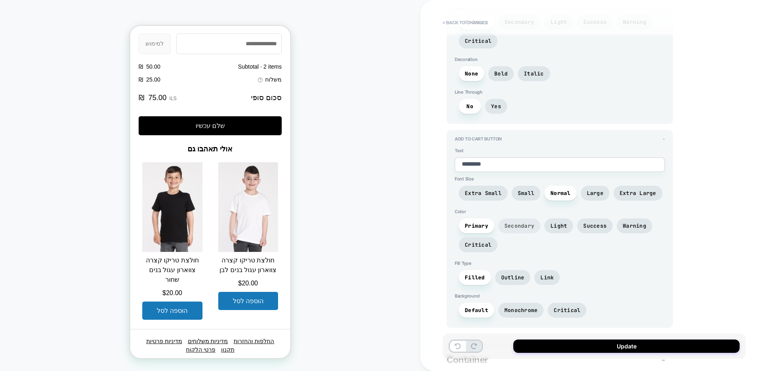
click at [518, 229] on span "Secondary" at bounding box center [519, 226] width 30 height 7
click at [484, 228] on span "Primary" at bounding box center [476, 226] width 23 height 7
click at [505, 275] on span "Outline" at bounding box center [512, 277] width 23 height 7
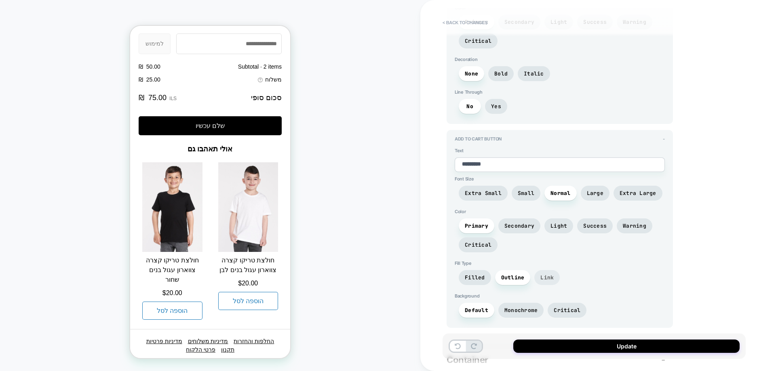
click at [535, 275] on span "Link" at bounding box center [546, 277] width 25 height 15
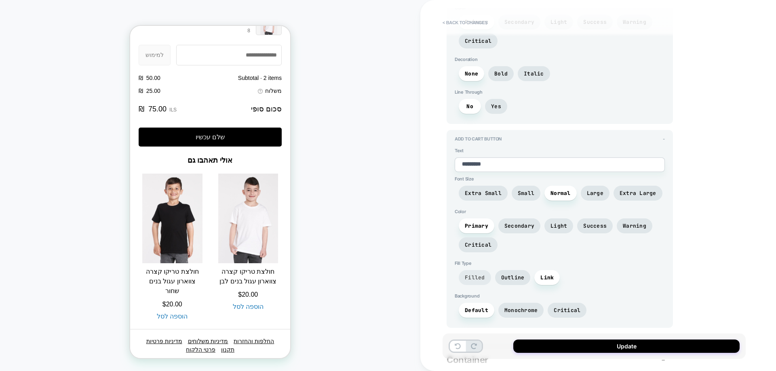
click at [478, 275] on span "Filled" at bounding box center [475, 277] width 20 height 7
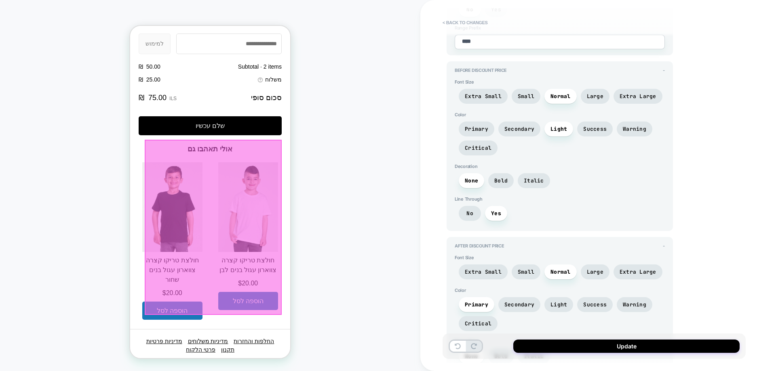
scroll to position [970, 0]
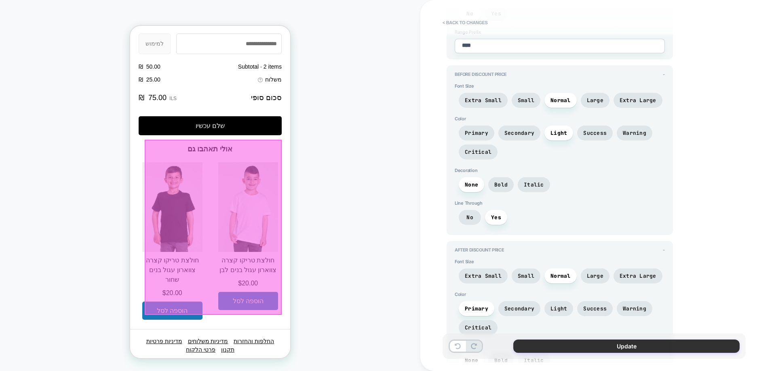
click at [574, 345] on button "Update" at bounding box center [626, 346] width 226 height 13
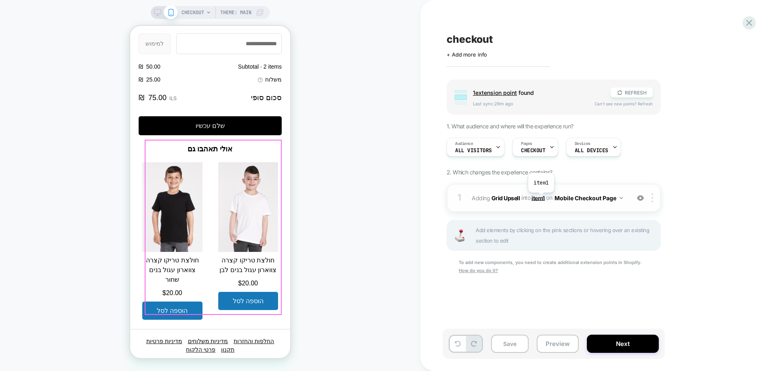
click at [541, 199] on span "item1" at bounding box center [537, 197] width 13 height 7
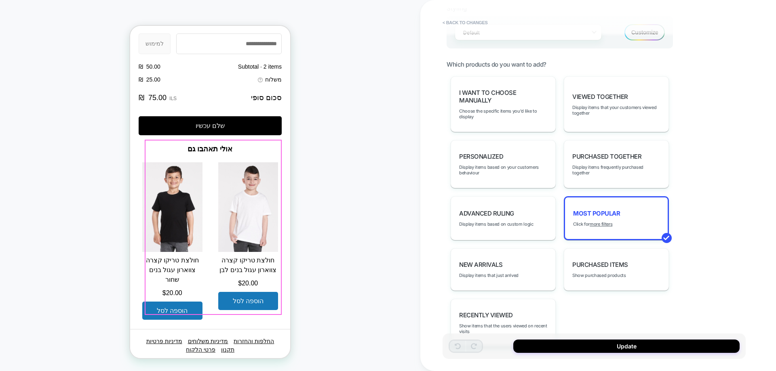
scroll to position [472, 0]
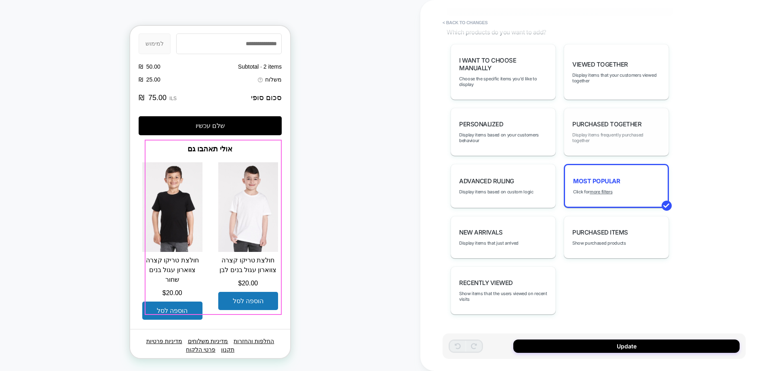
click at [599, 135] on span "Display items frequently purchased together" at bounding box center [616, 137] width 88 height 11
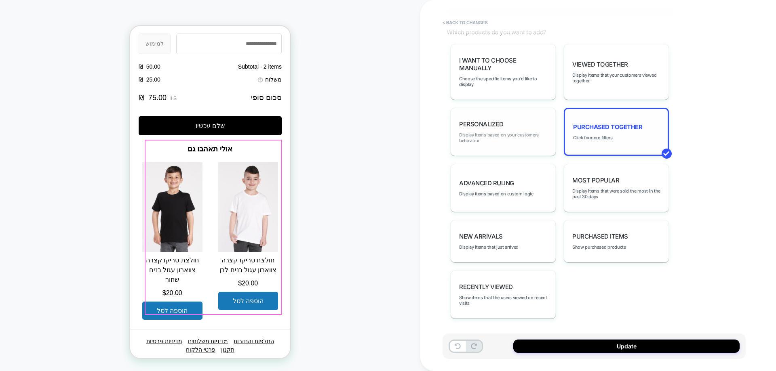
click at [501, 134] on span "Display items based on your customers behaviour" at bounding box center [503, 137] width 88 height 11
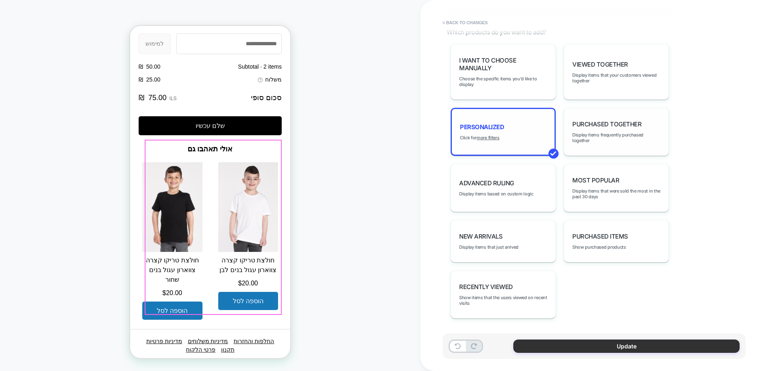
click at [631, 344] on button "Update" at bounding box center [626, 346] width 226 height 13
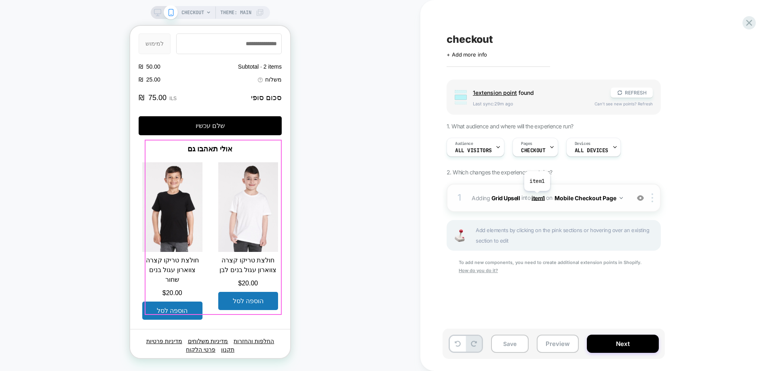
click at [537, 197] on span "item1" at bounding box center [537, 197] width 13 height 7
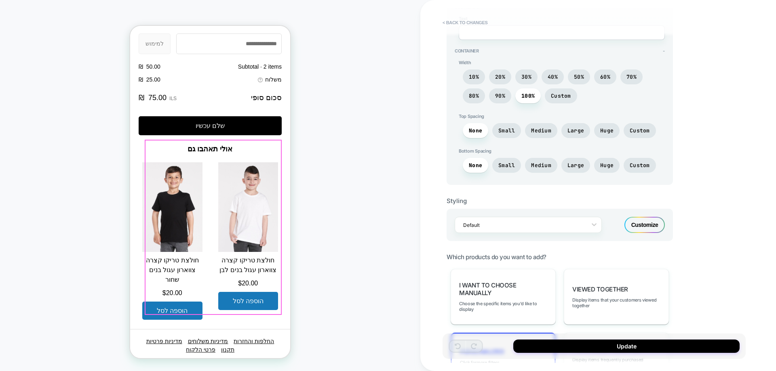
scroll to position [283, 0]
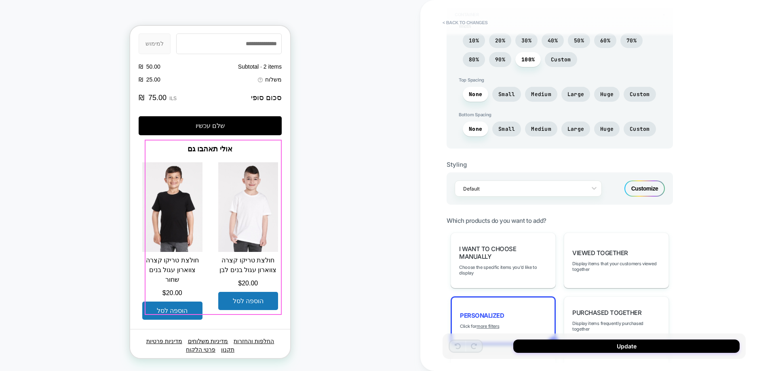
click at [637, 185] on div "Customize" at bounding box center [644, 189] width 40 height 16
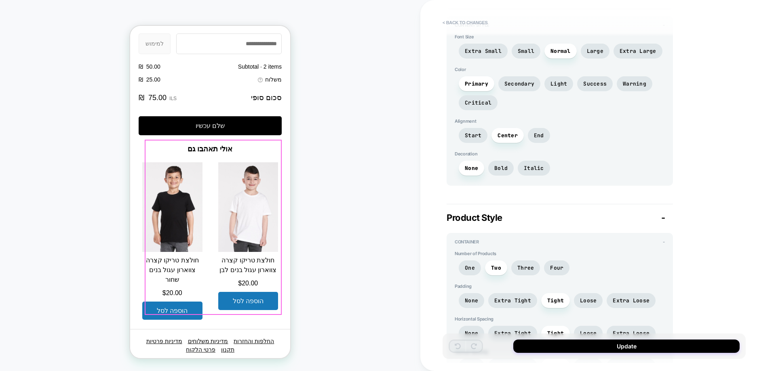
scroll to position [437, 0]
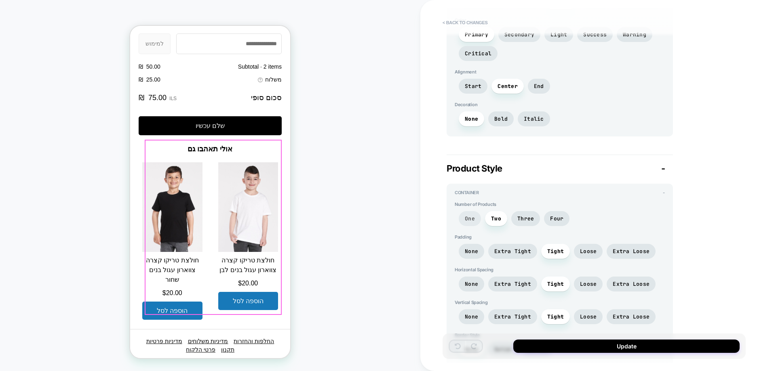
click at [475, 216] on span "One" at bounding box center [470, 218] width 22 height 15
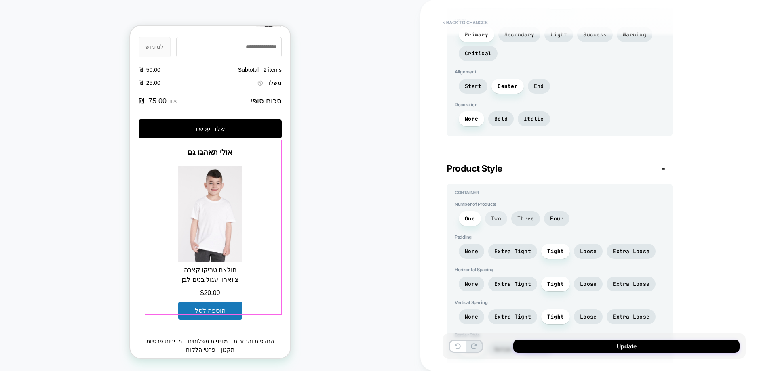
click at [488, 219] on span "Two" at bounding box center [496, 218] width 22 height 15
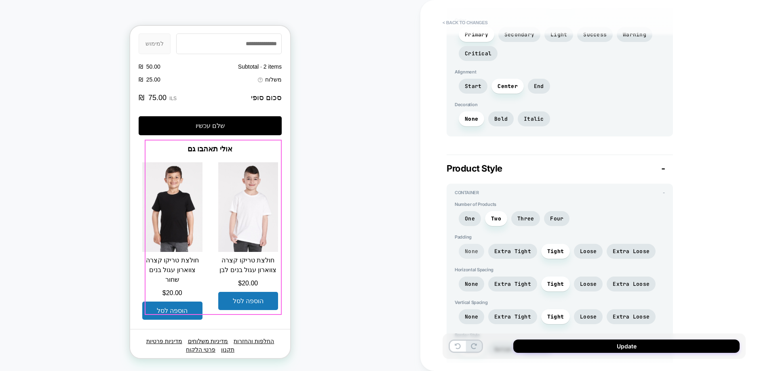
click at [471, 250] on span "None" at bounding box center [471, 251] width 13 height 7
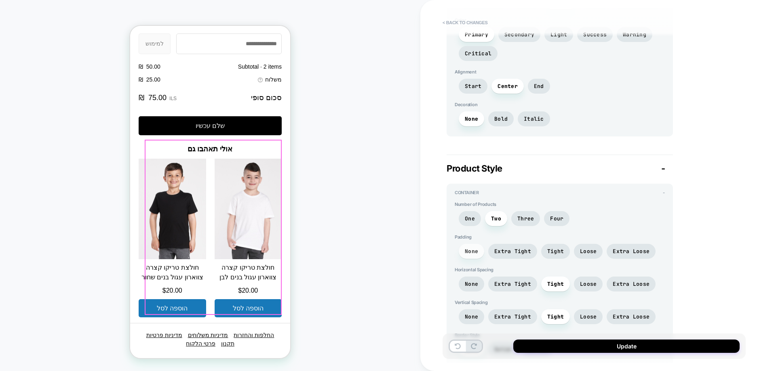
scroll to position [914, 0]
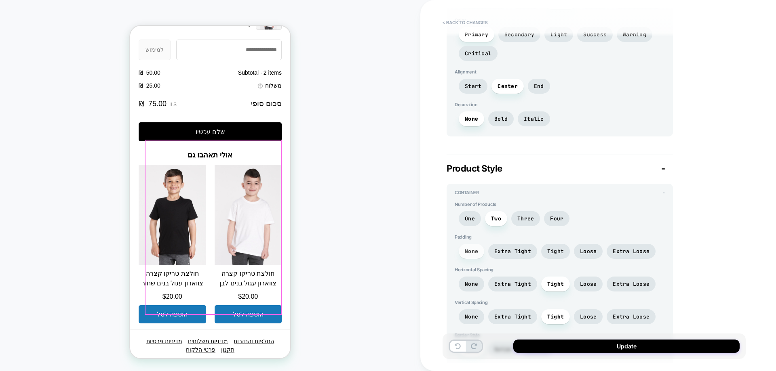
click at [471, 250] on span "None" at bounding box center [471, 251] width 13 height 7
click at [497, 251] on span "Extra Tight" at bounding box center [512, 251] width 37 height 7
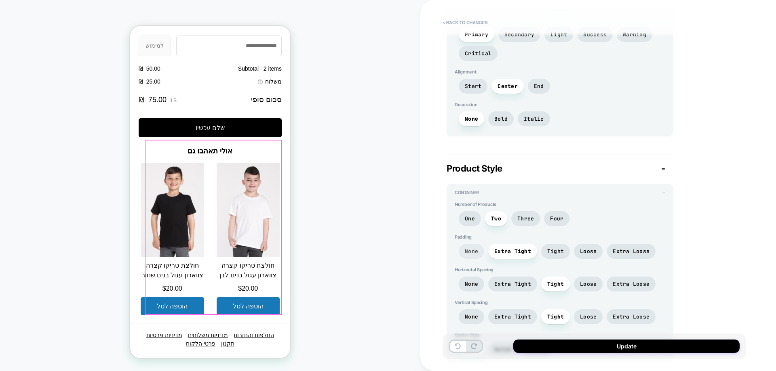
click at [478, 249] on span "None" at bounding box center [471, 251] width 25 height 15
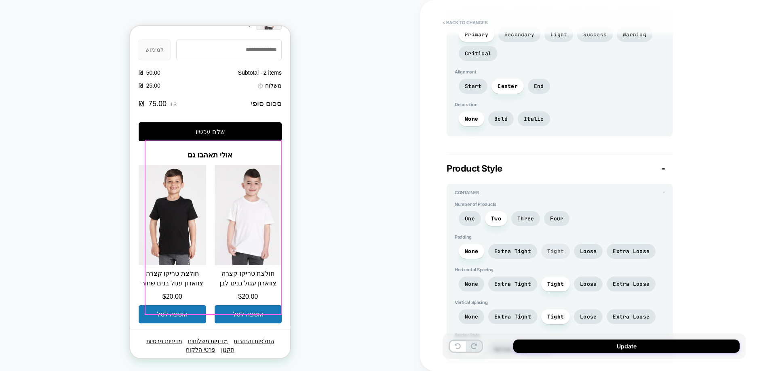
click at [560, 255] on span "Tight" at bounding box center [555, 251] width 17 height 7
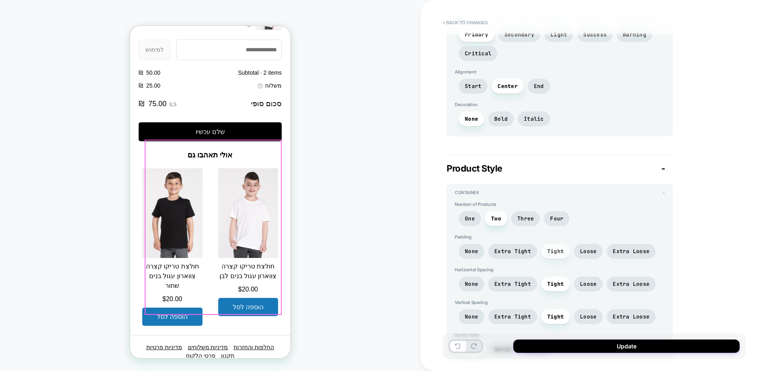
scroll to position [920, 0]
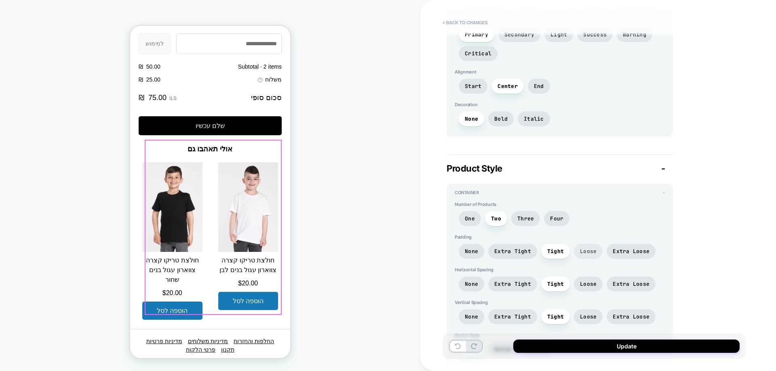
click at [590, 253] on span "Loose" at bounding box center [588, 251] width 17 height 7
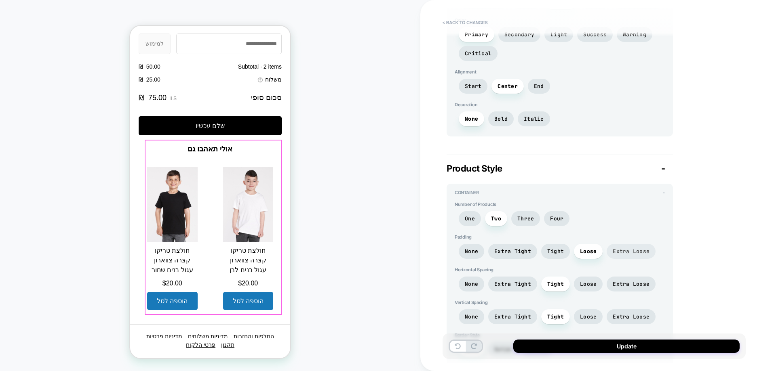
click at [613, 253] on span "Extra Loose" at bounding box center [631, 251] width 37 height 7
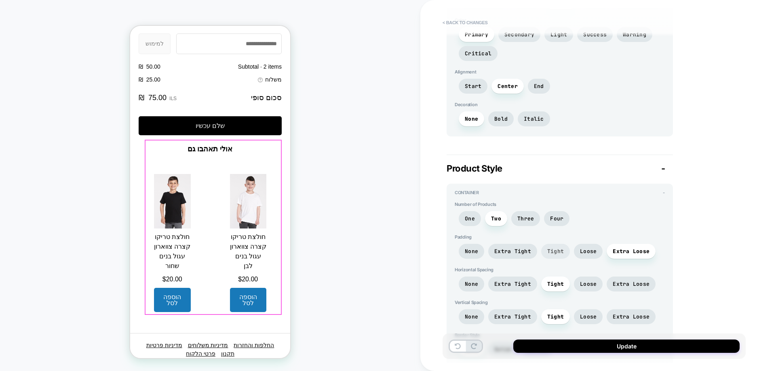
click at [553, 254] on span "Tight" at bounding box center [555, 251] width 17 height 7
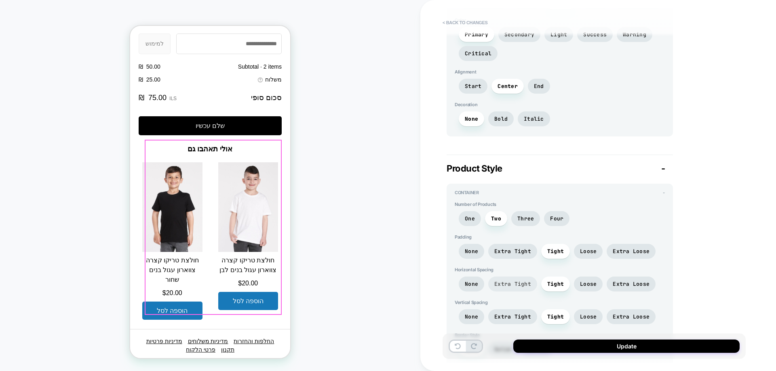
click at [520, 285] on span "Extra Tight" at bounding box center [512, 284] width 37 height 7
click at [596, 287] on span "Loose" at bounding box center [588, 284] width 29 height 15
click at [556, 284] on span "Tight" at bounding box center [555, 284] width 17 height 7
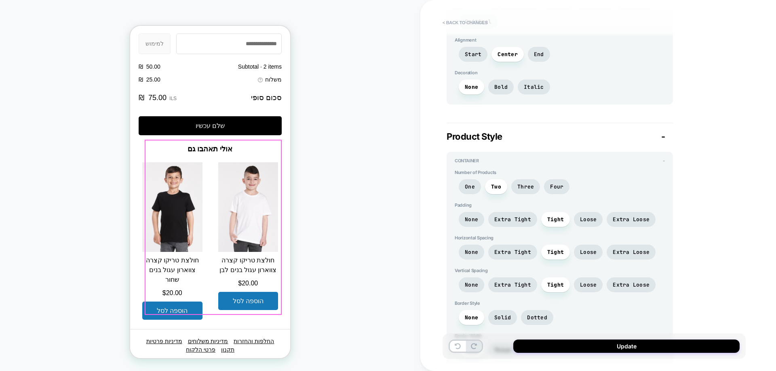
scroll to position [518, 0]
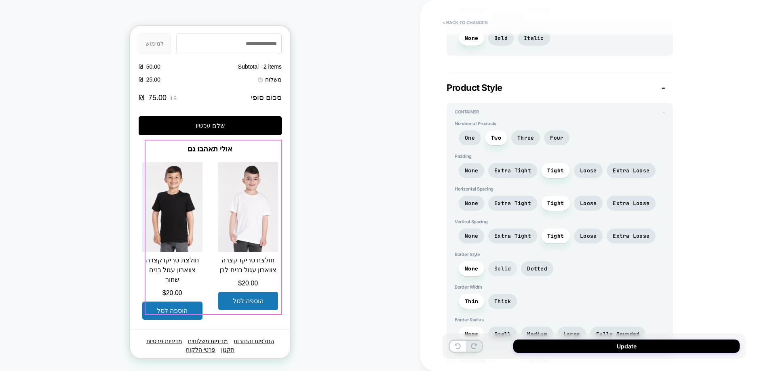
click at [499, 272] on span "Solid" at bounding box center [502, 268] width 17 height 7
click at [472, 267] on span "None" at bounding box center [471, 268] width 13 height 7
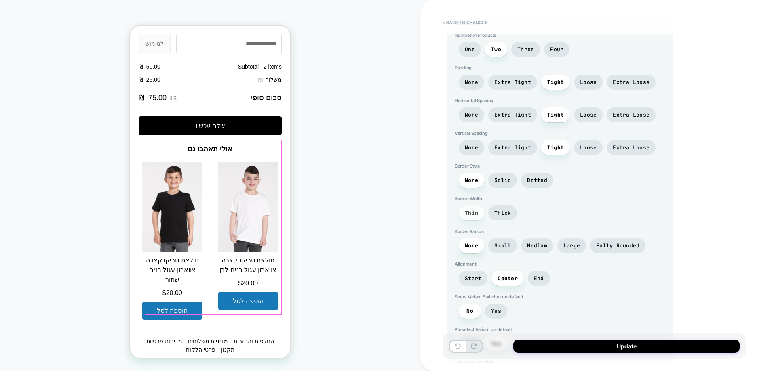
scroll to position [639, 0]
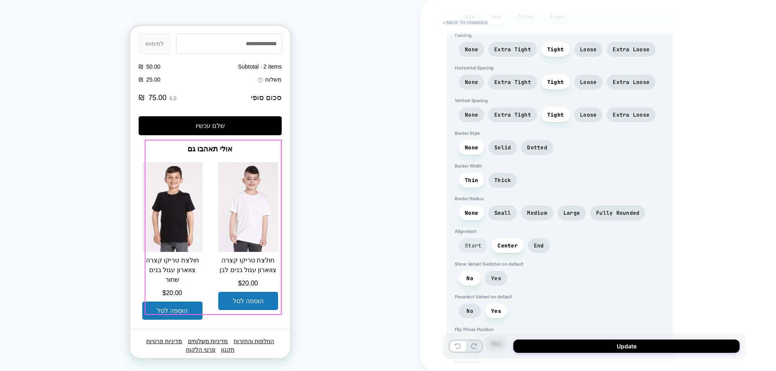
click at [474, 248] on span "Start" at bounding box center [473, 245] width 17 height 7
click at [507, 245] on span "Center" at bounding box center [507, 245] width 20 height 7
click at [496, 278] on span "Yes" at bounding box center [496, 278] width 10 height 7
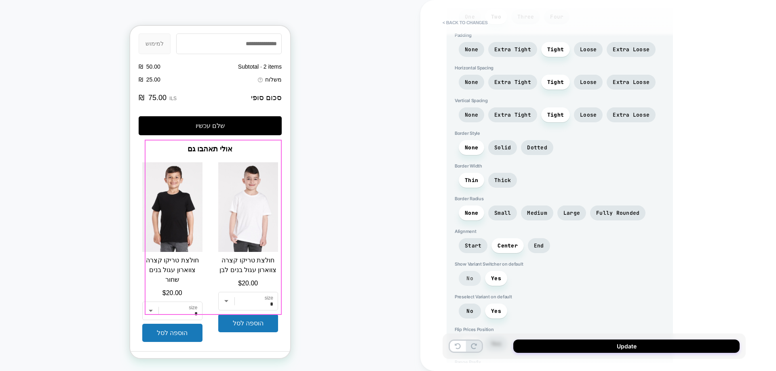
click at [471, 277] on span "No" at bounding box center [469, 278] width 7 height 7
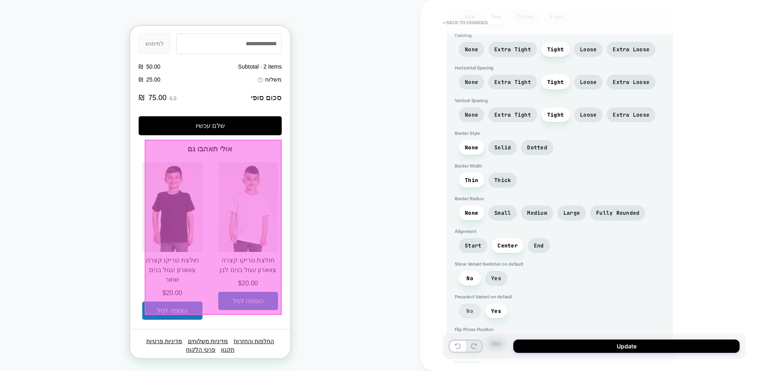
click at [470, 307] on span "No" at bounding box center [470, 311] width 22 height 15
click at [502, 279] on span "Yes" at bounding box center [496, 278] width 22 height 15
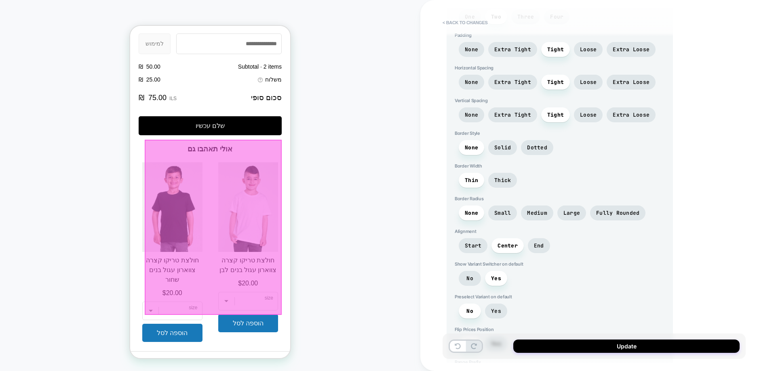
click at [589, 291] on div "Number of Products One Two Three Four Padding None Extra Tight Tight Loose Extr…" at bounding box center [560, 192] width 210 height 384
click at [499, 308] on span "Yes" at bounding box center [496, 311] width 10 height 7
click at [470, 277] on span "No" at bounding box center [469, 278] width 7 height 7
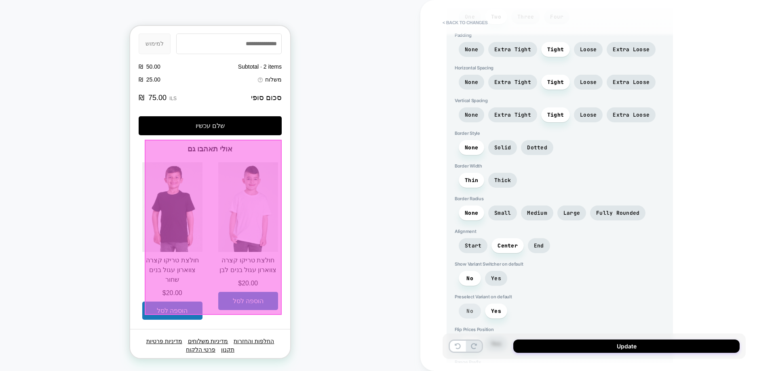
click at [470, 311] on span "No" at bounding box center [469, 311] width 7 height 7
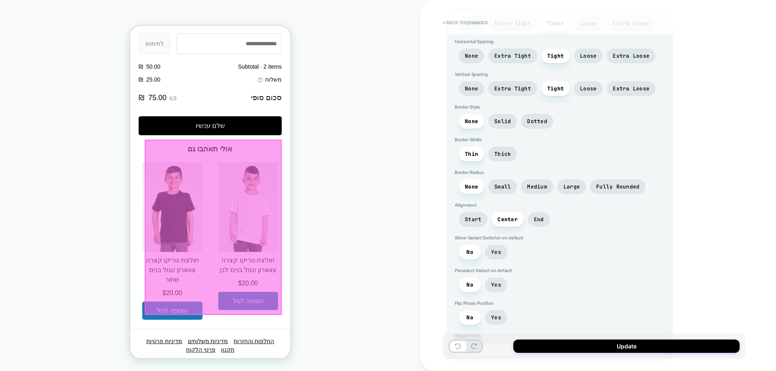
scroll to position [680, 0]
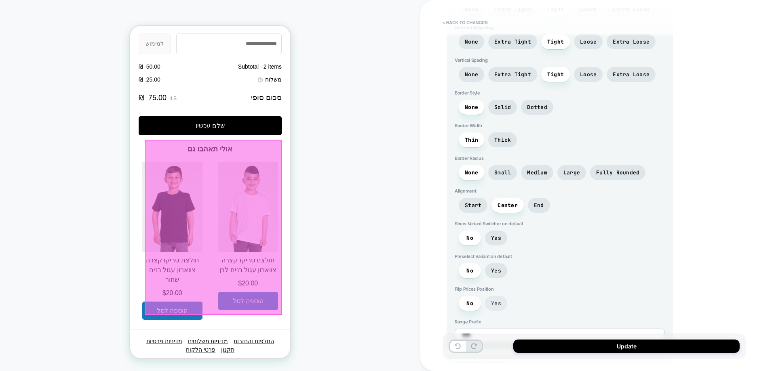
click at [499, 300] on span "Yes" at bounding box center [496, 303] width 22 height 15
click at [494, 265] on span "Yes" at bounding box center [496, 270] width 22 height 15
click at [496, 236] on span "Yes" at bounding box center [496, 238] width 10 height 7
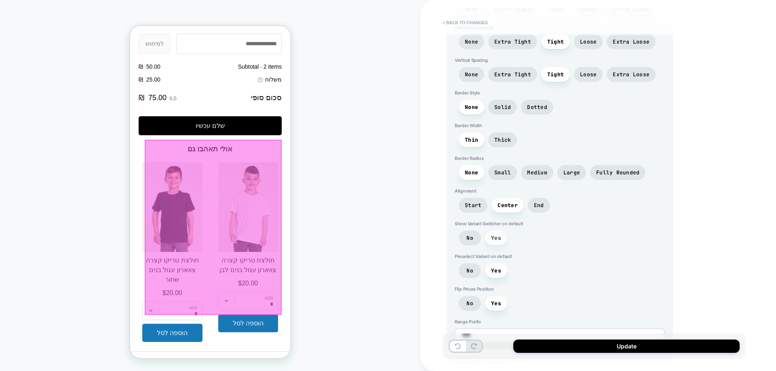
click at [496, 236] on span "Yes" at bounding box center [496, 238] width 10 height 7
click at [470, 238] on span "No" at bounding box center [469, 238] width 7 height 7
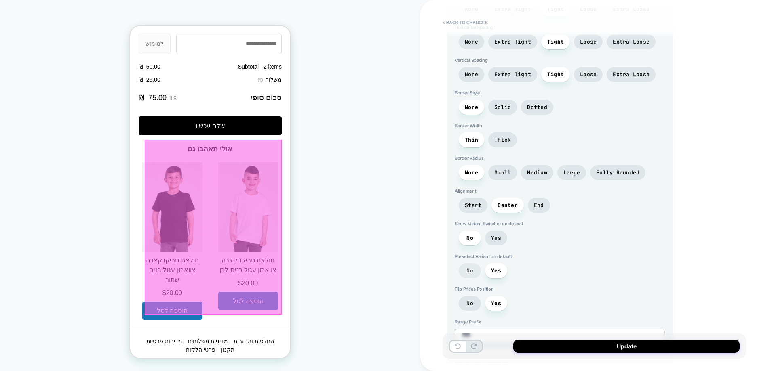
click at [472, 265] on span "No" at bounding box center [470, 270] width 22 height 15
click at [470, 304] on span "No" at bounding box center [469, 303] width 7 height 7
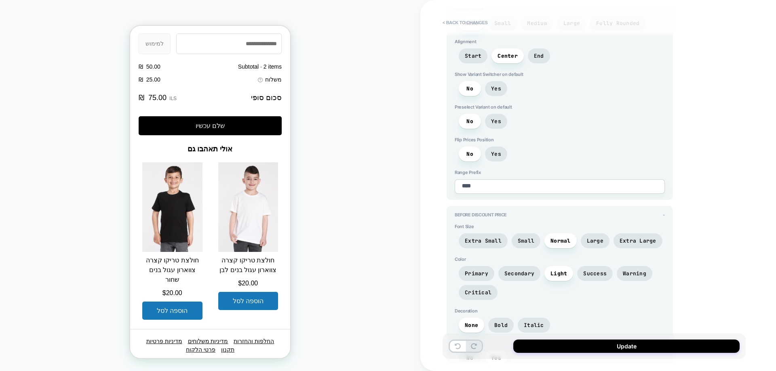
scroll to position [841, 0]
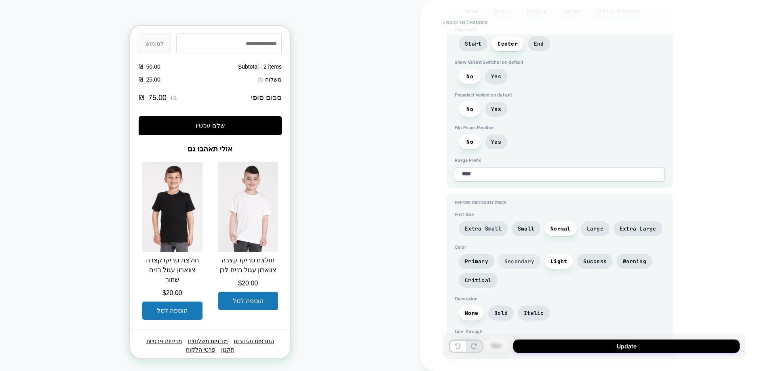
click at [532, 264] on span "Secondary" at bounding box center [519, 261] width 30 height 7
click at [546, 257] on span "Light" at bounding box center [558, 261] width 29 height 15
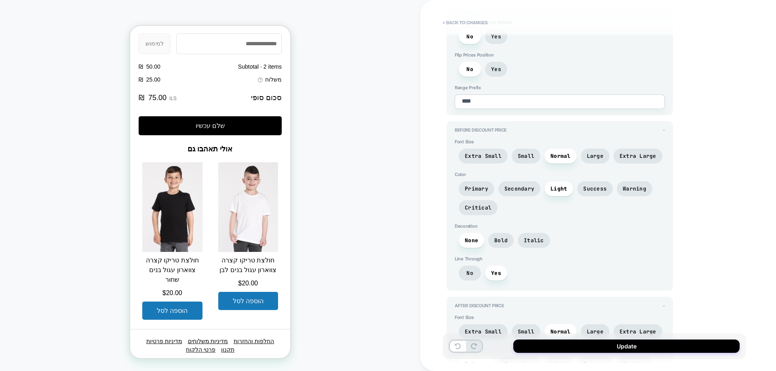
scroll to position [922, 0]
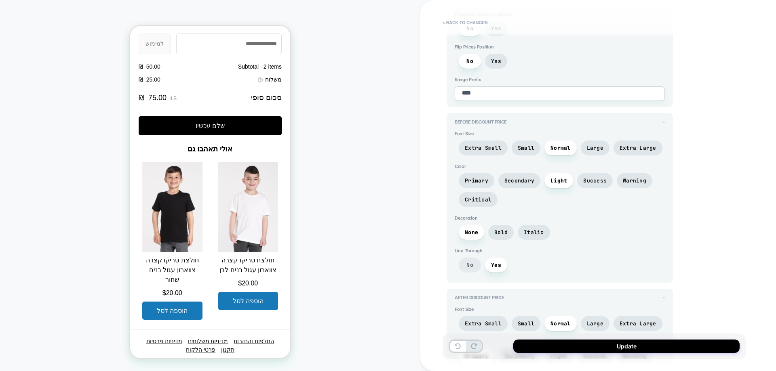
click at [473, 263] on span "No" at bounding box center [469, 265] width 7 height 7
click at [493, 266] on span "Yes" at bounding box center [496, 265] width 10 height 7
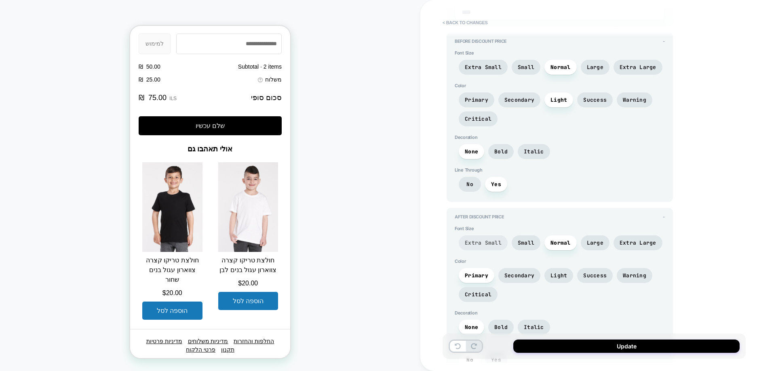
click at [494, 244] on span "Extra Small" at bounding box center [483, 243] width 37 height 7
click at [525, 247] on span "Small" at bounding box center [526, 243] width 29 height 15
click at [552, 247] on span "Normal" at bounding box center [560, 243] width 32 height 15
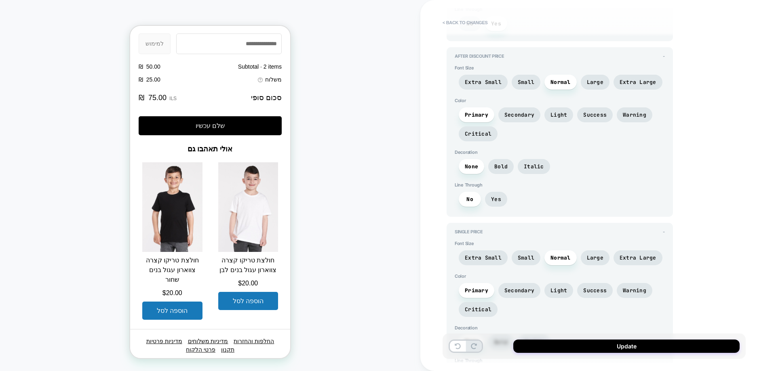
scroll to position [1164, 0]
click at [493, 160] on span "Bold" at bounding box center [500, 165] width 25 height 15
click at [496, 161] on span "Bold" at bounding box center [500, 165] width 25 height 15
click at [476, 161] on span "None" at bounding box center [471, 165] width 25 height 15
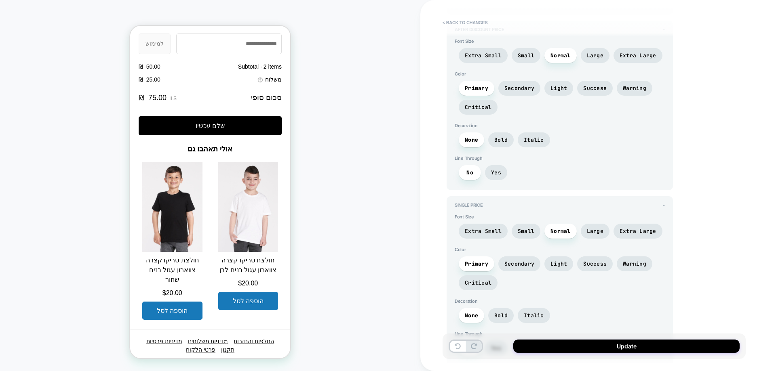
scroll to position [1245, 0]
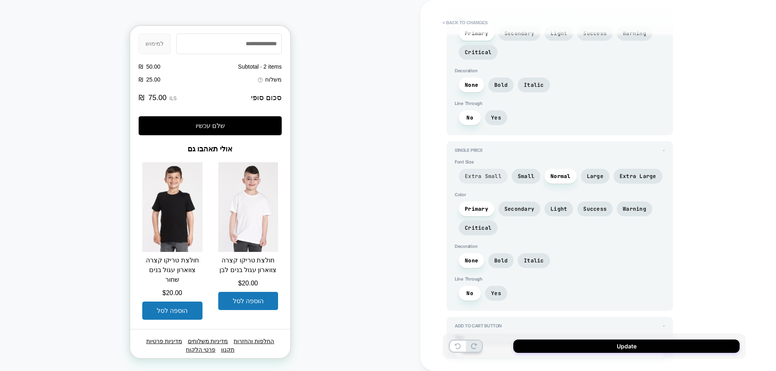
click at [481, 169] on span "Extra Small" at bounding box center [483, 176] width 49 height 15
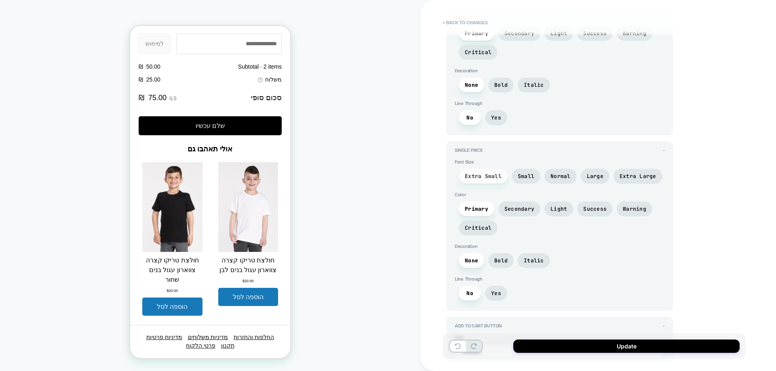
scroll to position [916, 0]
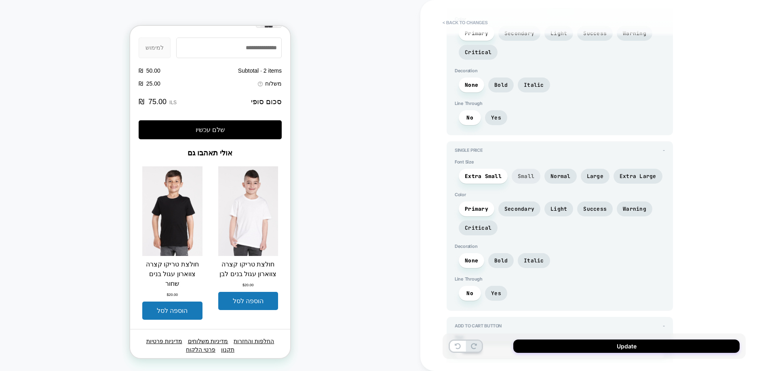
click at [528, 179] on span "Small" at bounding box center [526, 176] width 17 height 7
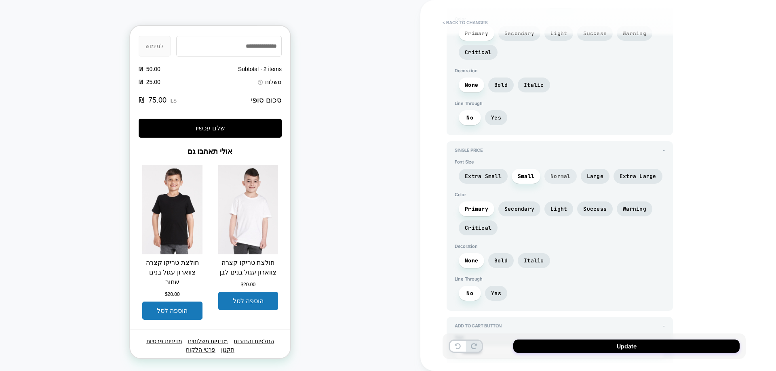
click at [570, 179] on span "Normal" at bounding box center [560, 176] width 32 height 15
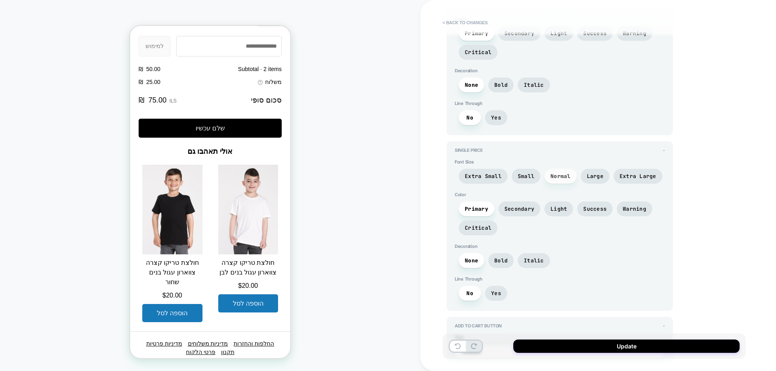
scroll to position [920, 0]
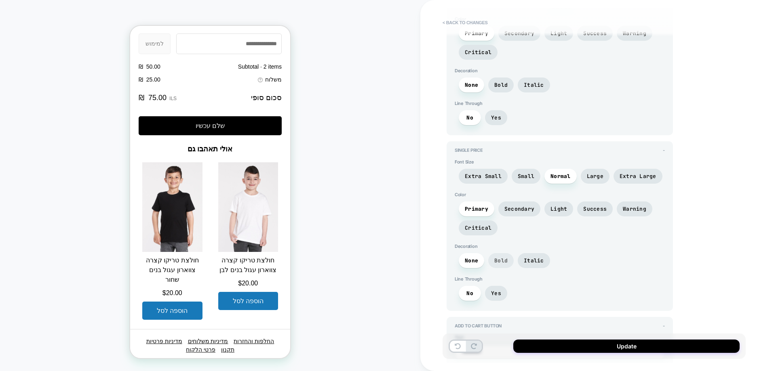
click at [498, 261] on span "Bold" at bounding box center [500, 260] width 13 height 7
click at [472, 260] on span "None" at bounding box center [471, 260] width 13 height 7
click at [523, 205] on span "Secondary" at bounding box center [519, 209] width 42 height 15
click at [473, 205] on span "Primary" at bounding box center [477, 209] width 36 height 15
click at [518, 210] on span "Secondary" at bounding box center [519, 209] width 30 height 7
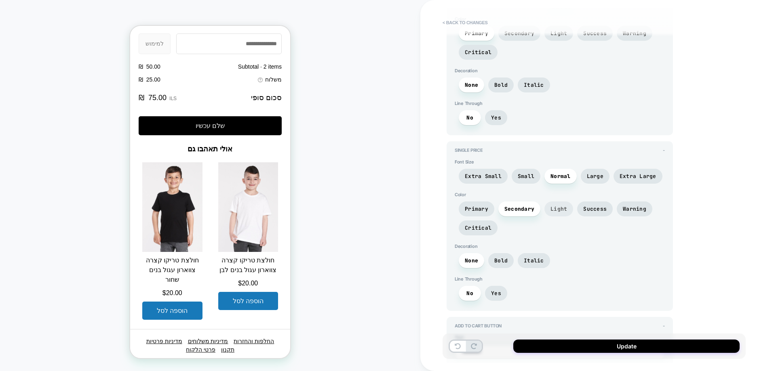
click at [558, 212] on span "Light" at bounding box center [558, 209] width 17 height 7
click at [513, 209] on span "Secondary" at bounding box center [519, 209] width 30 height 7
click at [484, 209] on span "Primary" at bounding box center [476, 209] width 23 height 7
click at [498, 296] on span "Yes" at bounding box center [496, 293] width 10 height 7
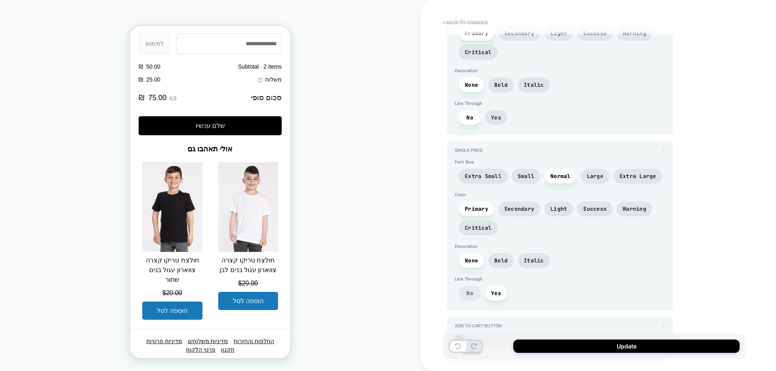
click at [467, 296] on span "No" at bounding box center [469, 293] width 7 height 7
click at [507, 257] on span "Bold" at bounding box center [500, 260] width 25 height 15
click at [529, 257] on span "Italic" at bounding box center [534, 260] width 32 height 15
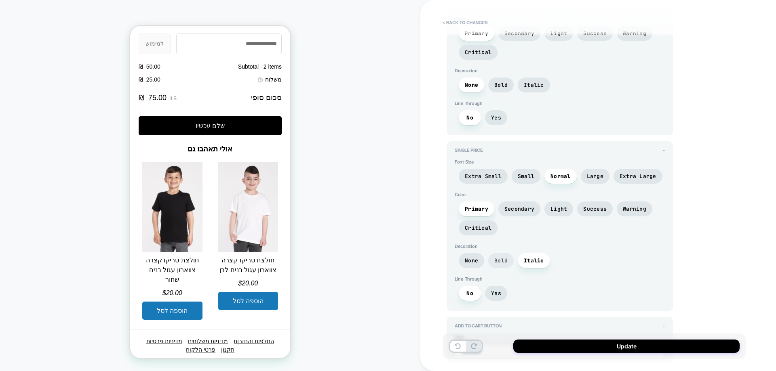
click at [490, 258] on span "Bold" at bounding box center [500, 260] width 25 height 15
click at [473, 258] on span "None" at bounding box center [471, 260] width 13 height 7
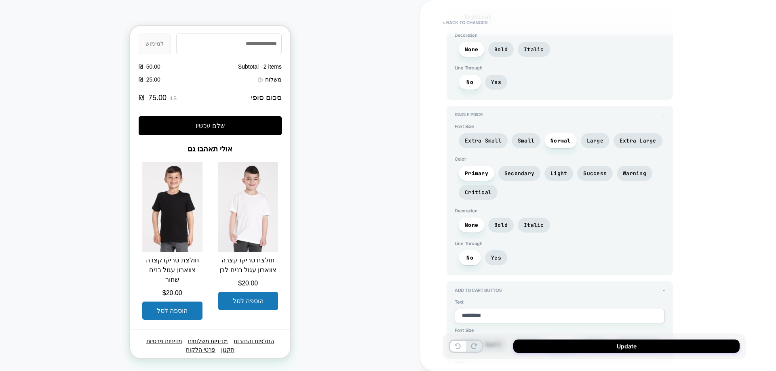
scroll to position [1366, 0]
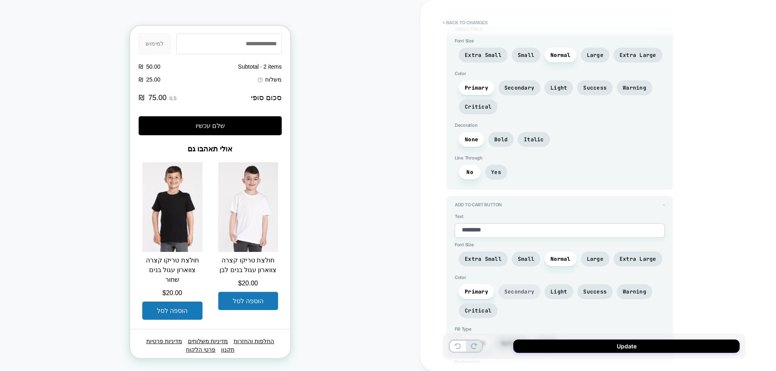
click at [516, 287] on span "Secondary" at bounding box center [519, 291] width 42 height 15
click at [476, 291] on span "Primary" at bounding box center [476, 291] width 23 height 7
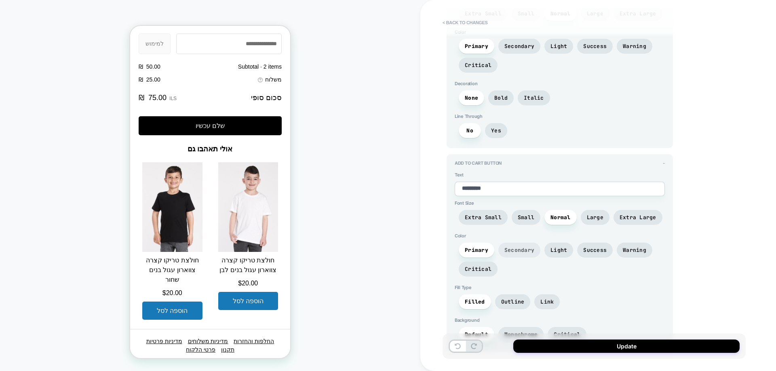
scroll to position [1488, 0]
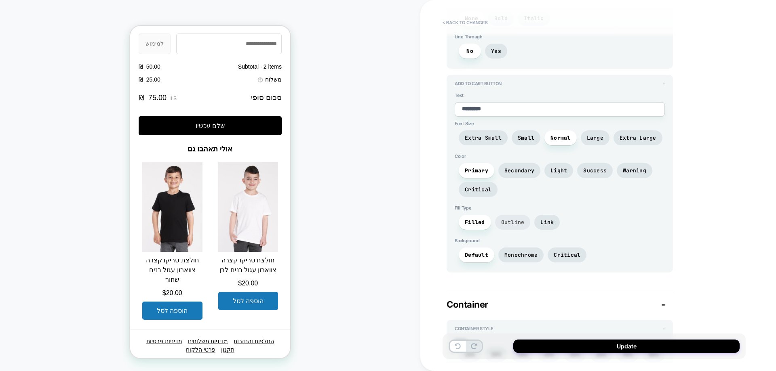
click at [505, 223] on span "Outline" at bounding box center [512, 222] width 23 height 7
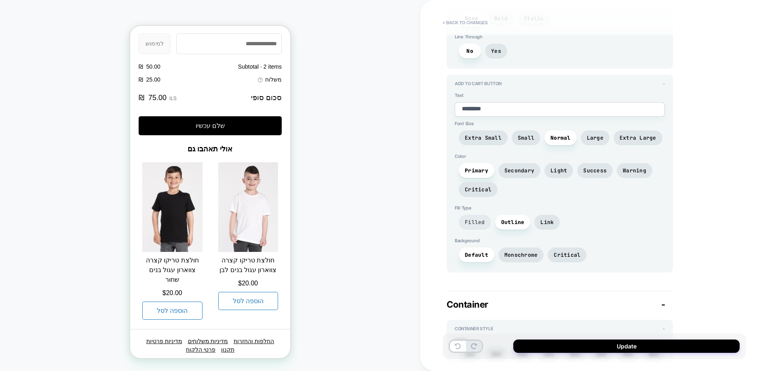
click at [474, 224] on span "Filled" at bounding box center [475, 222] width 20 height 7
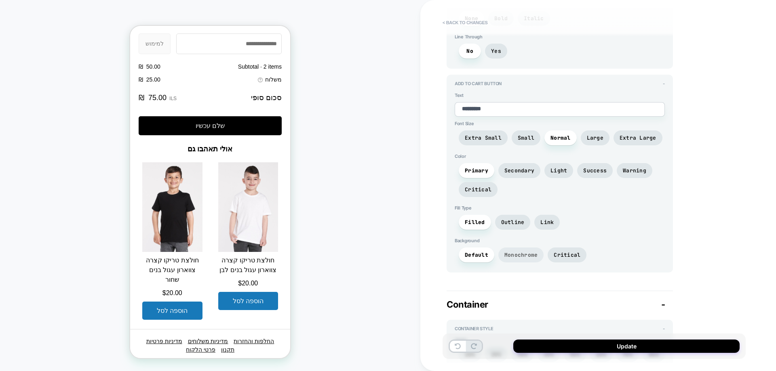
click at [511, 254] on span "Monochrome" at bounding box center [521, 255] width 34 height 7
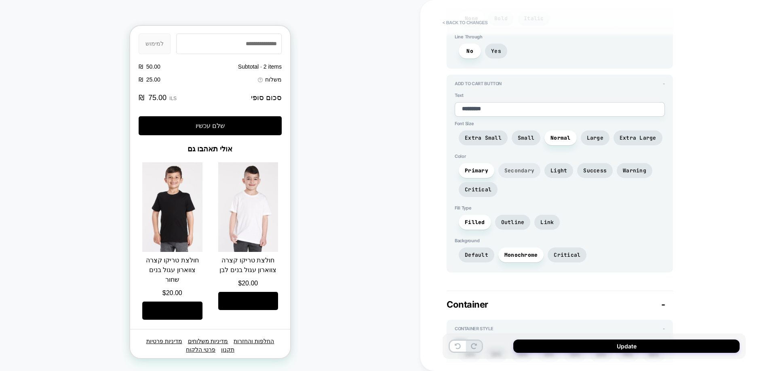
click at [517, 171] on span "Secondary" at bounding box center [519, 170] width 30 height 7
click at [556, 170] on span "Light" at bounding box center [558, 170] width 17 height 7
click at [619, 171] on span "Warning" at bounding box center [635, 170] width 36 height 15
click at [605, 171] on span "Success" at bounding box center [595, 170] width 36 height 15
click at [561, 167] on span "Light" at bounding box center [558, 170] width 17 height 7
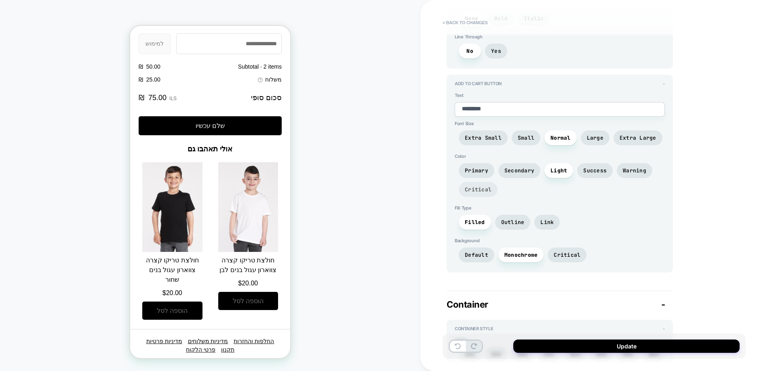
click at [472, 191] on span "Critical" at bounding box center [478, 189] width 27 height 7
click at [476, 171] on span "Primary" at bounding box center [476, 170] width 23 height 7
drag, startPoint x: 483, startPoint y: 188, endPoint x: 513, endPoint y: 218, distance: 42.3
click at [482, 188] on span "Critical" at bounding box center [478, 189] width 27 height 7
click at [557, 259] on span "Critical" at bounding box center [566, 255] width 39 height 15
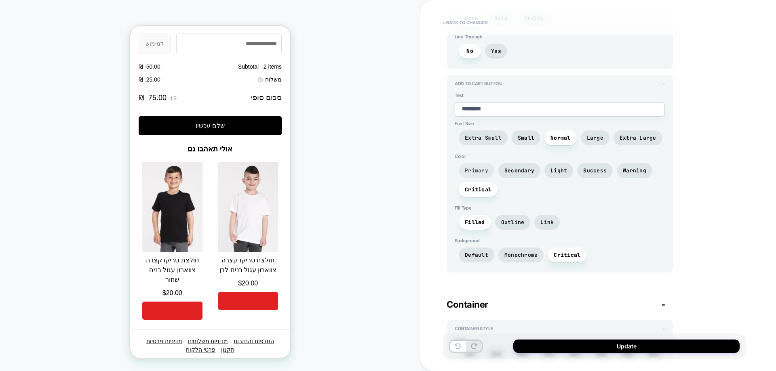
click at [482, 171] on span "Primary" at bounding box center [476, 170] width 23 height 7
click at [517, 255] on span "Monochrome" at bounding box center [521, 255] width 34 height 7
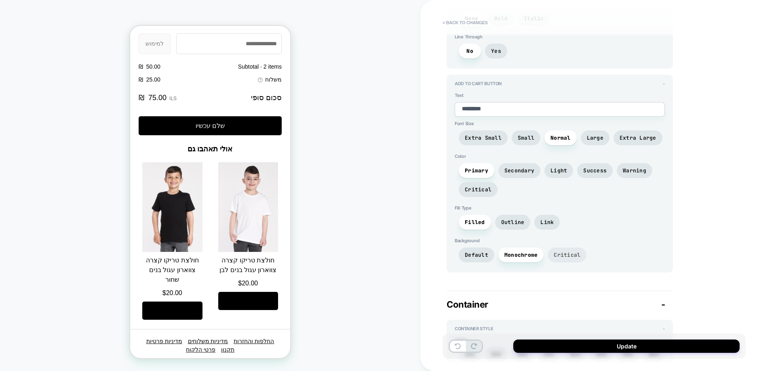
click at [555, 256] on span "Critical" at bounding box center [567, 255] width 27 height 7
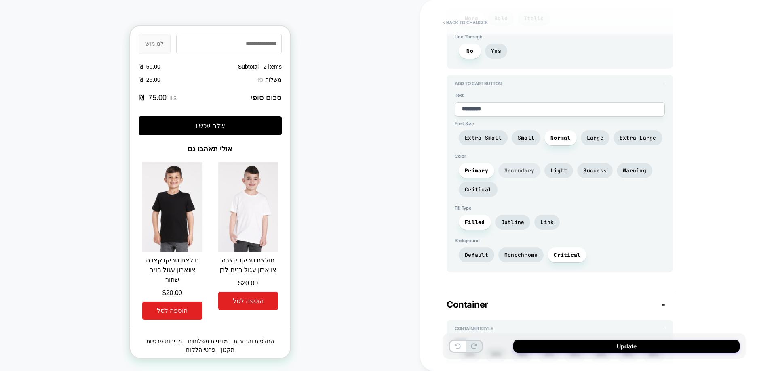
click at [533, 172] on span "Secondary" at bounding box center [519, 170] width 42 height 15
click at [550, 172] on span "Light" at bounding box center [558, 170] width 17 height 7
click at [603, 176] on span "Success" at bounding box center [595, 170] width 36 height 15
click at [517, 222] on span "Outline" at bounding box center [512, 222] width 23 height 7
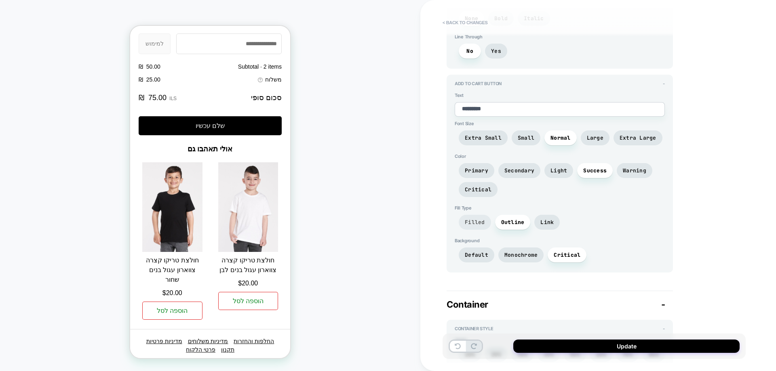
click at [474, 222] on span "Filled" at bounding box center [475, 222] width 20 height 7
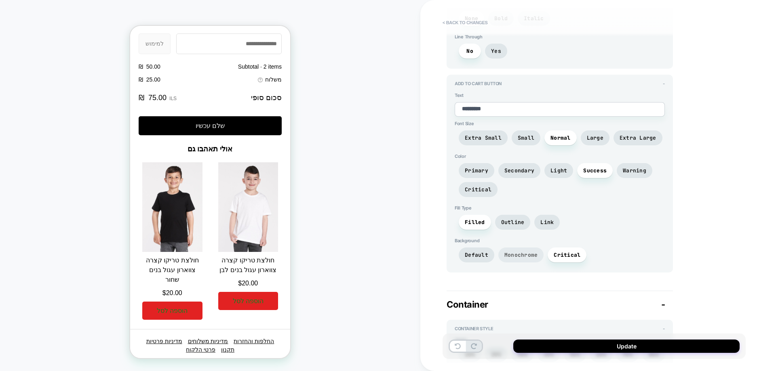
click at [526, 251] on span "Monochrome" at bounding box center [521, 255] width 46 height 15
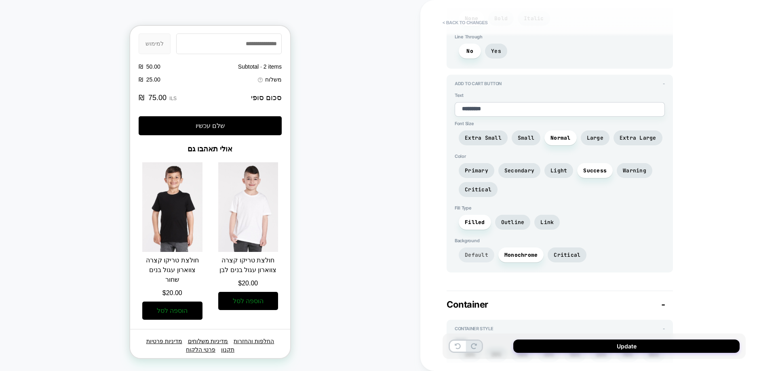
click at [472, 253] on span "Default" at bounding box center [476, 255] width 23 height 7
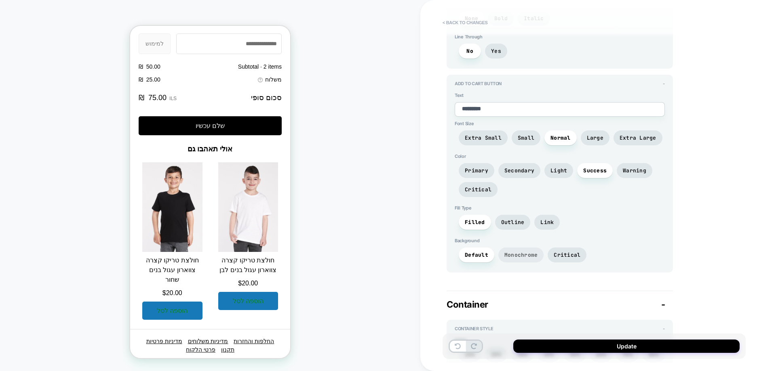
click at [521, 253] on span "Monochrome" at bounding box center [521, 255] width 34 height 7
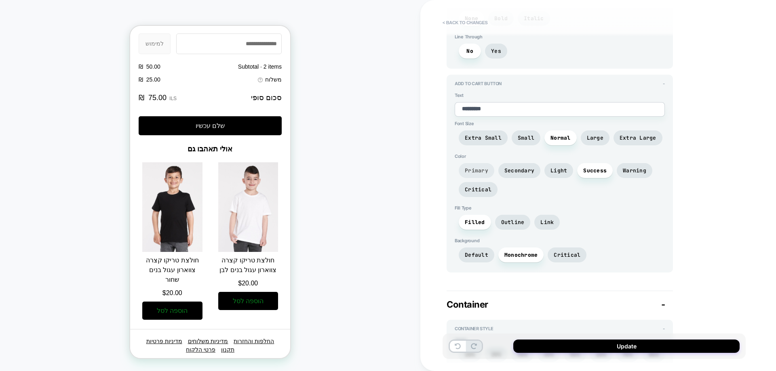
click at [488, 171] on span "Primary" at bounding box center [477, 170] width 36 height 15
click at [504, 171] on span "Secondary" at bounding box center [519, 170] width 30 height 7
click at [554, 173] on span "Light" at bounding box center [558, 170] width 17 height 7
click at [586, 173] on span "Success" at bounding box center [594, 170] width 23 height 7
click at [618, 174] on span "Warning" at bounding box center [635, 170] width 36 height 15
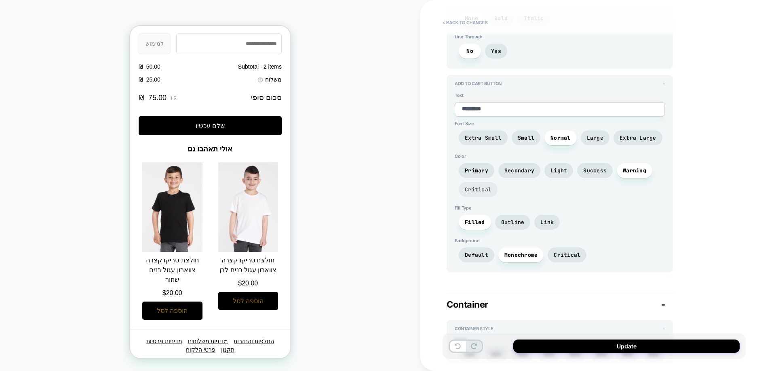
click at [482, 185] on span "Critical" at bounding box center [478, 189] width 39 height 15
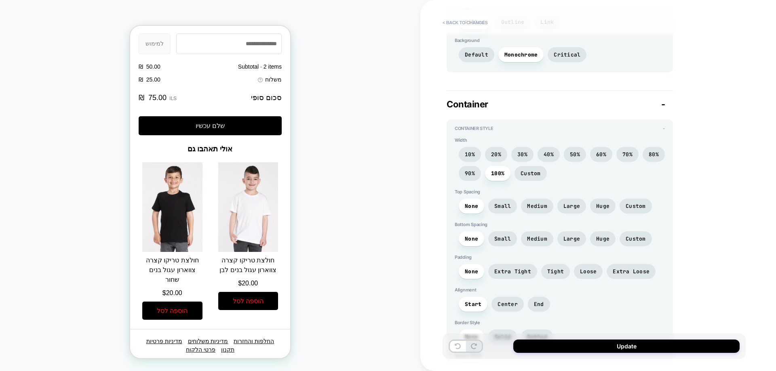
scroll to position [1690, 0]
click at [470, 175] on span "90%" at bounding box center [470, 171] width 22 height 15
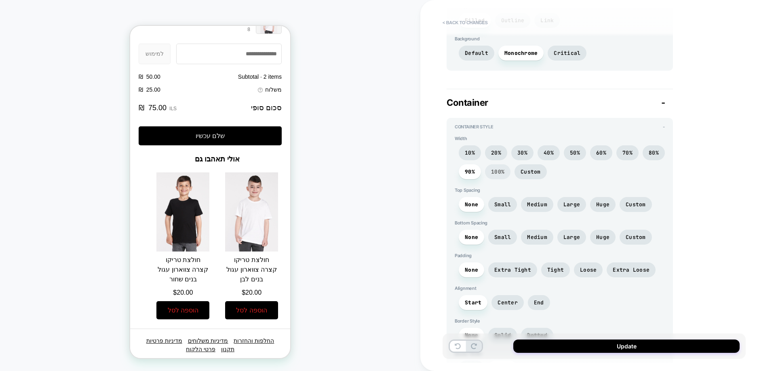
click at [502, 172] on span "100%" at bounding box center [497, 171] width 13 height 7
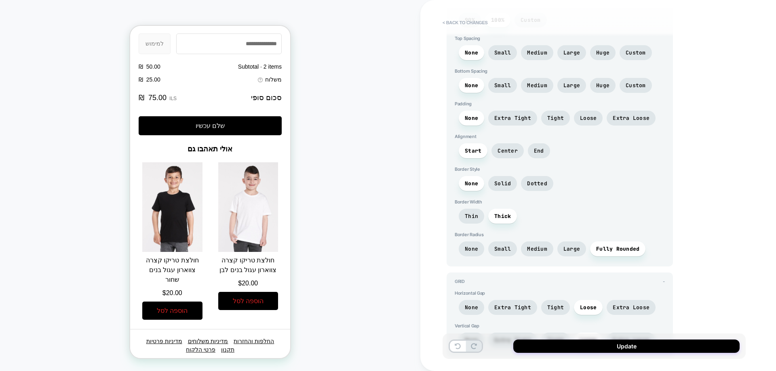
scroll to position [1877, 0]
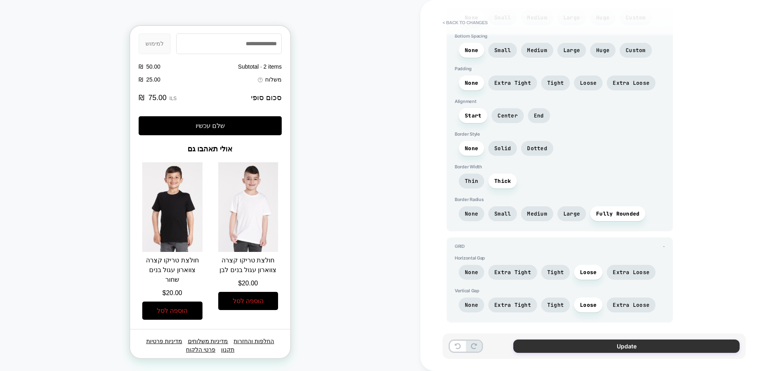
click at [602, 345] on button "Update" at bounding box center [626, 346] width 226 height 13
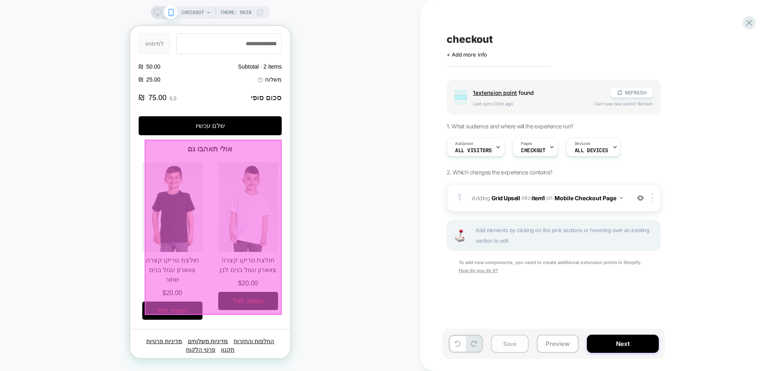
click at [519, 338] on button "Save" at bounding box center [510, 344] width 38 height 18
click at [344, 215] on div "CHECKOUT Theme: MAIN" at bounding box center [210, 185] width 420 height 355
click at [558, 342] on button "Preview" at bounding box center [558, 344] width 42 height 18
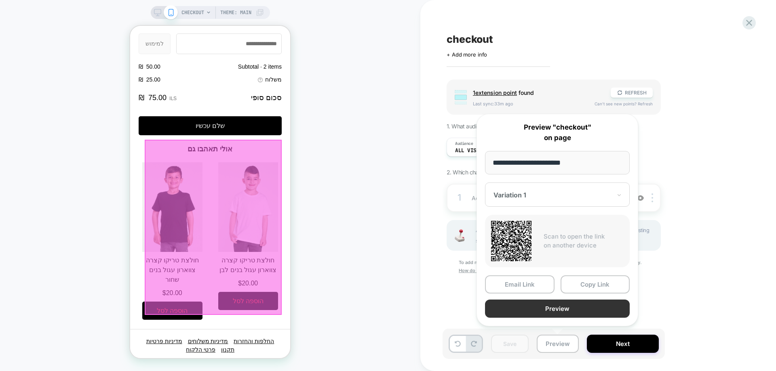
click at [543, 307] on button "Preview" at bounding box center [557, 309] width 145 height 18
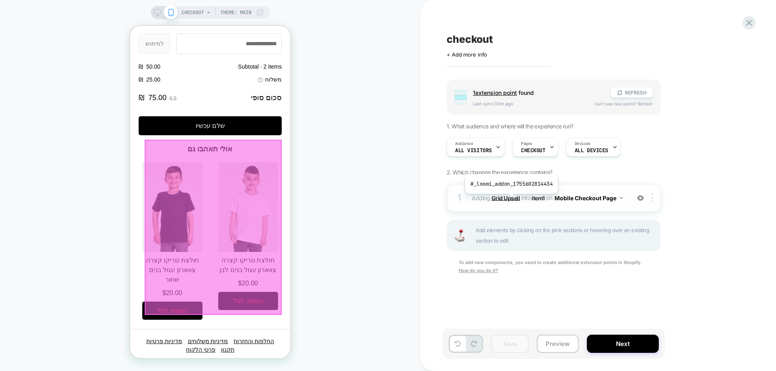
click at [510, 200] on b "Grid Upsell" at bounding box center [505, 197] width 29 height 7
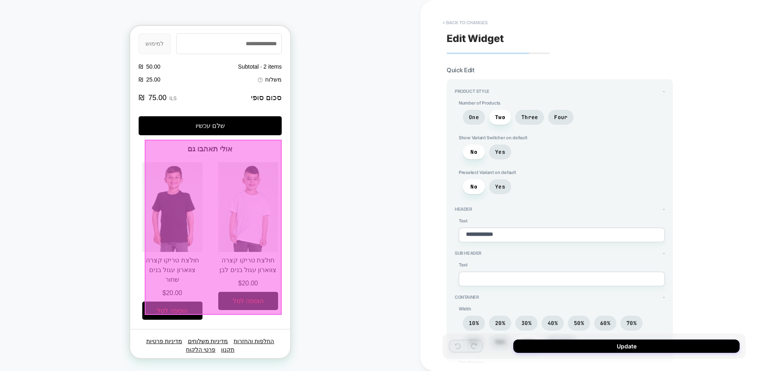
click at [477, 19] on button "< Back to changes" at bounding box center [464, 22] width 53 height 13
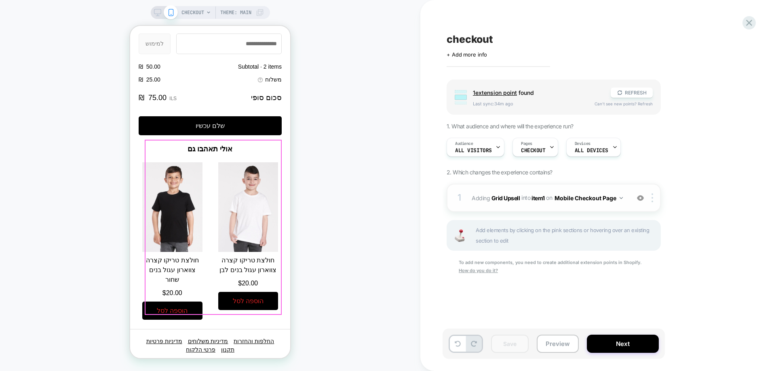
click at [540, 202] on span "#_loomi_addon_1755602814434 Adding Grid Upsell INTO item1 item1 on Mobile Check…" at bounding box center [549, 198] width 154 height 12
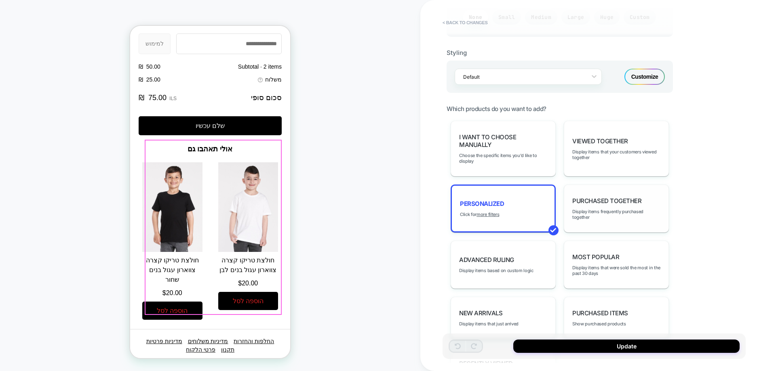
scroll to position [476, 0]
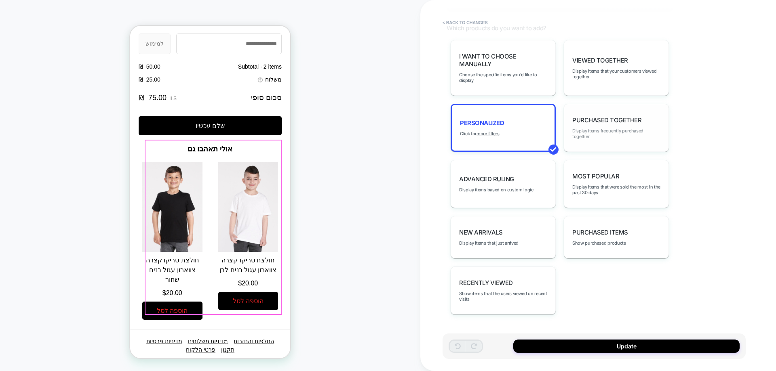
click at [611, 136] on span "Display items frequently purchased together" at bounding box center [616, 133] width 88 height 11
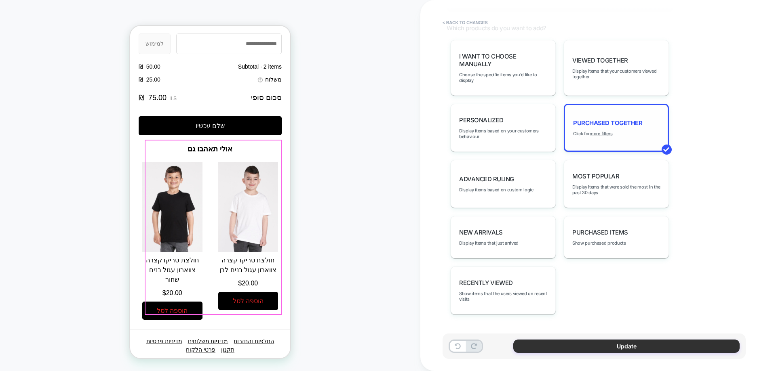
click at [610, 346] on button "Update" at bounding box center [626, 346] width 226 height 13
type textarea "*"
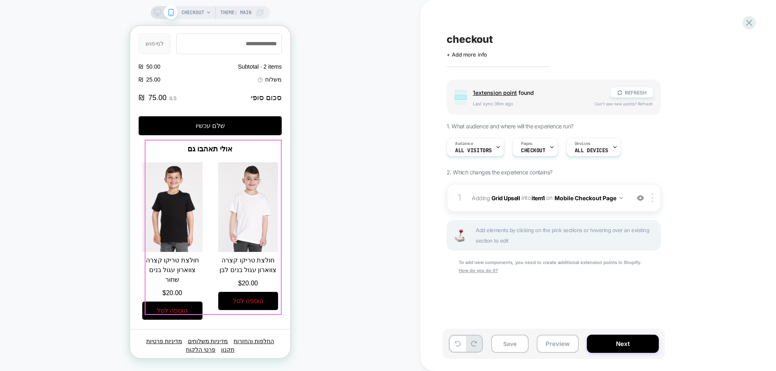
click at [470, 41] on span "checkout" at bounding box center [469, 39] width 46 height 12
click at [472, 52] on span "+ Add more info" at bounding box center [466, 54] width 40 height 6
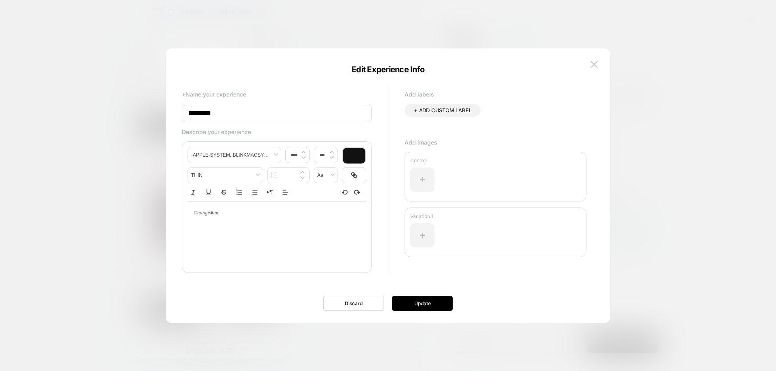
click at [259, 118] on input "********" at bounding box center [277, 113] width 190 height 19
type input "*"
type input "**********"
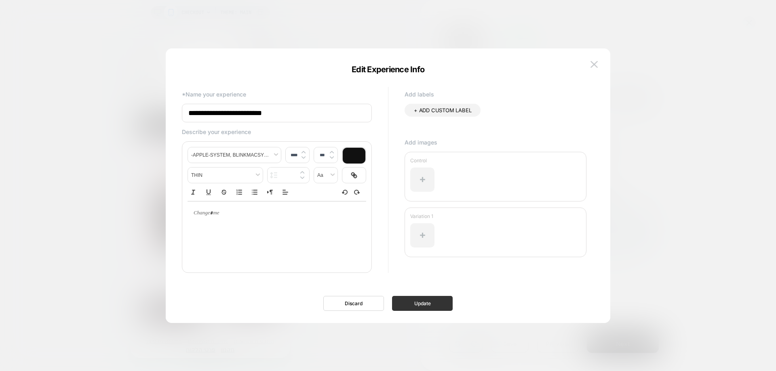
click at [417, 305] on button "Update" at bounding box center [422, 303] width 61 height 15
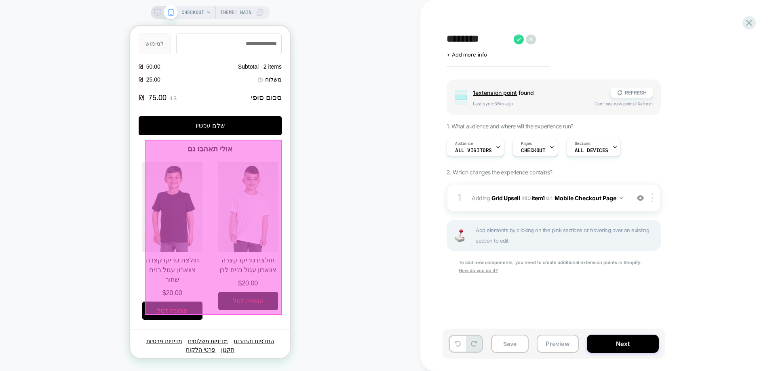
click at [365, 196] on div "CHECKOUT Theme: MAIN" at bounding box center [210, 185] width 420 height 355
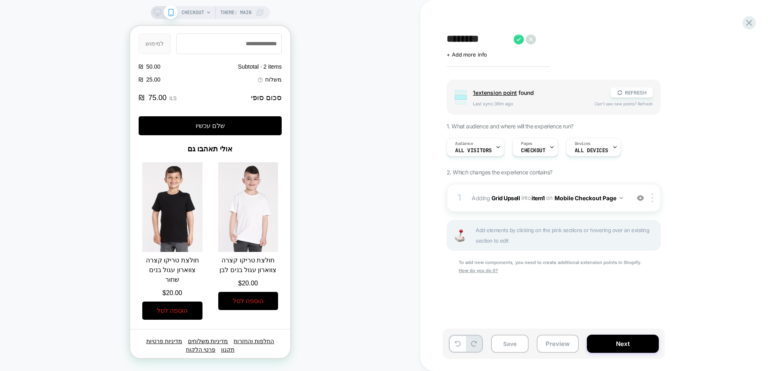
click at [371, 120] on div "CHECKOUT Theme: MAIN" at bounding box center [210, 185] width 420 height 355
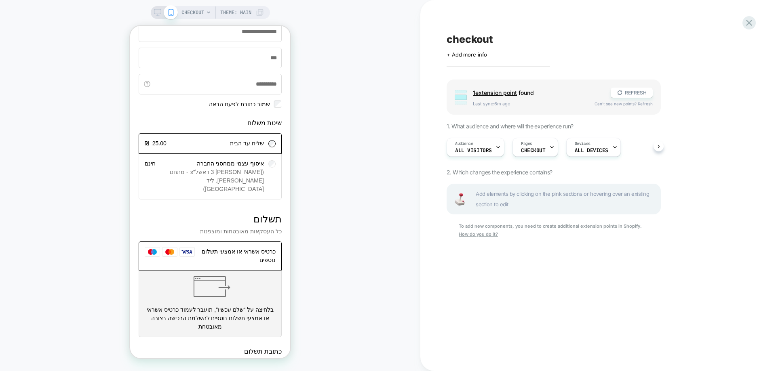
scroll to position [444, 0]
click at [474, 236] on u "How do you do it?" at bounding box center [478, 235] width 39 height 6
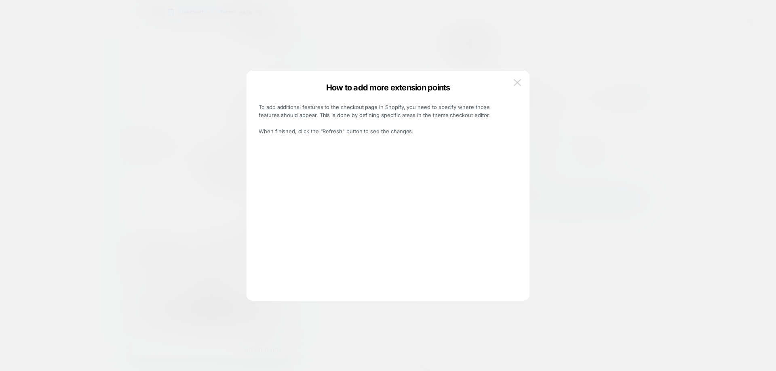
click at [521, 80] on button at bounding box center [517, 83] width 12 height 12
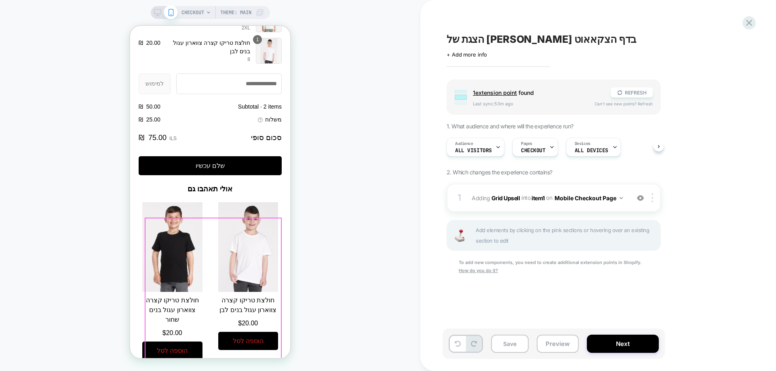
scroll to position [920, 0]
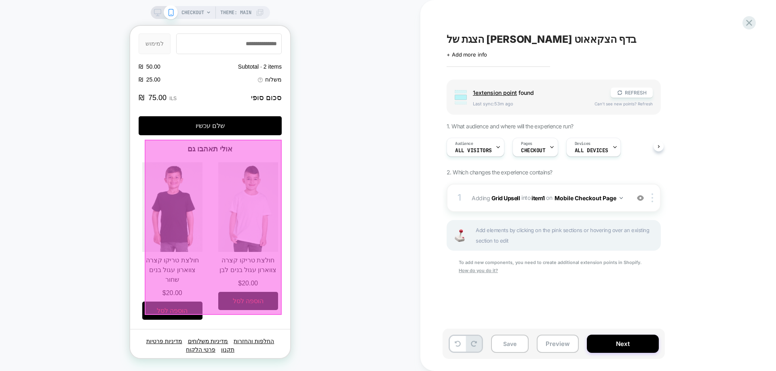
click at [377, 158] on div "CHECKOUT Theme: MAIN" at bounding box center [210, 185] width 420 height 355
click at [510, 346] on button "Save" at bounding box center [510, 344] width 38 height 18
click at [747, 21] on icon at bounding box center [748, 22] width 11 height 11
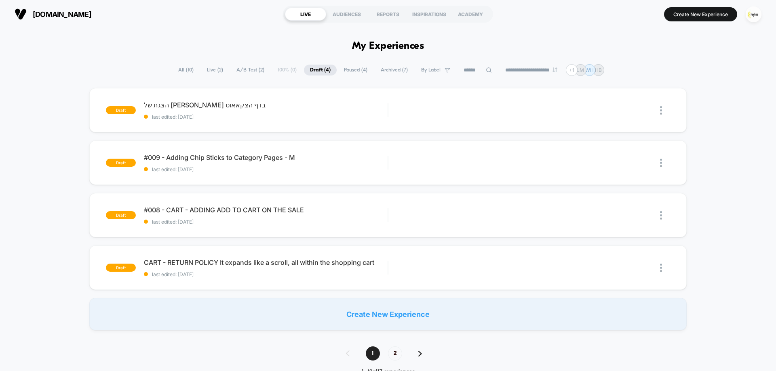
click at [178, 70] on span "All ( 10 )" at bounding box center [185, 70] width 27 height 11
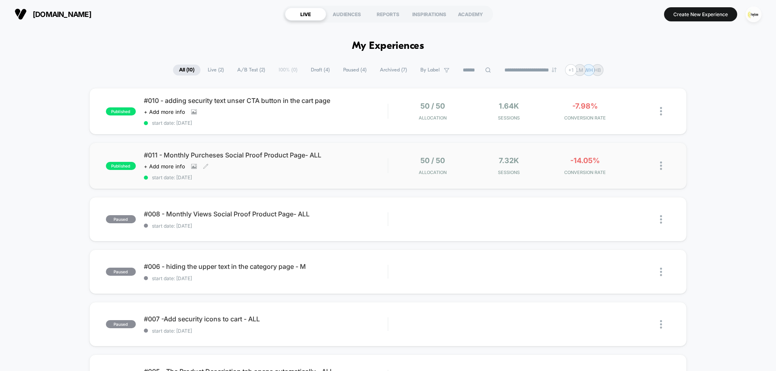
click at [251, 178] on span "start date: [DATE]" at bounding box center [266, 178] width 244 height 6
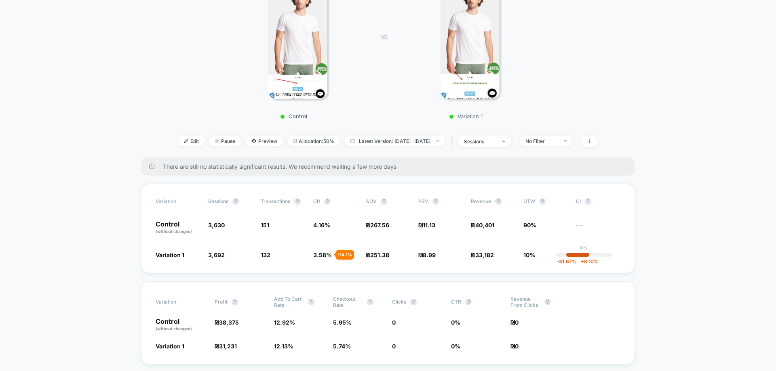
scroll to position [162, 0]
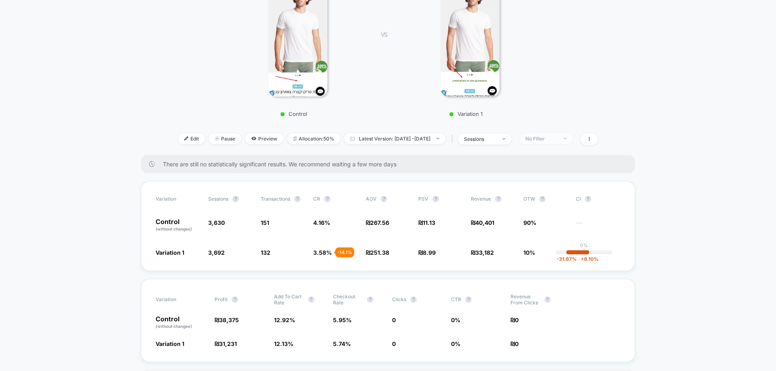
click at [554, 136] on div "No Filter" at bounding box center [541, 139] width 32 height 6
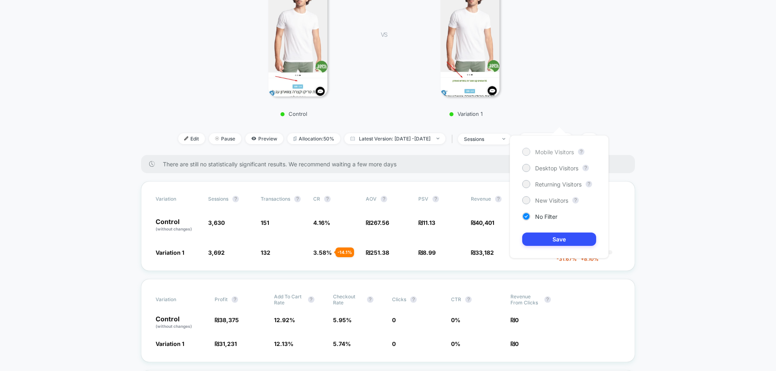
click at [547, 155] on span "Mobile Visitors" at bounding box center [554, 152] width 39 height 7
click at [554, 236] on button "Save" at bounding box center [559, 239] width 74 height 13
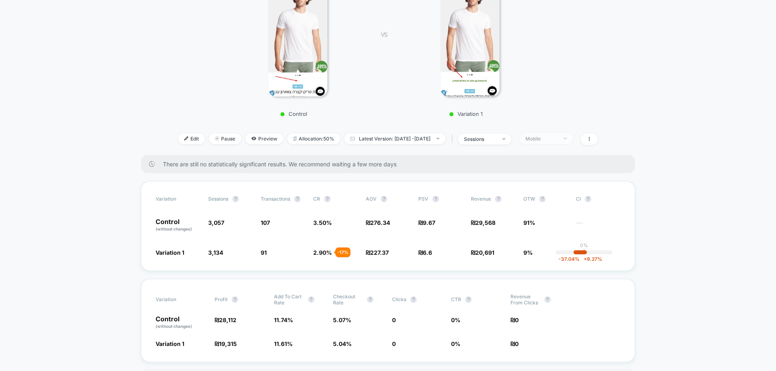
click at [558, 136] on div "Mobile" at bounding box center [541, 139] width 32 height 6
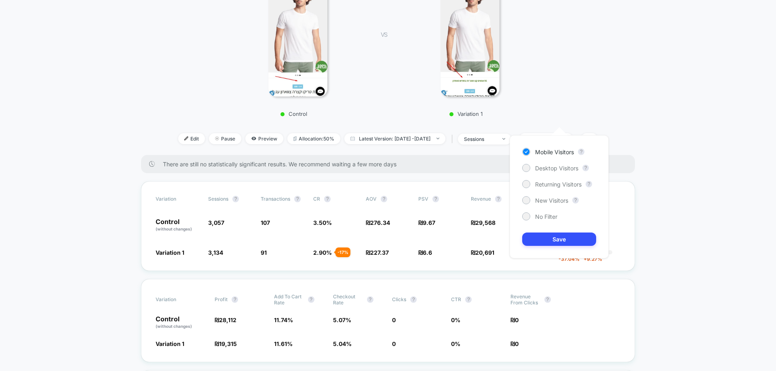
click at [547, 174] on div "Mobile Visitors ? Desktop Visitors ? Returning Visitors ? New Visitors ? No Fil…" at bounding box center [559, 196] width 99 height 123
click at [549, 166] on span "Desktop Visitors" at bounding box center [556, 168] width 43 height 7
click at [550, 239] on button "Save" at bounding box center [559, 239] width 74 height 13
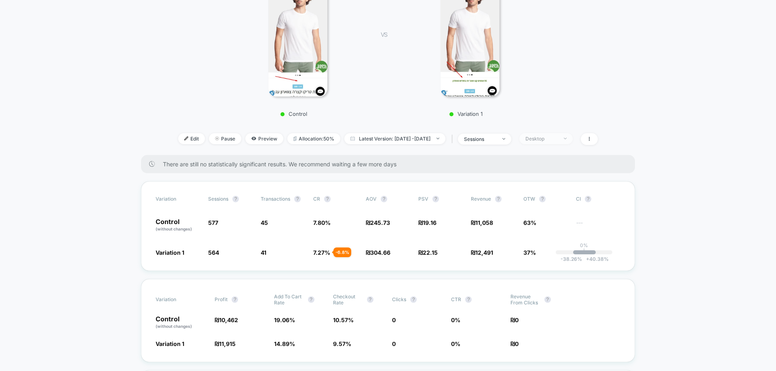
click at [573, 133] on span "Desktop" at bounding box center [545, 138] width 53 height 11
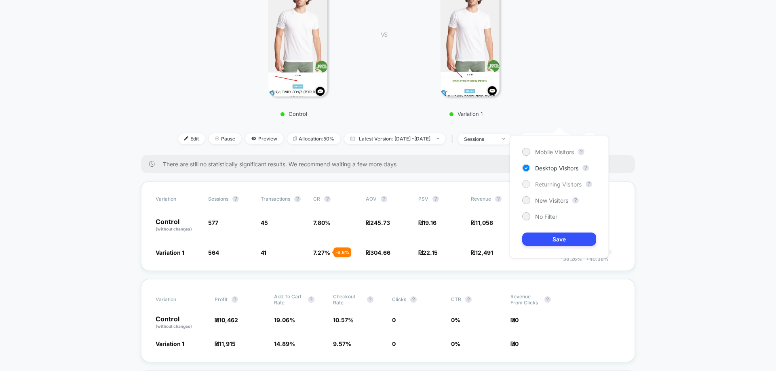
click at [568, 186] on span "Returning Visitors" at bounding box center [558, 184] width 46 height 7
click at [556, 237] on button "Save" at bounding box center [559, 239] width 74 height 13
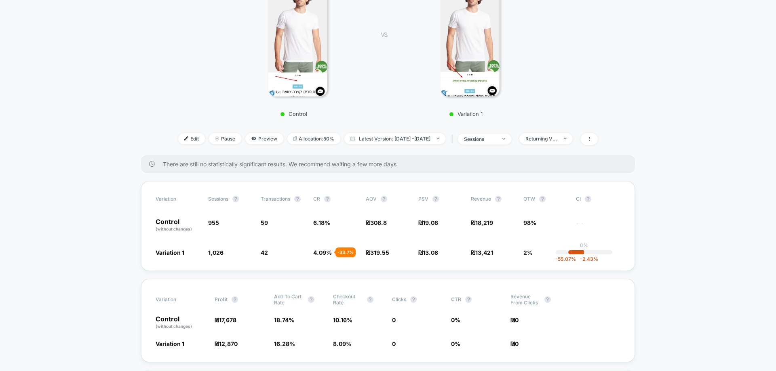
click at [573, 133] on div "Returning Visitors" at bounding box center [543, 138] width 57 height 11
click at [573, 133] on span "Returning Visitors" at bounding box center [545, 138] width 53 height 11
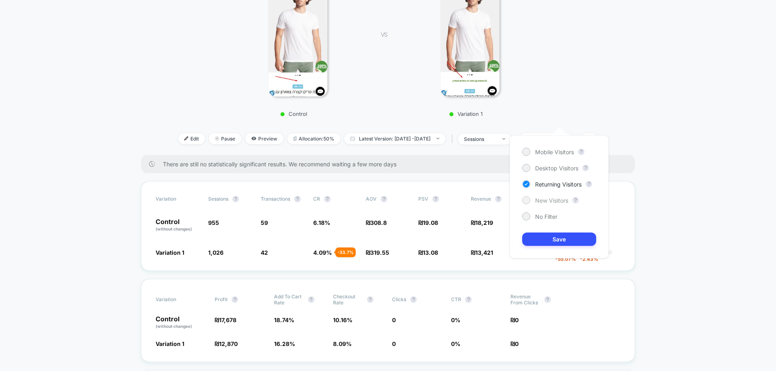
click at [563, 201] on span "New Visitors" at bounding box center [551, 200] width 33 height 7
click at [557, 246] on button "Save" at bounding box center [559, 239] width 74 height 13
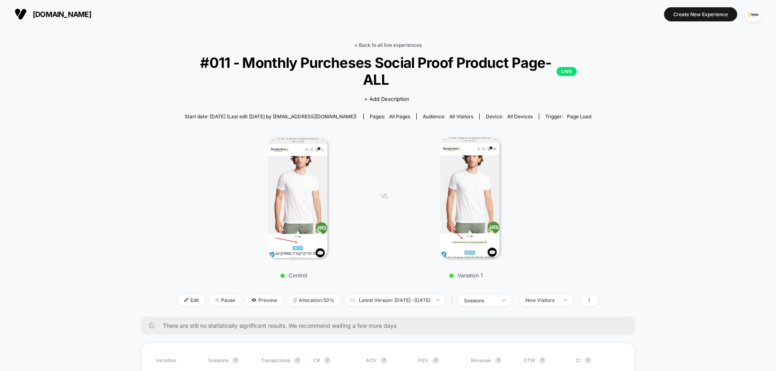
click at [397, 47] on link "< Back to all live experiences" at bounding box center [387, 45] width 67 height 6
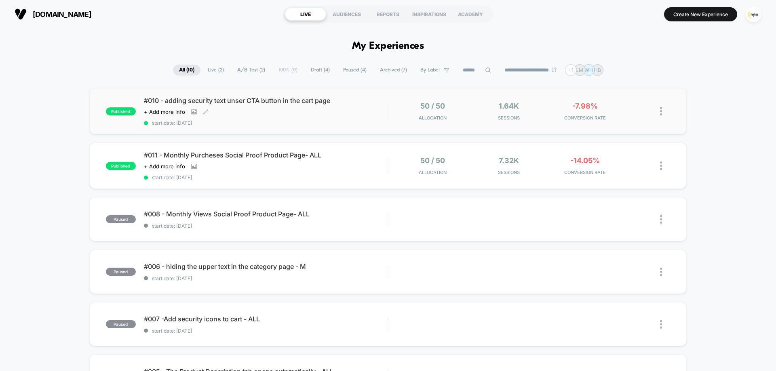
click at [331, 107] on div "#010 - adding security text unser CTA button in the cart page Click to view ima…" at bounding box center [266, 111] width 244 height 29
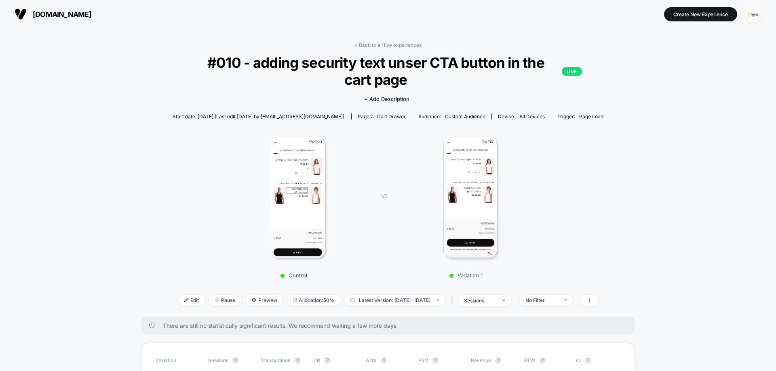
click at [753, 17] on img "button" at bounding box center [753, 14] width 16 height 16
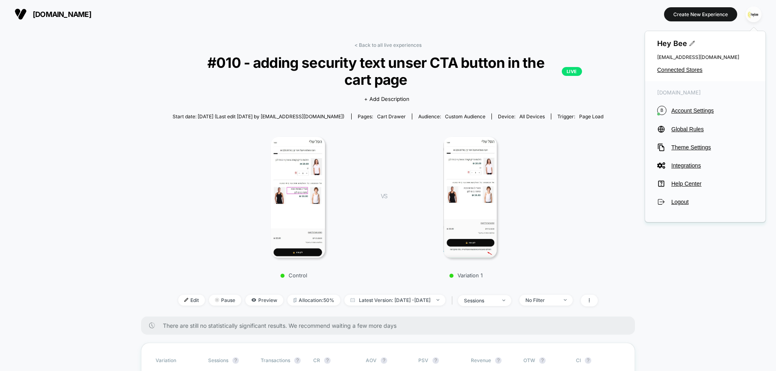
click at [657, 67] on div "Hey Bee cro@ab-test.io Connected Stores" at bounding box center [705, 56] width 120 height 50
click at [666, 68] on span "Connected Stores" at bounding box center [705, 70] width 96 height 6
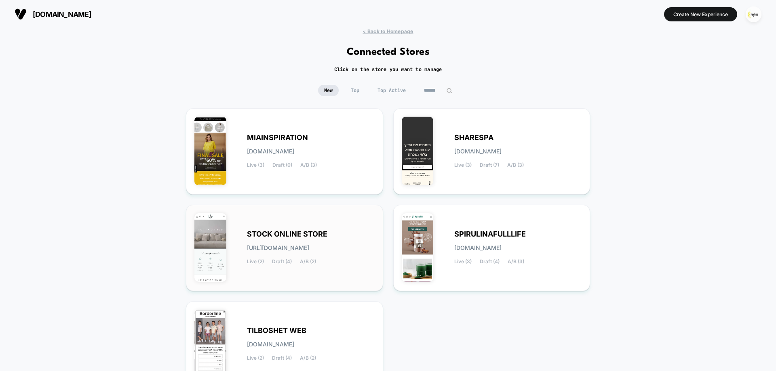
click at [283, 243] on div "STOCK ONLINE STORE stock-online_store.myshopify.com Live (2) Draft (4) A/B (2)" at bounding box center [311, 248] width 128 height 33
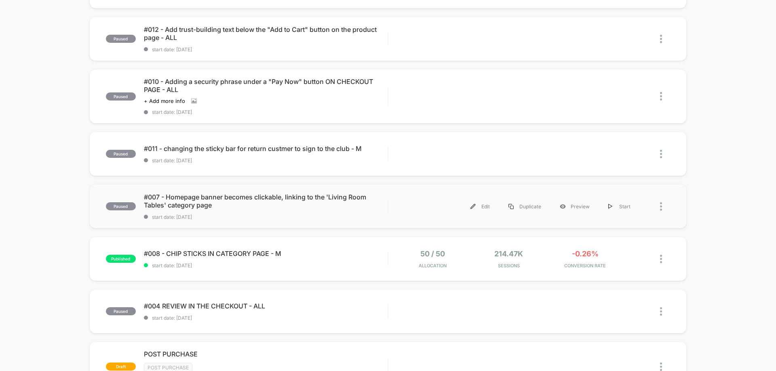
scroll to position [242, 0]
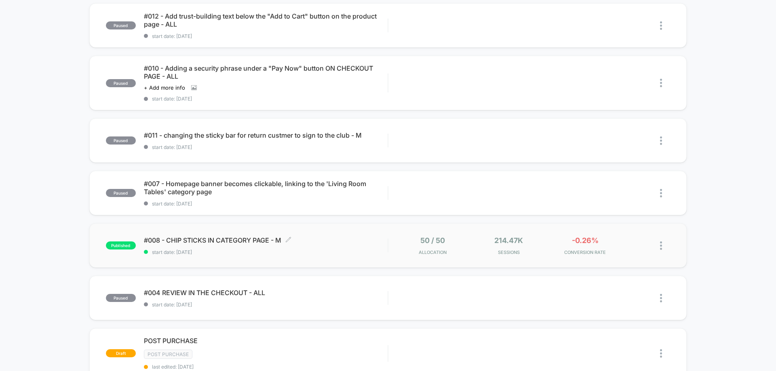
click at [228, 246] on div "#008 - CHIP STICKS IN CATEGORY PAGE - M Click to edit experience details Click …" at bounding box center [266, 245] width 244 height 19
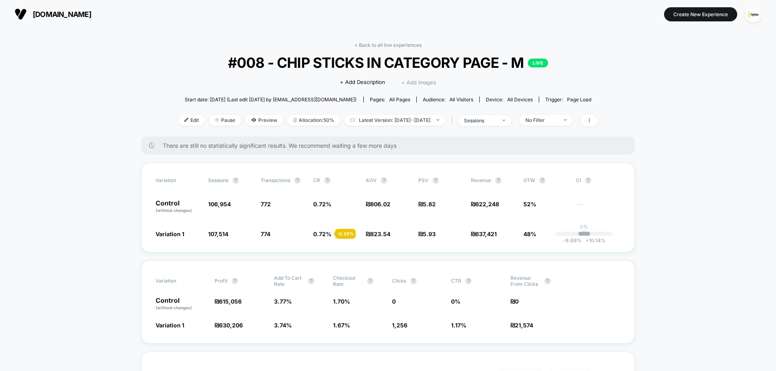
click at [415, 85] on span "+ Add Images" at bounding box center [418, 82] width 35 height 6
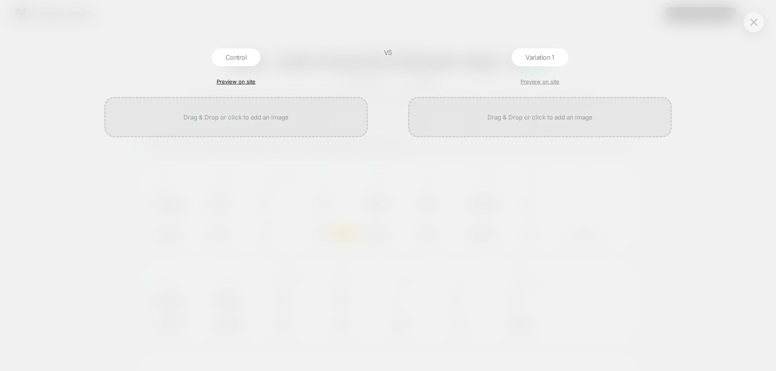
click at [240, 84] on link "Preview on site" at bounding box center [236, 81] width 39 height 6
click at [747, 23] on button at bounding box center [753, 22] width 12 height 12
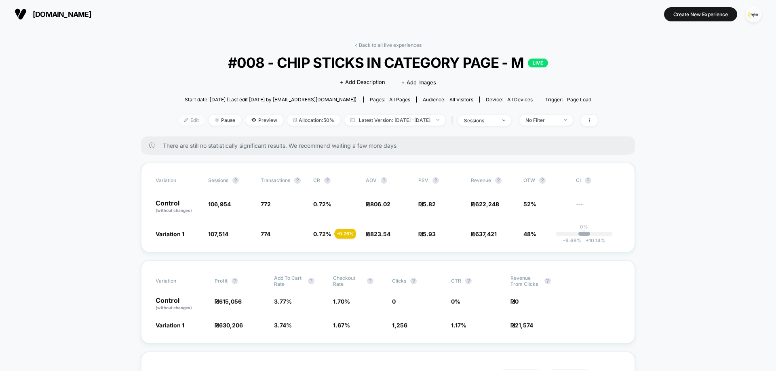
click at [178, 118] on span "Edit" at bounding box center [191, 120] width 27 height 11
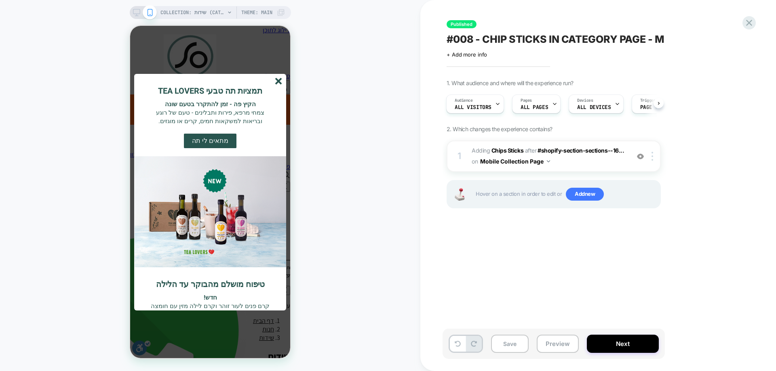
click at [278, 84] on icon "סגור" at bounding box center [278, 81] width 7 height 7
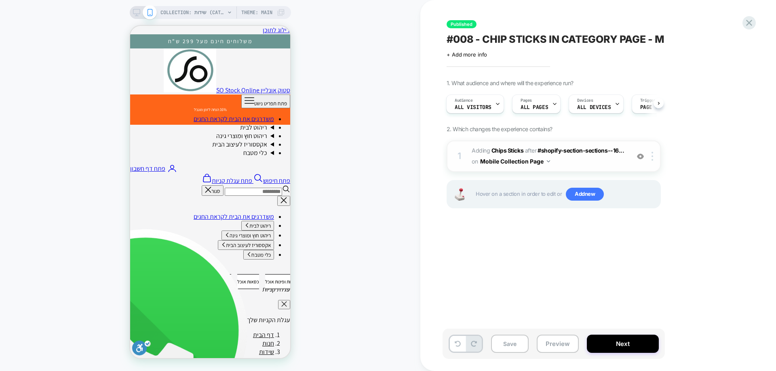
click at [640, 155] on img at bounding box center [640, 156] width 7 height 7
click at [638, 156] on img at bounding box center [640, 156] width 7 height 7
drag, startPoint x: 755, startPoint y: 13, endPoint x: 757, endPoint y: 20, distance: 8.1
click at [756, 14] on div "Published #008 - CHIP STICKS IN CATEGORY PAGE - M Click to edit experience deta…" at bounding box center [598, 185] width 356 height 371
click at [757, 22] on div "Published #008 - CHIP STICKS IN CATEGORY PAGE - M Click to edit experience deta…" at bounding box center [598, 185] width 356 height 371
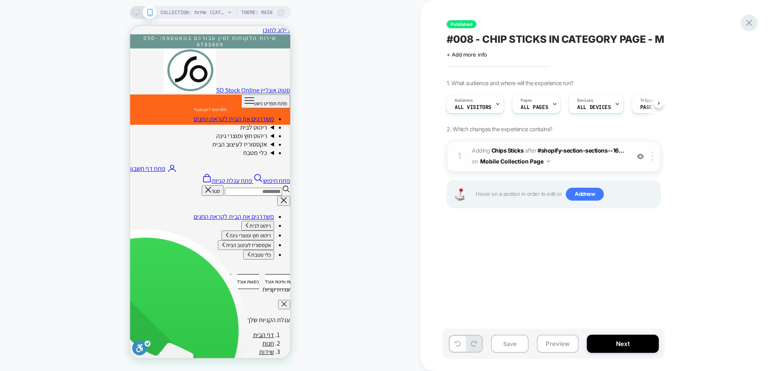
click at [749, 26] on icon at bounding box center [748, 22] width 11 height 11
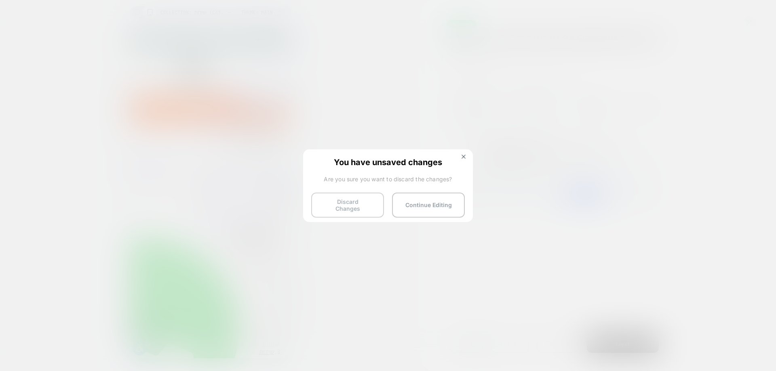
click at [347, 211] on button "Discard Changes" at bounding box center [347, 205] width 73 height 25
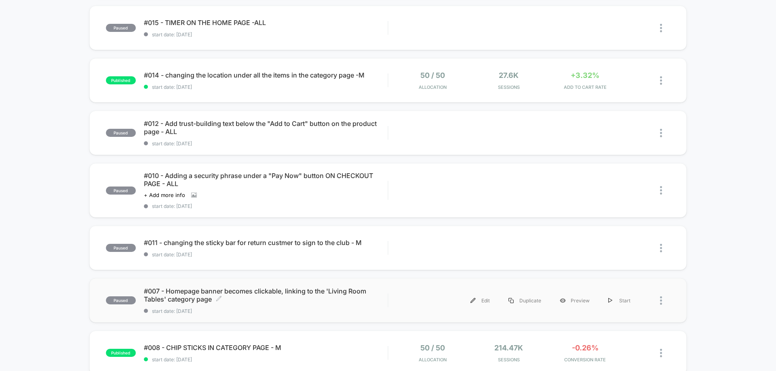
scroll to position [242, 0]
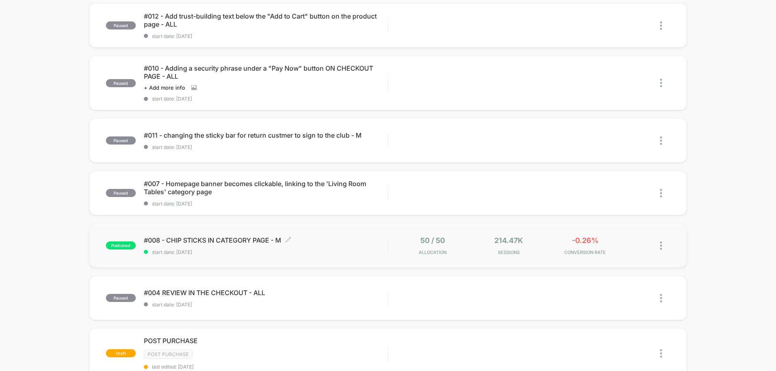
click at [320, 241] on span "#008 - CHIP STICKS IN CATEGORY PAGE - M Click to edit experience details" at bounding box center [266, 240] width 244 height 8
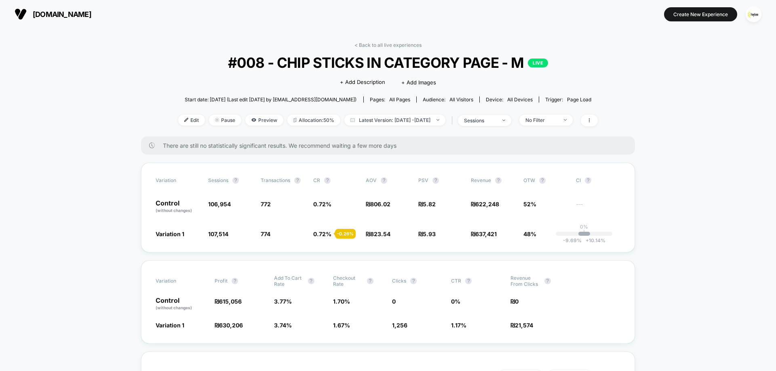
click at [434, 74] on div "Click to edit experience details + Add Description + Add Images" at bounding box center [388, 81] width 252 height 21
click at [424, 80] on span "+ Add Images" at bounding box center [418, 82] width 35 height 6
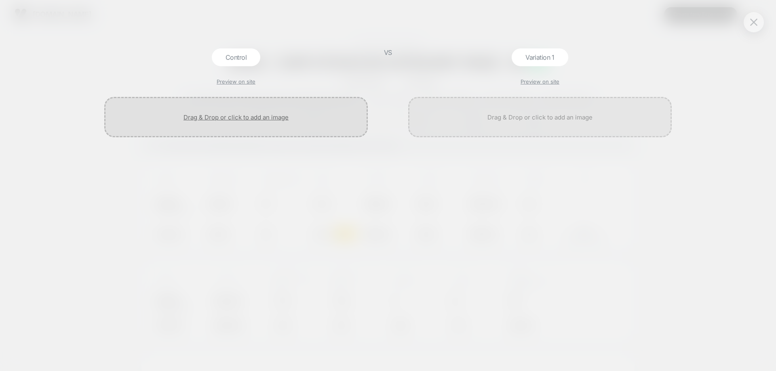
click at [254, 117] on div at bounding box center [235, 117] width 263 height 40
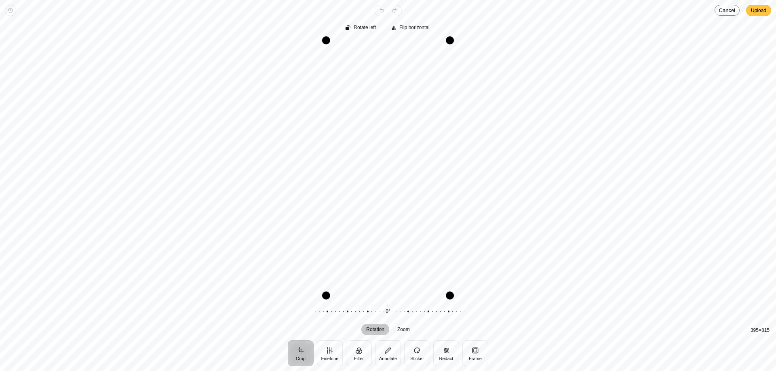
click at [765, 9] on span "Upload" at bounding box center [758, 11] width 15 height 10
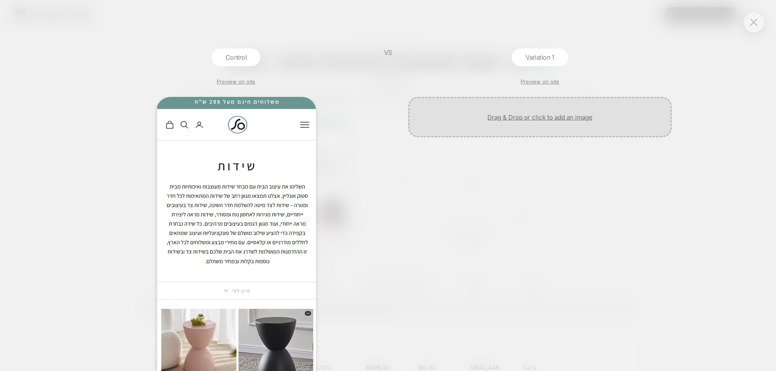
click at [547, 121] on div at bounding box center [539, 117] width 263 height 40
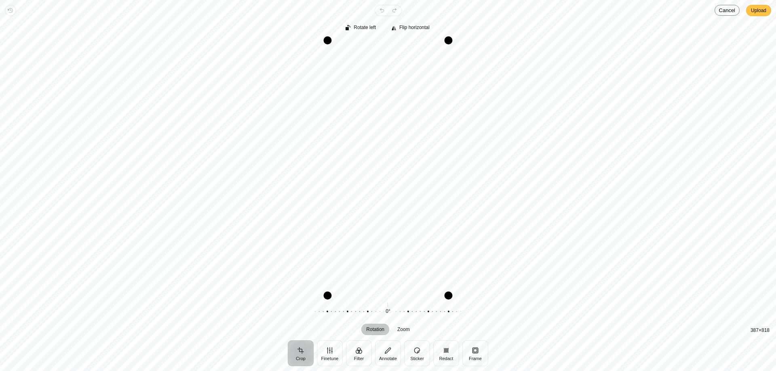
click at [760, 14] on span "Upload" at bounding box center [758, 11] width 15 height 10
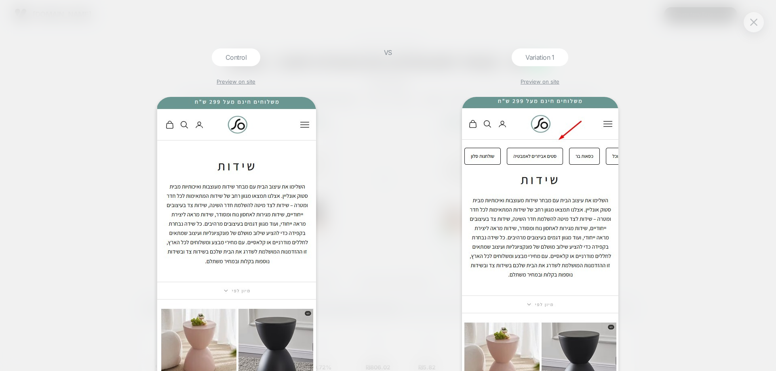
click at [762, 26] on div at bounding box center [753, 22] width 20 height 20
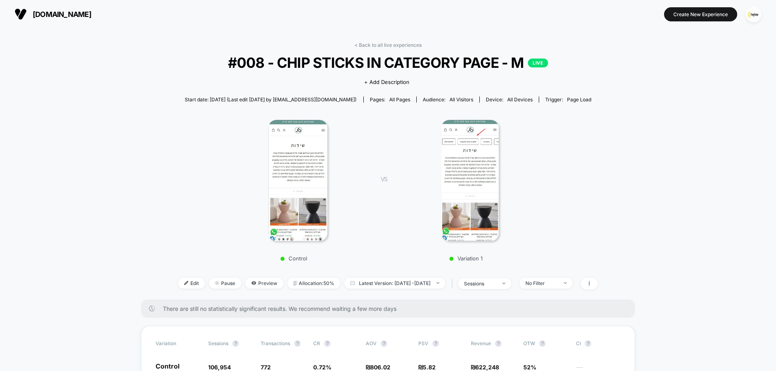
click at [383, 48] on div "< Back to all live experiences #008 - CHIP STICKS IN CATEGORY PAGE - M LIVE Cli…" at bounding box center [387, 171] width 419 height 258
click at [396, 46] on link "< Back to all live experiences" at bounding box center [387, 45] width 67 height 6
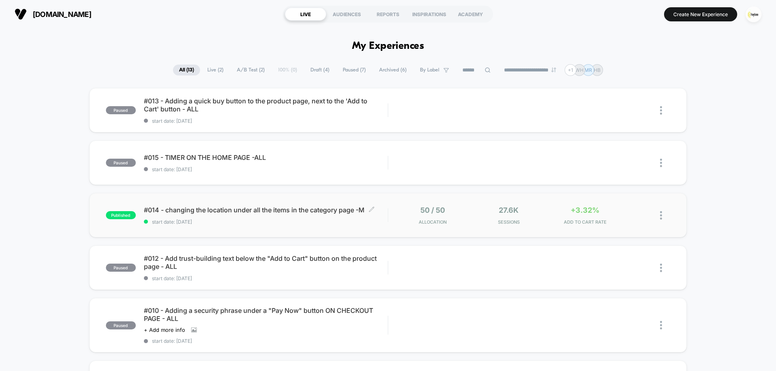
click at [251, 218] on div "#014 - changing the location under all the items in the category page -M Click …" at bounding box center [266, 215] width 244 height 19
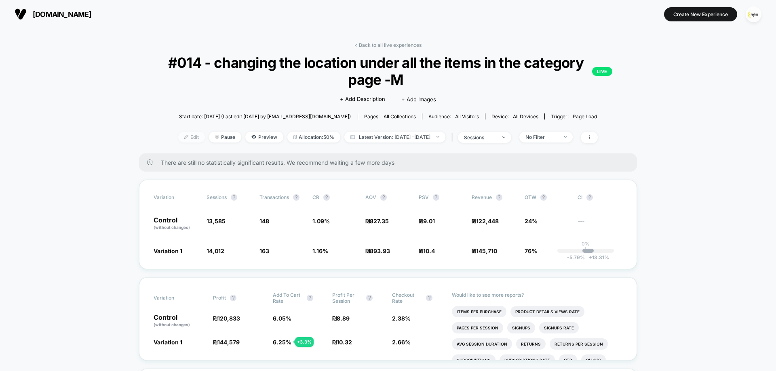
click at [178, 136] on span "Edit" at bounding box center [191, 137] width 27 height 11
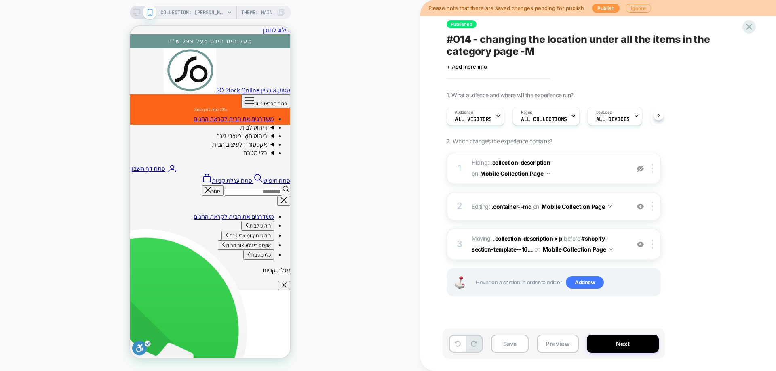
scroll to position [0, 0]
click at [83, 175] on div "COLLECTION: גדר עלים (Category) COLLECTION: גדר עלים (Category) Theme: MAIN" at bounding box center [210, 185] width 420 height 355
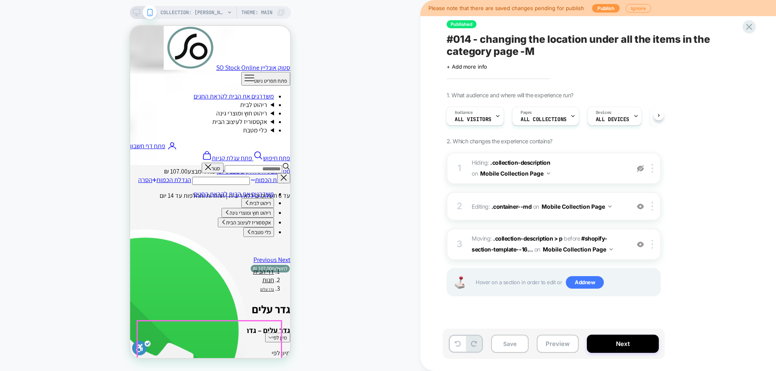
scroll to position [485, 0]
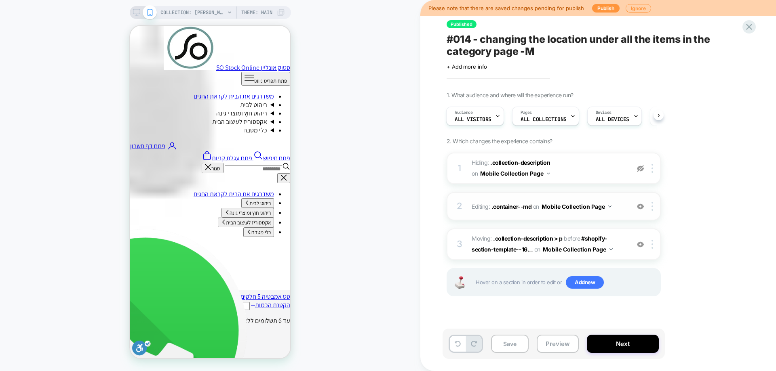
click at [641, 211] on div at bounding box center [640, 206] width 13 height 9
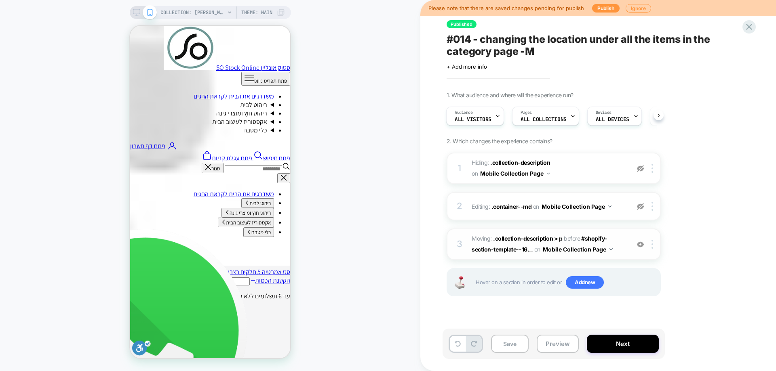
click at [640, 243] on img at bounding box center [640, 244] width 7 height 7
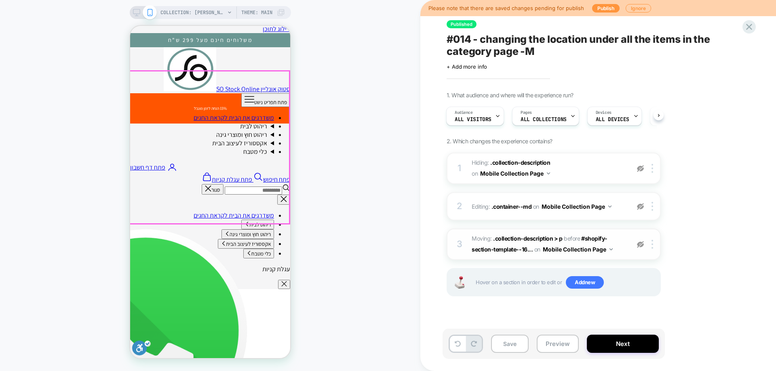
scroll to position [0, 0]
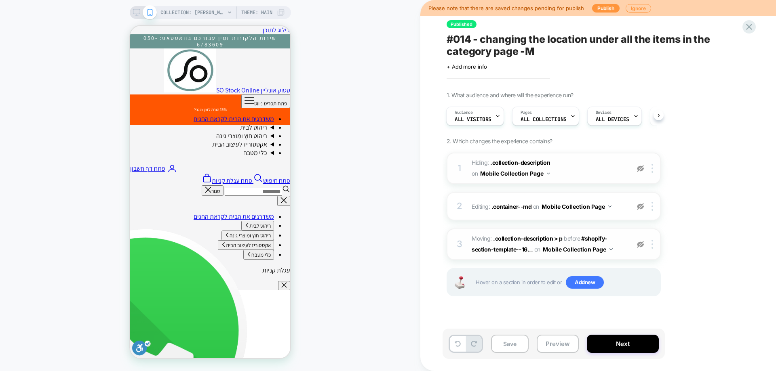
click at [638, 168] on img at bounding box center [640, 168] width 7 height 7
click at [639, 212] on div "2 Editing : .container--md .container--md on Mobile Collection Page Delete" at bounding box center [553, 206] width 214 height 28
click at [641, 209] on img at bounding box center [640, 206] width 7 height 7
click at [640, 244] on img at bounding box center [640, 244] width 7 height 7
click at [752, 25] on icon at bounding box center [748, 26] width 11 height 11
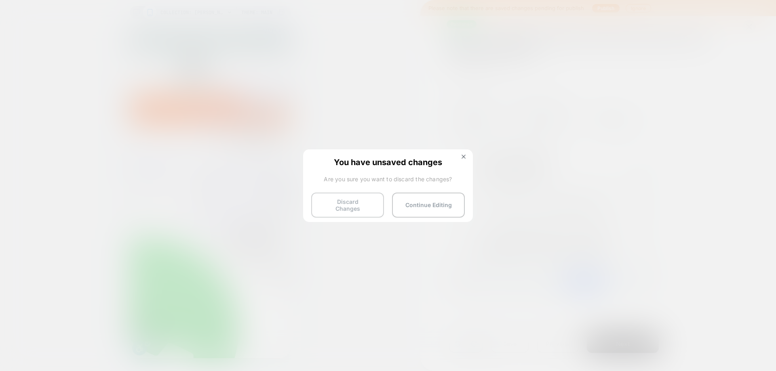
click at [358, 198] on button "Discard Changes" at bounding box center [347, 205] width 73 height 25
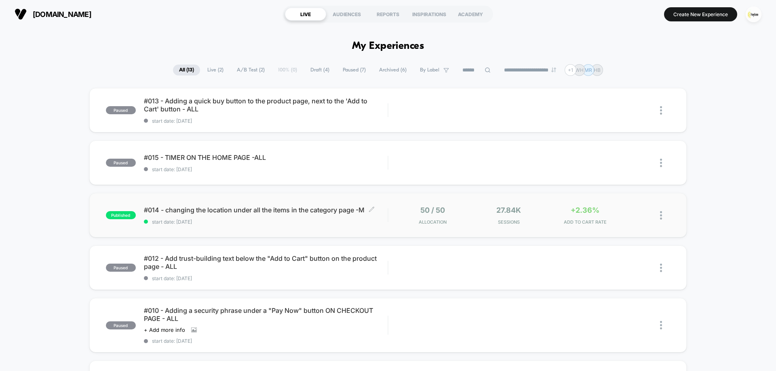
click at [308, 217] on div "#014 - changing the location under all the items in the category page -M Click …" at bounding box center [266, 215] width 244 height 19
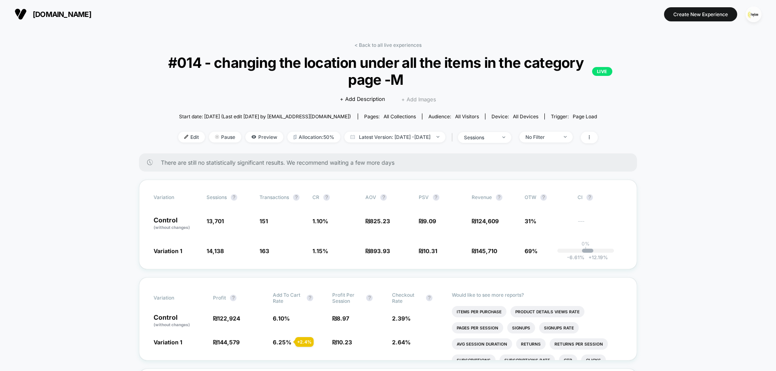
click at [418, 97] on span "+ Add Images" at bounding box center [418, 99] width 35 height 6
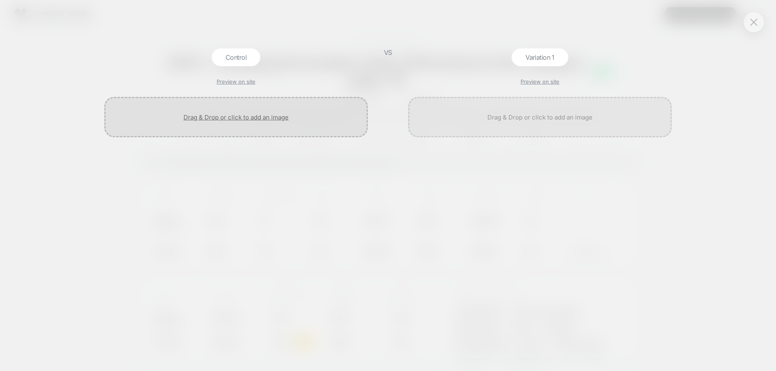
click at [232, 114] on div at bounding box center [235, 117] width 263 height 40
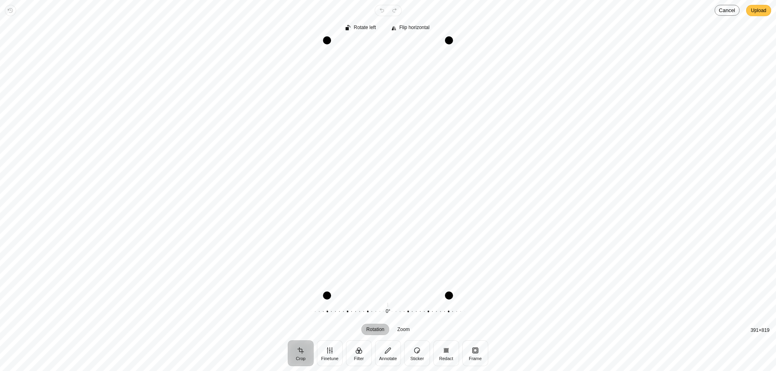
click at [758, 7] on span "Upload" at bounding box center [758, 11] width 15 height 10
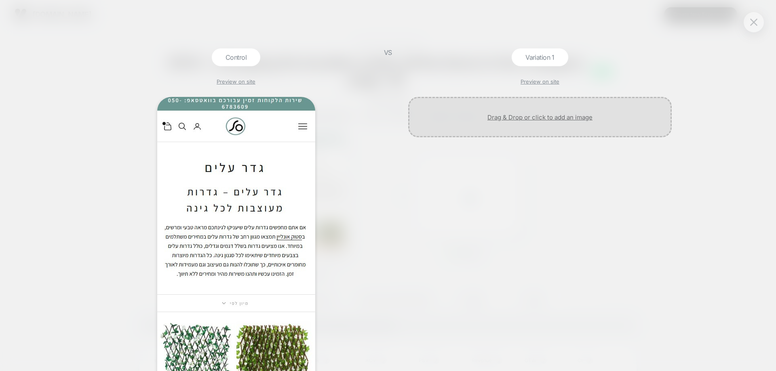
click at [539, 122] on div at bounding box center [539, 117] width 263 height 40
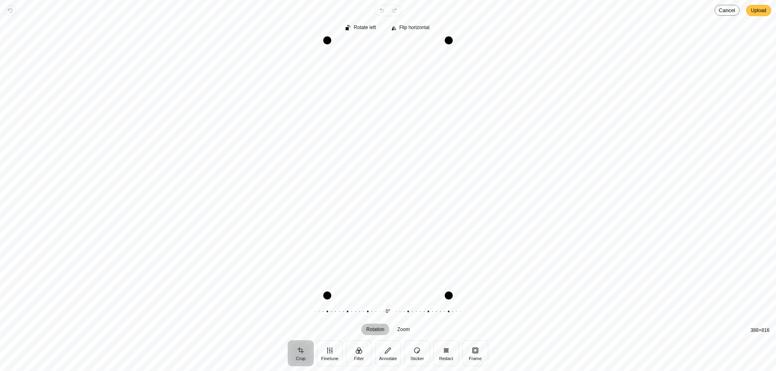
click at [762, 13] on span "Upload" at bounding box center [758, 11] width 15 height 10
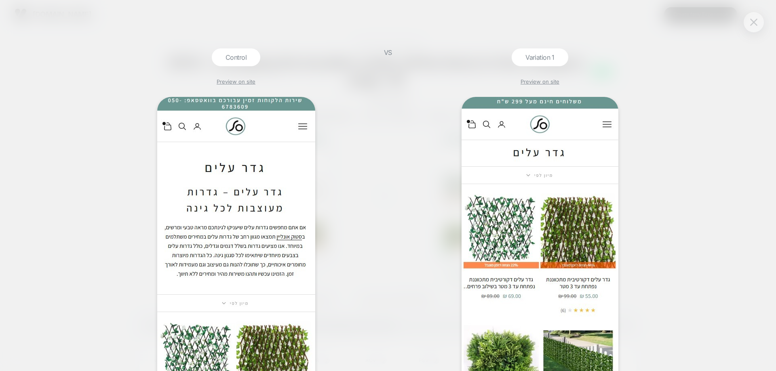
click at [759, 25] on button at bounding box center [753, 22] width 12 height 12
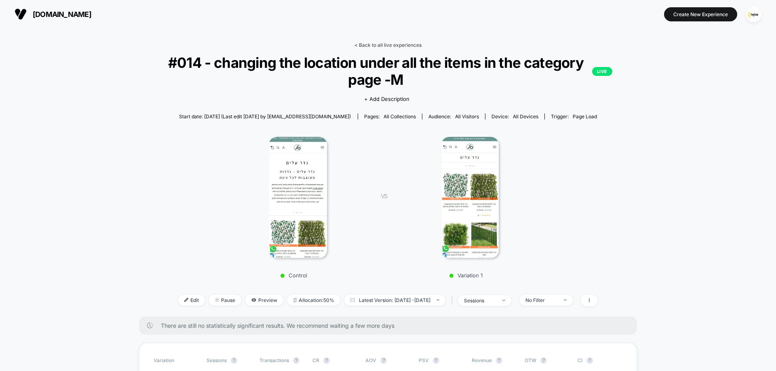
click at [384, 46] on link "< Back to all live experiences" at bounding box center [387, 45] width 67 height 6
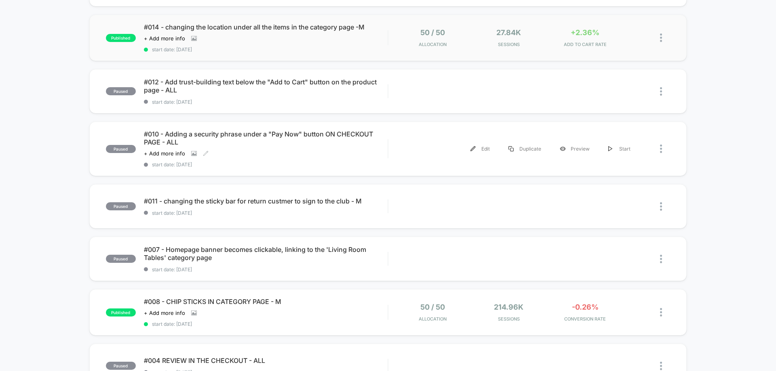
scroll to position [202, 0]
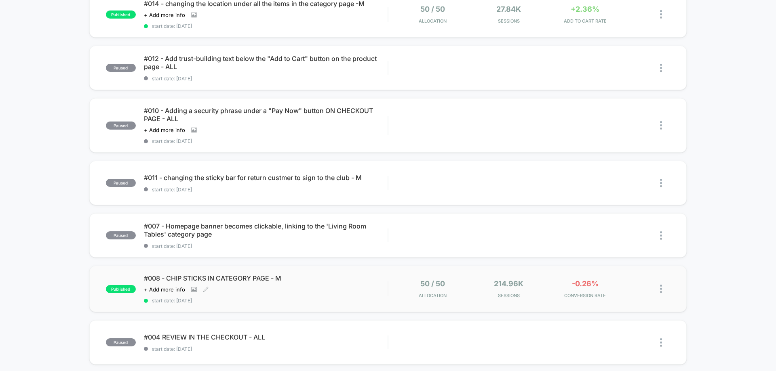
click at [299, 285] on div "#008 - CHIP STICKS IN CATEGORY PAGE - M Click to view images Click to edit expe…" at bounding box center [266, 288] width 244 height 29
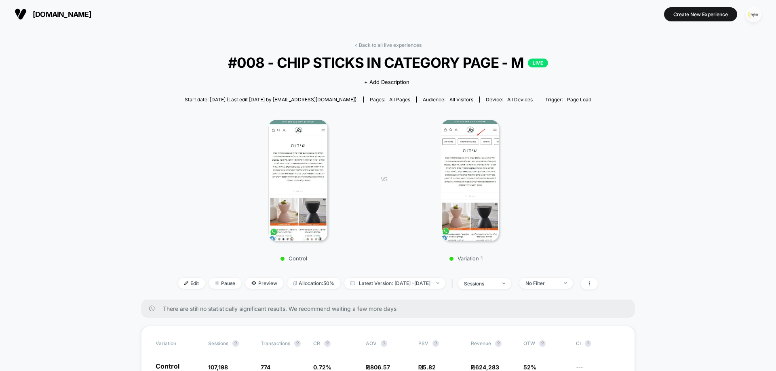
click at [755, 15] on img "button" at bounding box center [753, 14] width 16 height 16
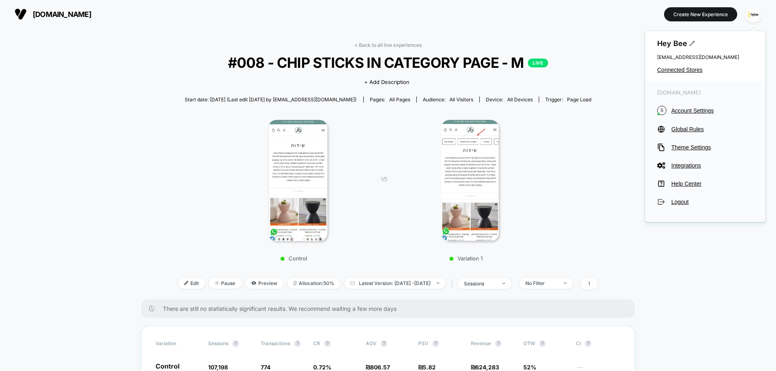
click at [682, 75] on div "Hey Bee cro@ab-test.io Connected Stores" at bounding box center [705, 56] width 120 height 50
click at [682, 74] on div "Hey Bee cro@ab-test.io Connected Stores" at bounding box center [705, 56] width 120 height 50
click at [682, 70] on span "Connected Stores" at bounding box center [705, 70] width 96 height 6
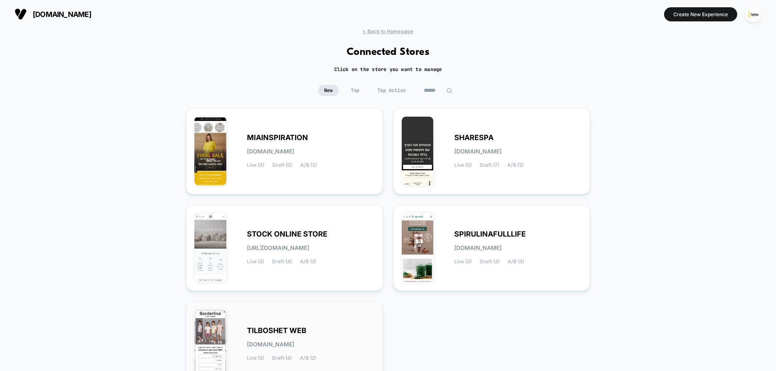
click at [290, 320] on div "TILBOSHET WEB tilboshet-web.myshopify.com Live (2) Draft (4) A/B (2)" at bounding box center [284, 344] width 180 height 69
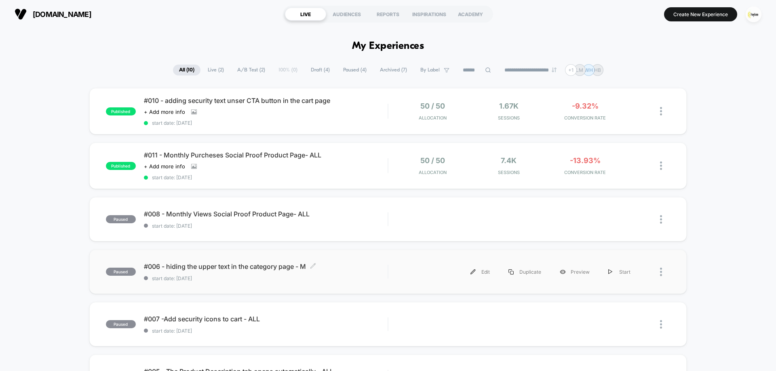
click at [240, 268] on span "#006 - hiding the upper text in the category page - M Click to edit experience …" at bounding box center [266, 267] width 244 height 8
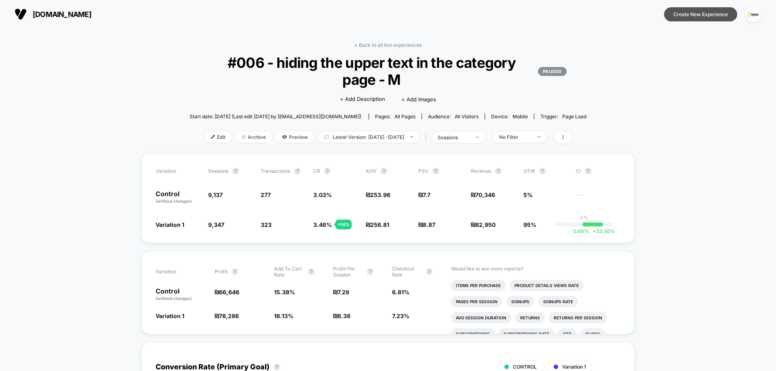
click at [687, 16] on button "Create New Experience" at bounding box center [700, 14] width 73 height 14
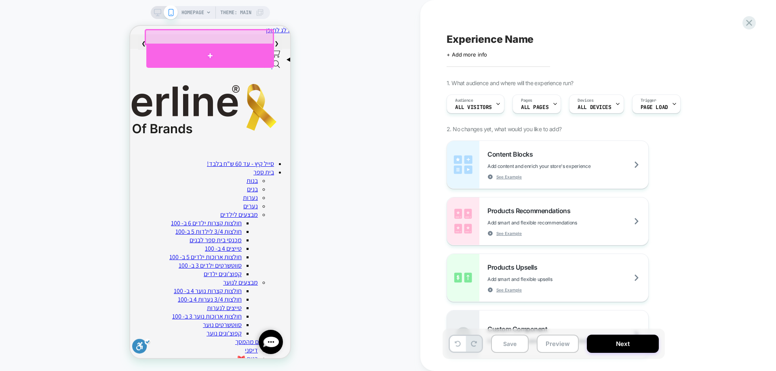
click at [208, 50] on div at bounding box center [210, 56] width 128 height 24
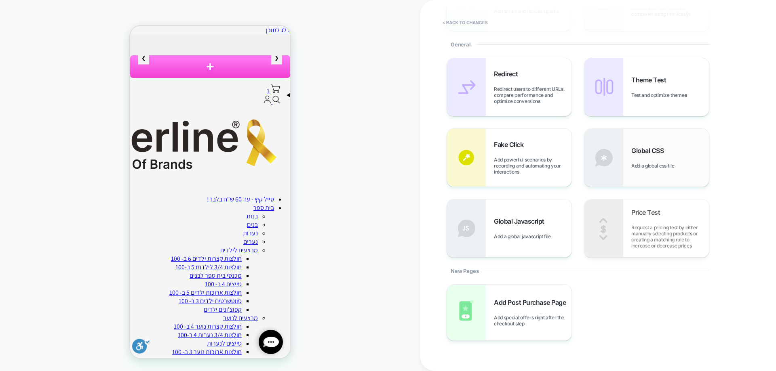
scroll to position [162, 0]
click at [640, 162] on span "Add a global css file" at bounding box center [654, 165] width 47 height 6
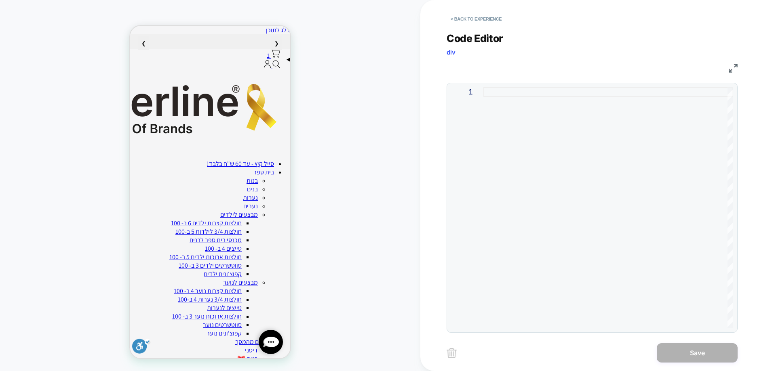
click at [566, 94] on div at bounding box center [608, 207] width 250 height 241
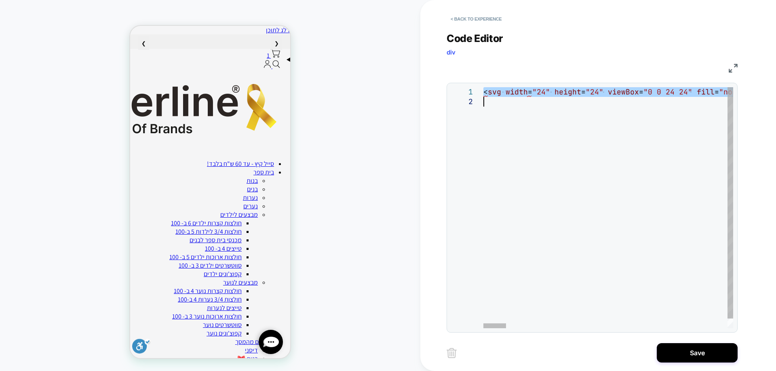
type textarea "**********"
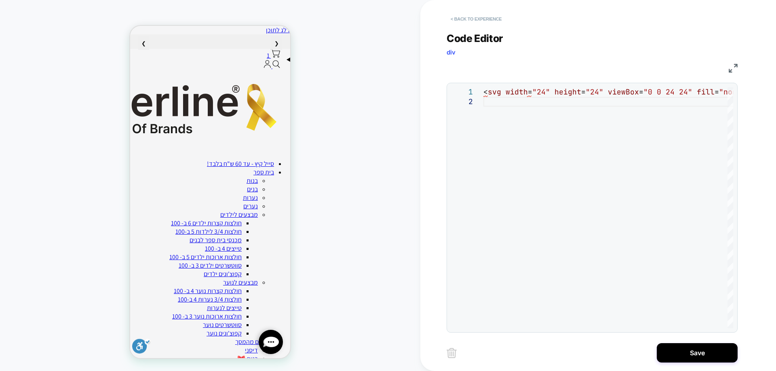
click at [461, 18] on button "< Back to experience" at bounding box center [475, 19] width 59 height 13
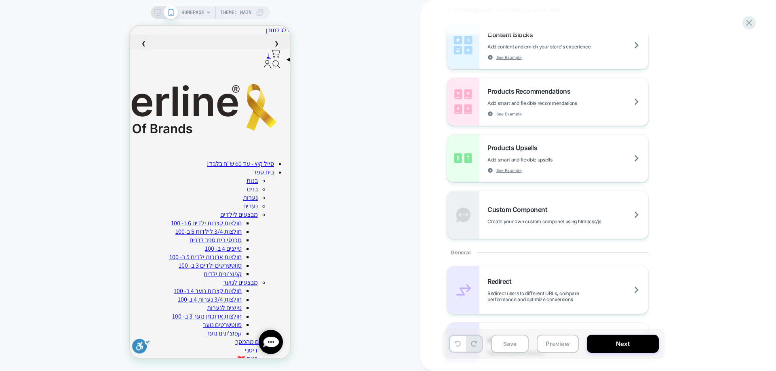
scroll to position [40, 0]
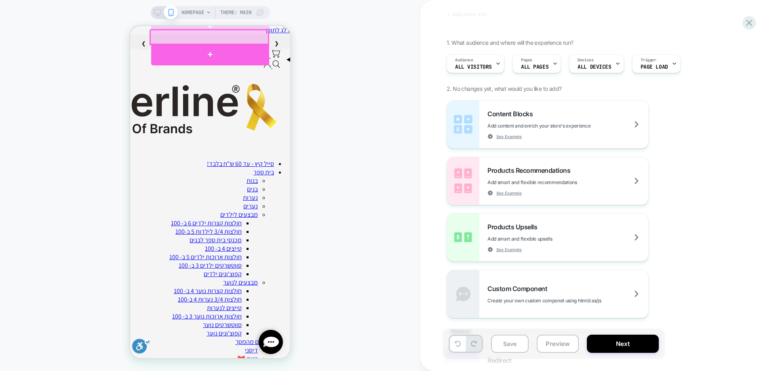
click at [211, 53] on div at bounding box center [210, 55] width 118 height 22
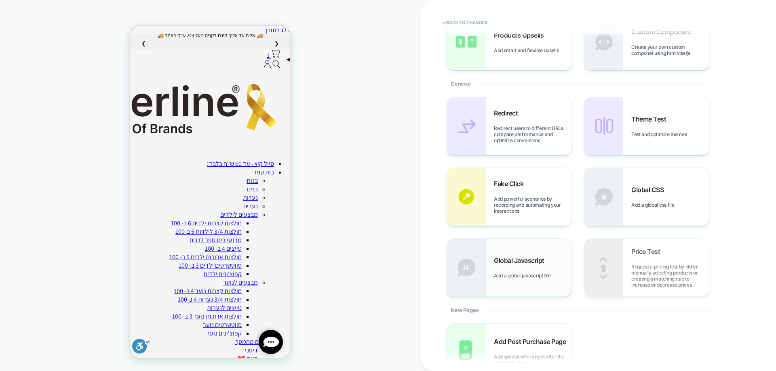
scroll to position [0, 0]
click at [521, 261] on span "Global Javascript" at bounding box center [521, 261] width 55 height 8
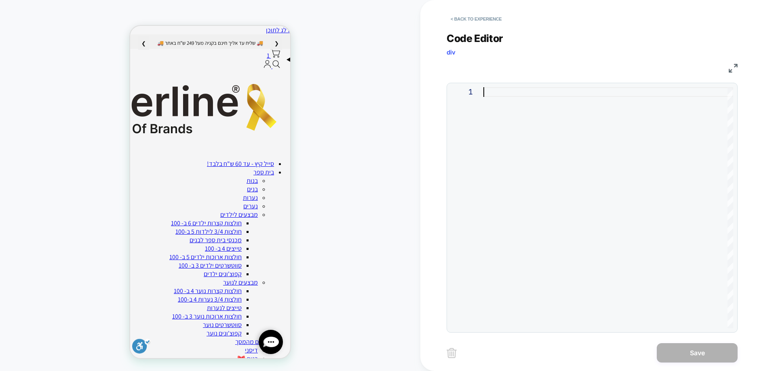
click at [523, 89] on div at bounding box center [608, 207] width 250 height 241
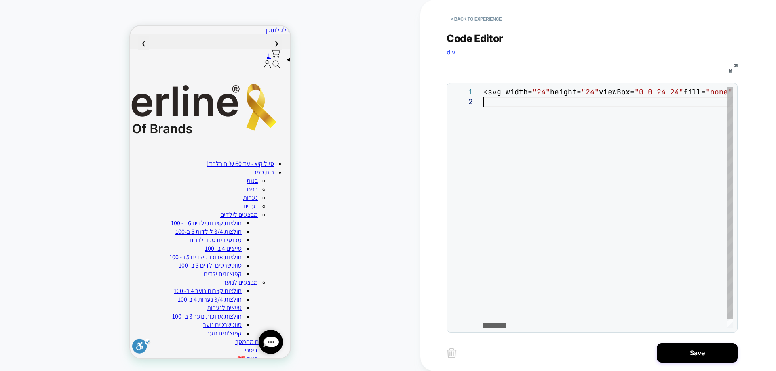
click at [483, 325] on div at bounding box center [494, 326] width 23 height 5
type textarea "**********"
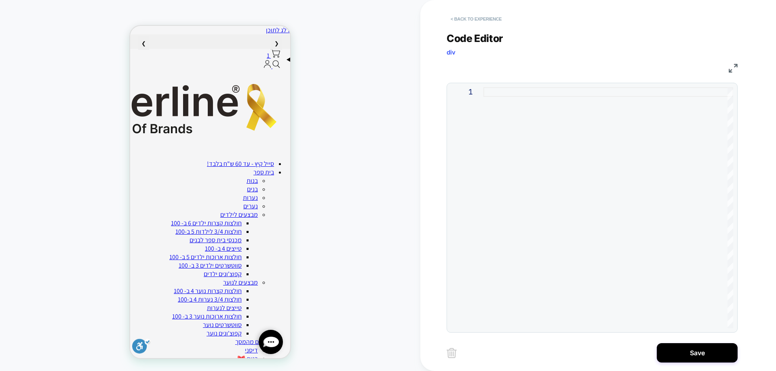
click at [481, 24] on button "< Back to experience" at bounding box center [475, 19] width 59 height 13
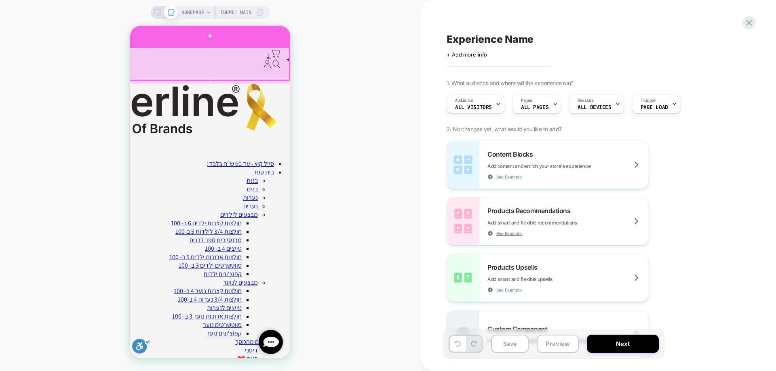
click at [211, 38] on div at bounding box center [210, 36] width 160 height 22
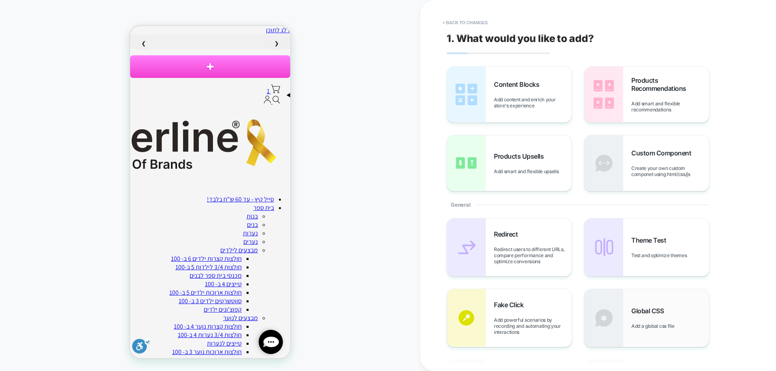
click at [649, 316] on div "Global CSS Add a global css file" at bounding box center [670, 318] width 78 height 22
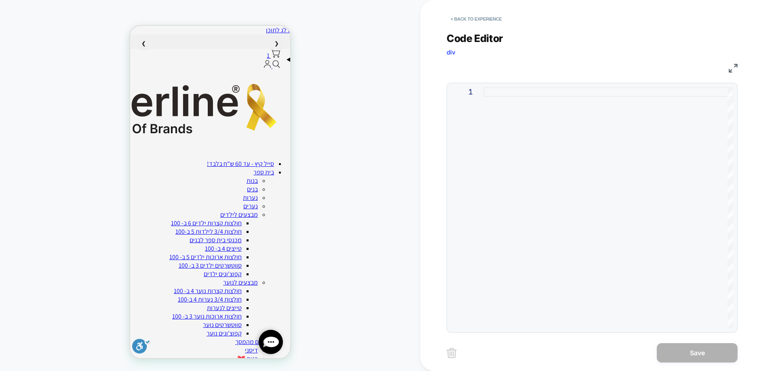
drag, startPoint x: 541, startPoint y: 84, endPoint x: 537, endPoint y: 88, distance: 5.1
click at [539, 85] on div "1" at bounding box center [591, 208] width 291 height 250
click at [537, 88] on div at bounding box center [608, 207] width 250 height 241
type textarea "**********"
click at [505, 88] on div at bounding box center [608, 207] width 250 height 241
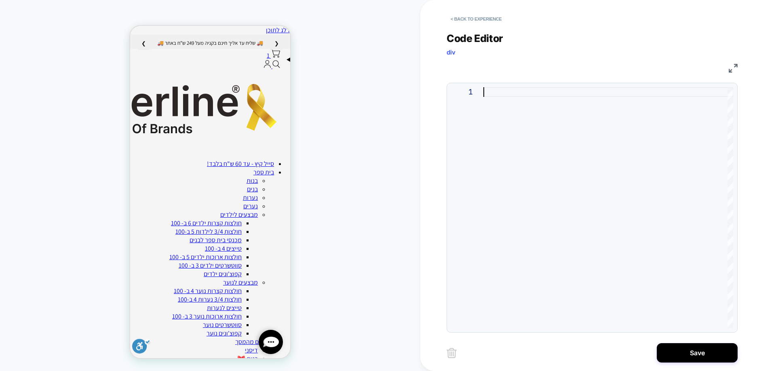
type textarea "**********"
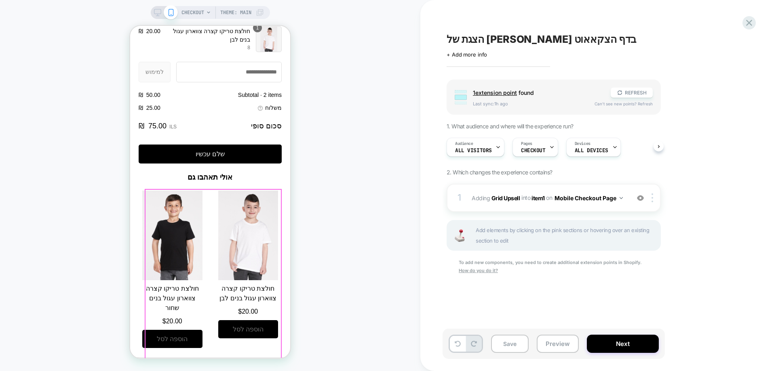
scroll to position [920, 0]
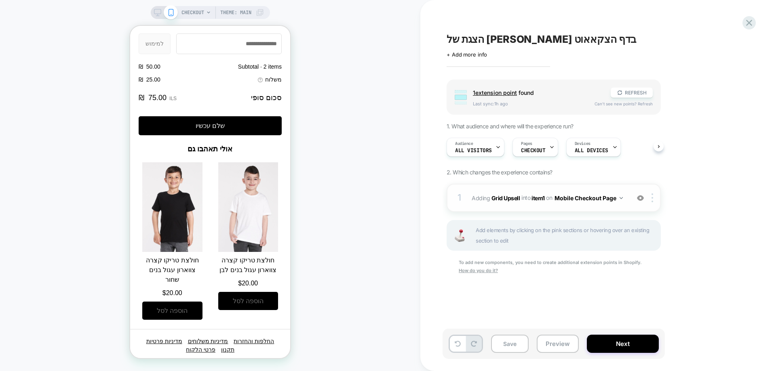
click at [640, 198] on img at bounding box center [640, 198] width 7 height 7
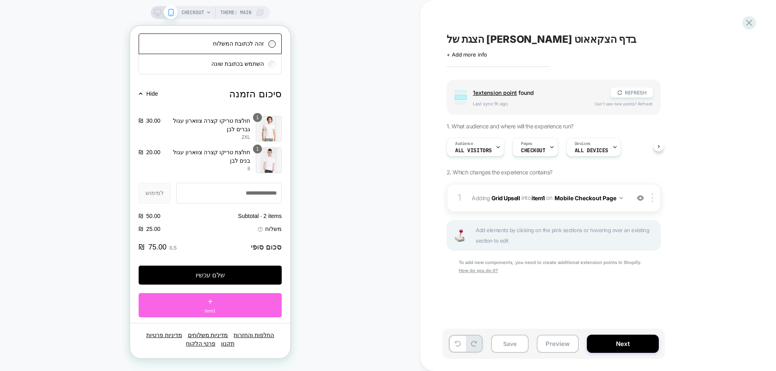
scroll to position [769, 0]
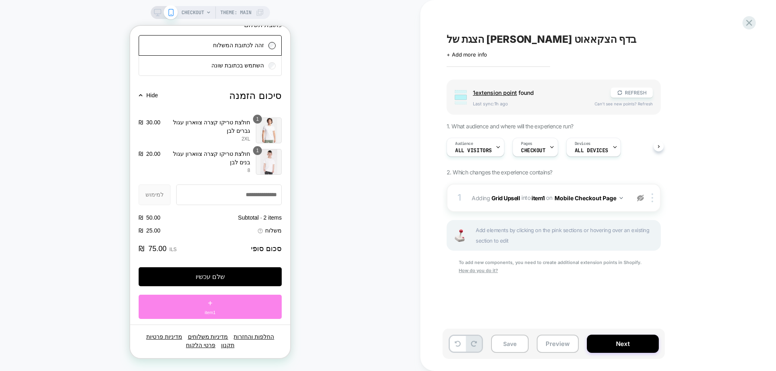
click at [241, 299] on div "+ item1" at bounding box center [210, 307] width 143 height 24
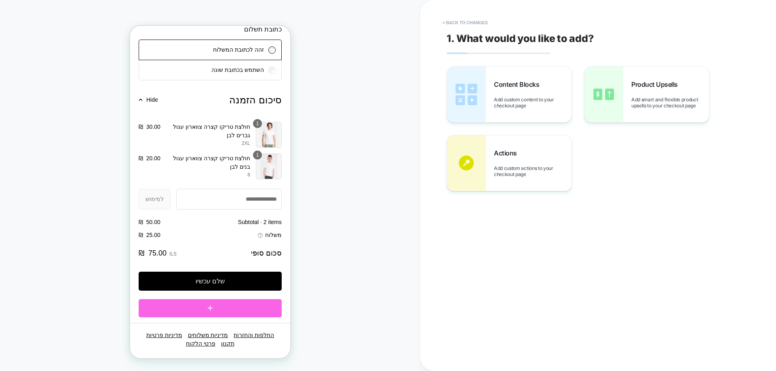
scroll to position [763, 0]
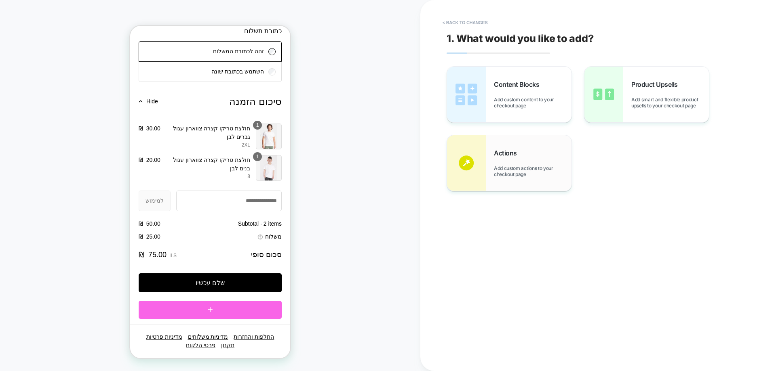
click at [547, 165] on span "Add custom actions to your checkout page" at bounding box center [533, 171] width 78 height 12
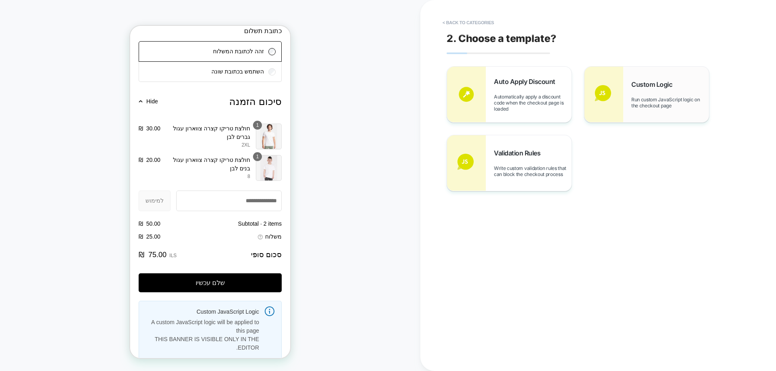
scroll to position [804, 0]
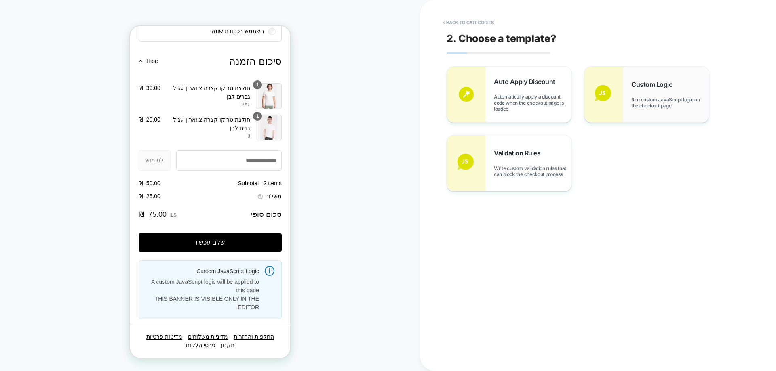
click at [668, 95] on div "Custom Logic Run custom JavaScript logic on the checkout page" at bounding box center [670, 94] width 78 height 28
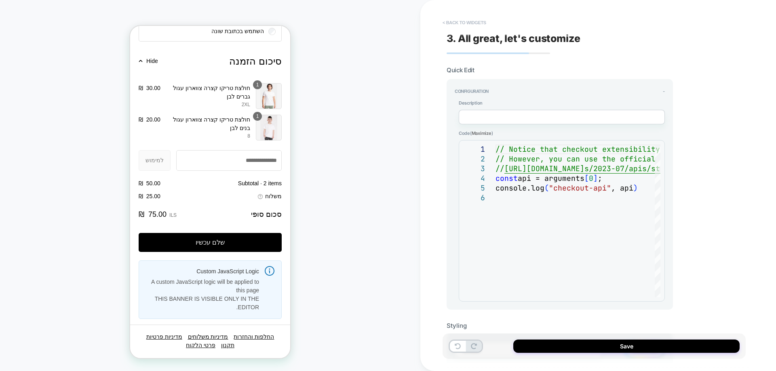
click at [455, 23] on button "< Back to widgets" at bounding box center [464, 22] width 52 height 13
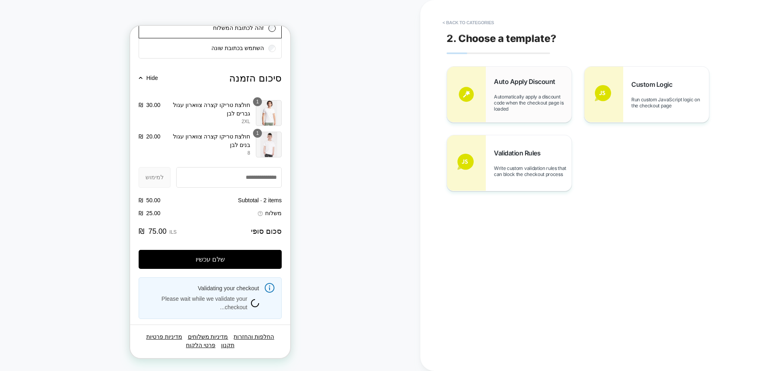
scroll to position [795, 0]
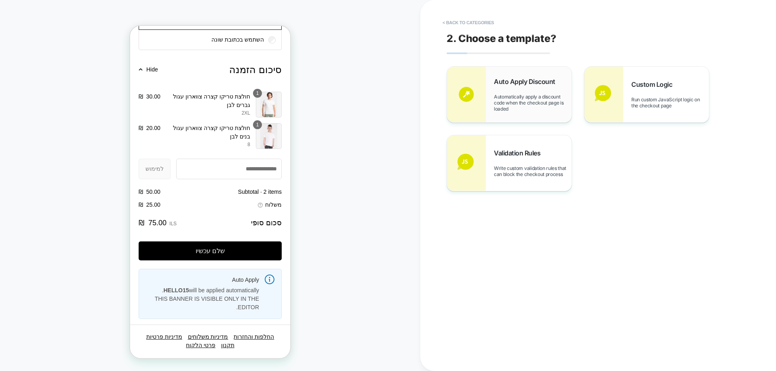
click at [521, 97] on span "Automatically apply a discount code when the checkout page is loaded" at bounding box center [533, 103] width 78 height 18
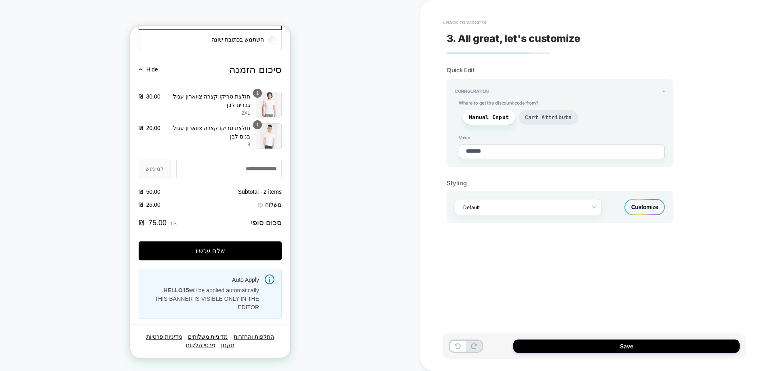
click at [536, 122] on span "Cart Attribute" at bounding box center [548, 117] width 59 height 15
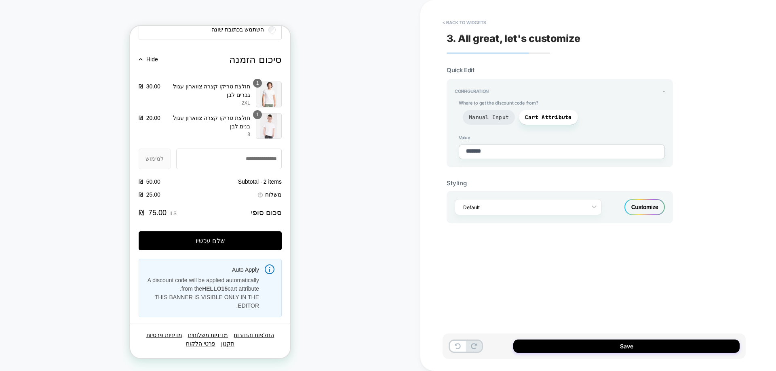
click at [484, 121] on span "Manual Input" at bounding box center [489, 117] width 52 height 15
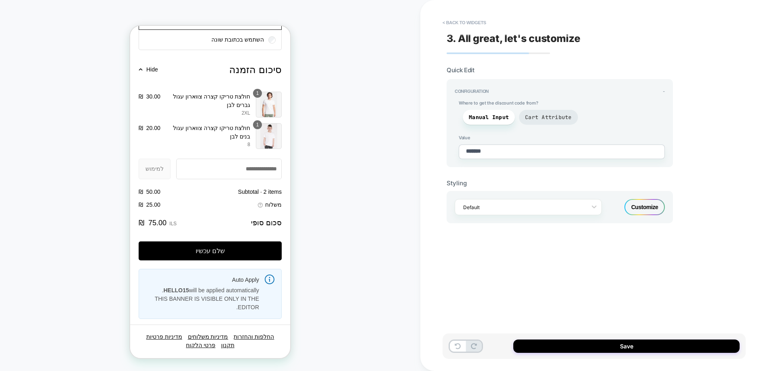
click at [524, 122] on span "Cart Attribute" at bounding box center [548, 117] width 59 height 15
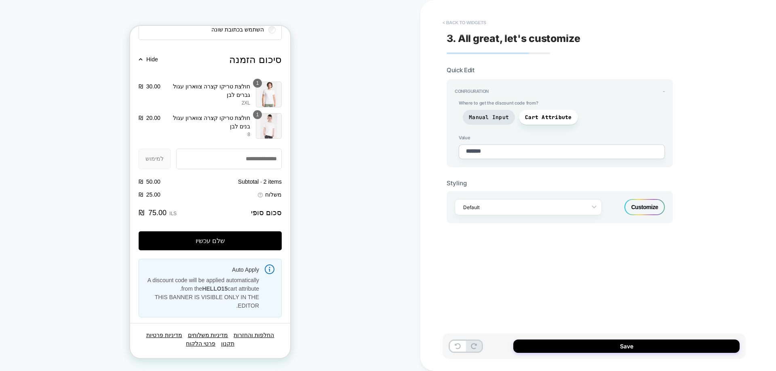
click at [478, 24] on button "< Back to widgets" at bounding box center [464, 22] width 52 height 13
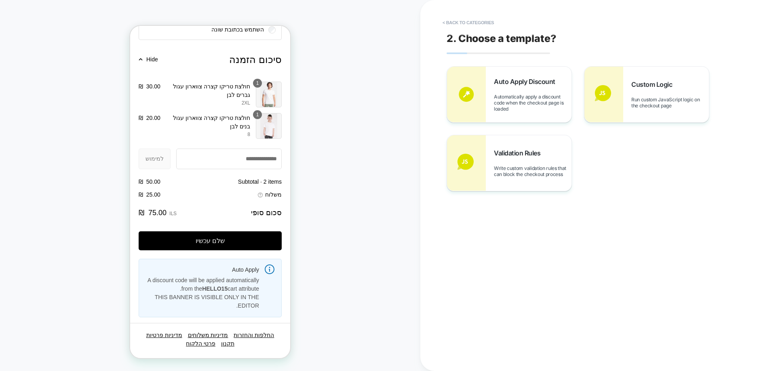
scroll to position [763, 0]
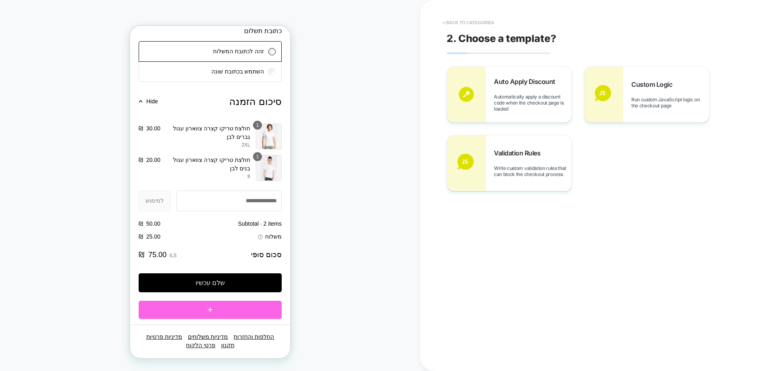
click at [466, 20] on button "< Back to categories" at bounding box center [467, 22] width 59 height 13
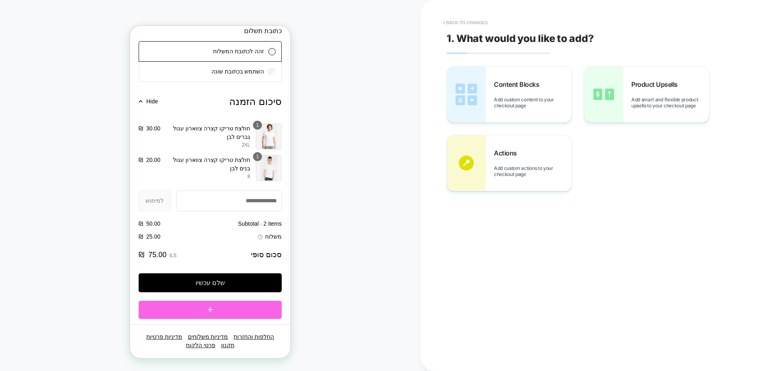
click at [482, 20] on button "< Back to changes" at bounding box center [464, 22] width 53 height 13
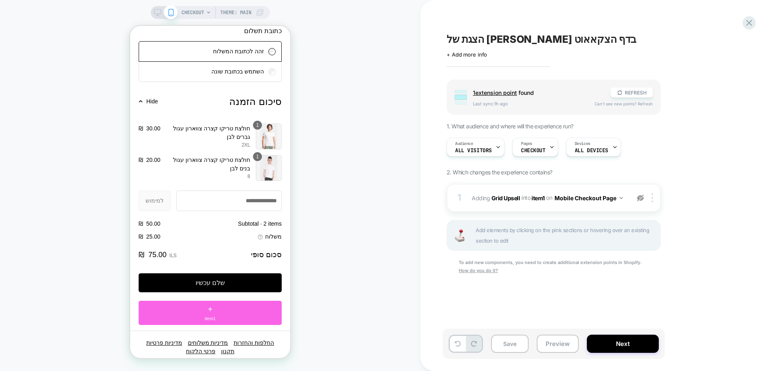
scroll to position [769, 0]
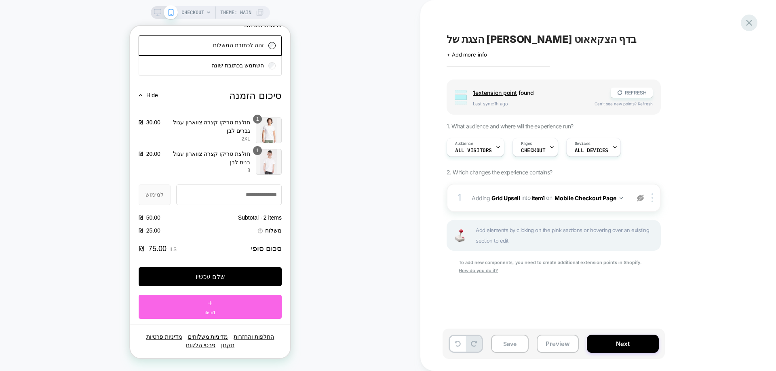
click at [747, 23] on icon at bounding box center [748, 22] width 11 height 11
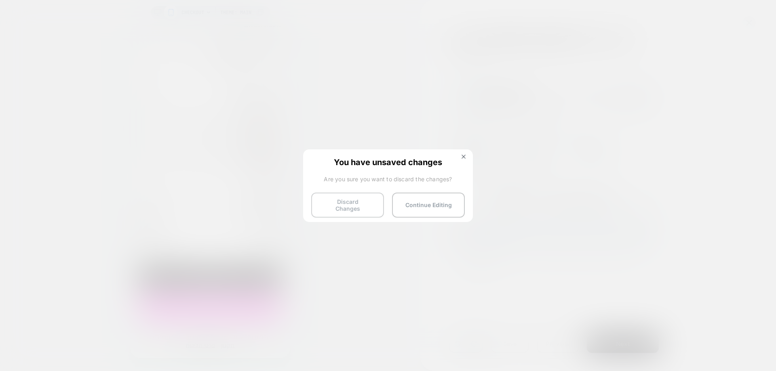
click at [331, 208] on button "Discard Changes" at bounding box center [347, 205] width 73 height 25
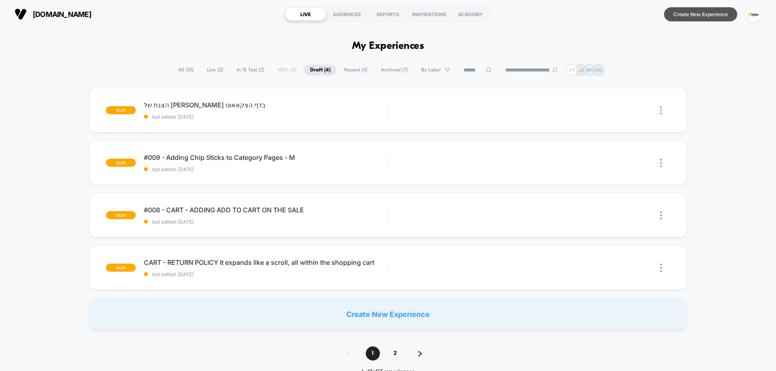
click at [718, 20] on button "Create New Experience" at bounding box center [700, 14] width 73 height 14
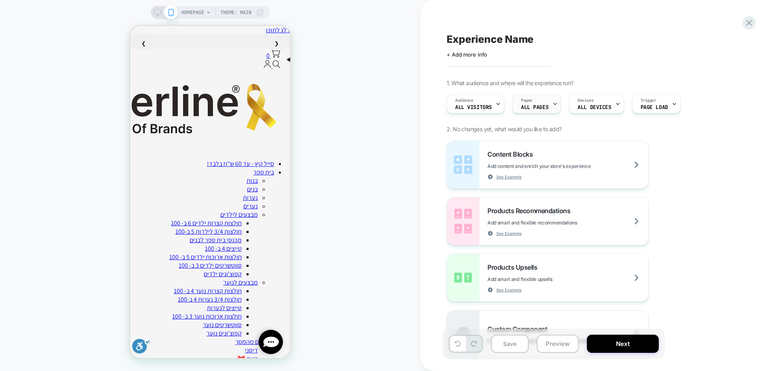
click at [552, 101] on icon at bounding box center [554, 103] width 5 height 5
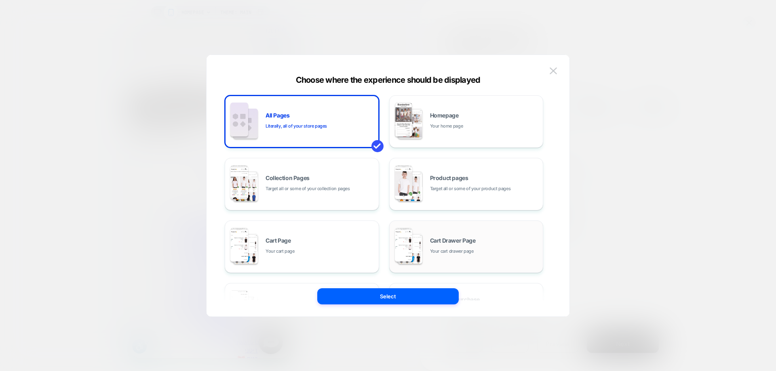
click at [415, 257] on img at bounding box center [410, 249] width 25 height 30
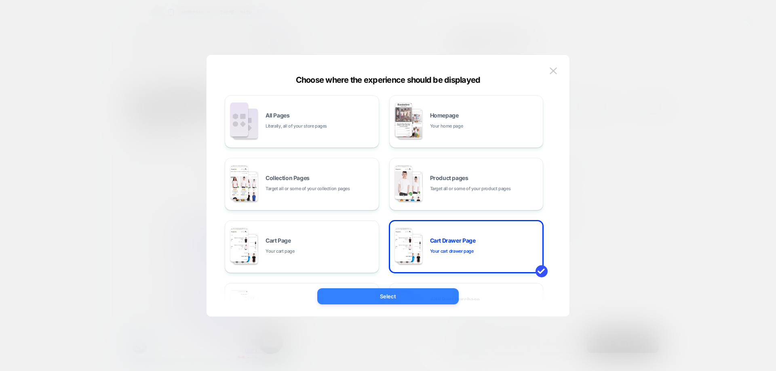
click at [410, 300] on button "Select" at bounding box center [387, 296] width 141 height 16
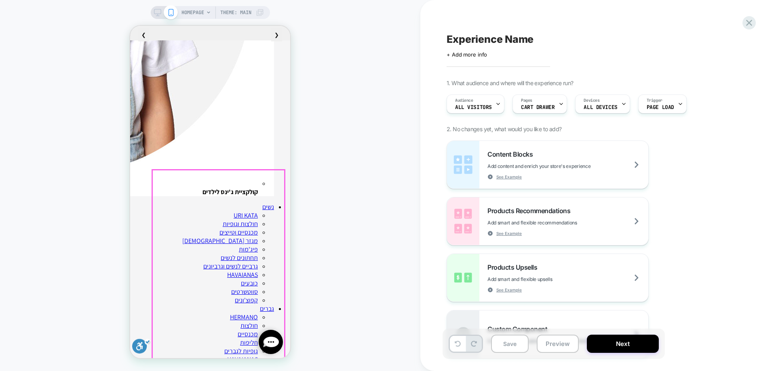
scroll to position [1333, 0]
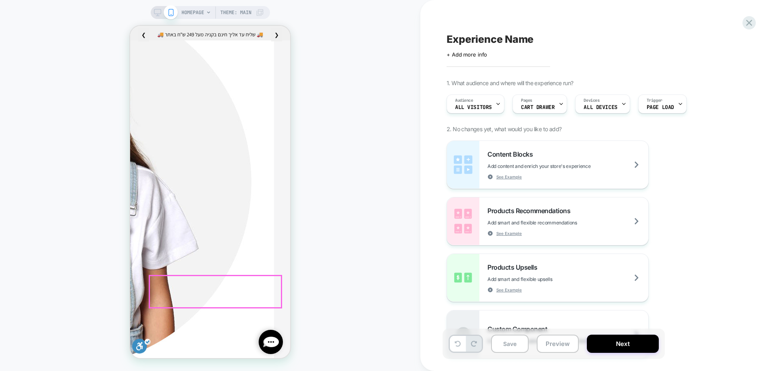
scroll to position [42, 0]
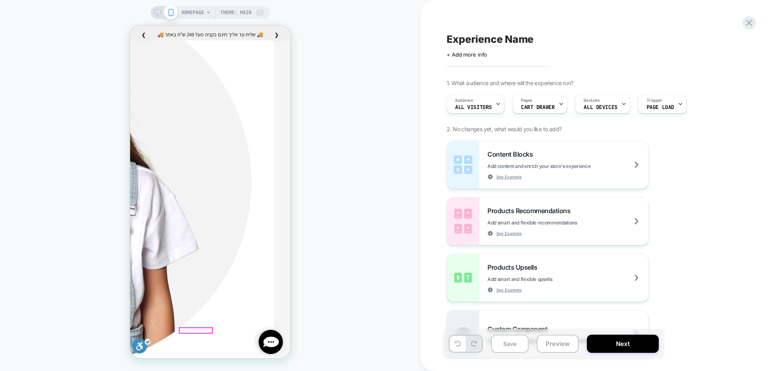
click at [353, 212] on div "HOMEPAGE Theme: MAIN" at bounding box center [210, 185] width 420 height 355
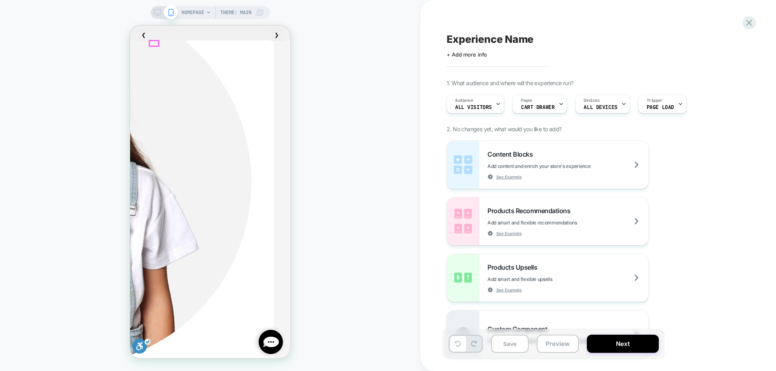
drag, startPoint x: 156, startPoint y: 42, endPoint x: 175, endPoint y: 46, distance: 19.8
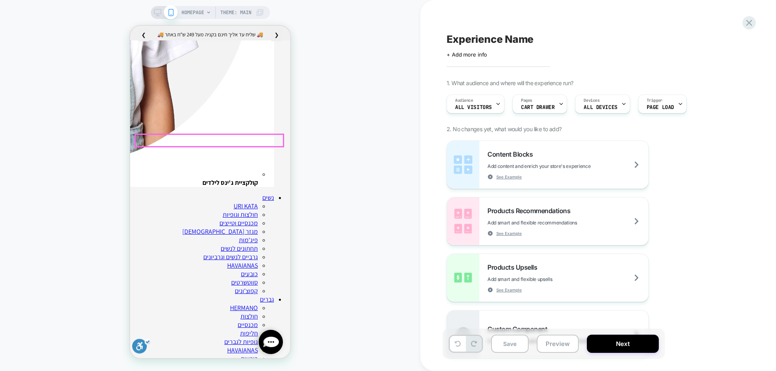
scroll to position [970, 0]
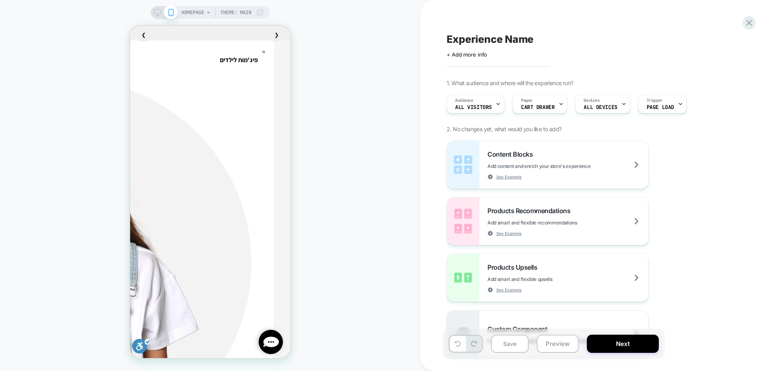
click at [339, 74] on div "HOMEPAGE Theme: MAIN" at bounding box center [210, 185] width 420 height 355
click at [204, 28] on div "❮ 🚚 שליח עד אליך חינם בקניה מעל 249 ש"ח באתר 🚚 החלפות והחזרות בחינם!* - בכפוף ל…" at bounding box center [210, 33] width 160 height 15
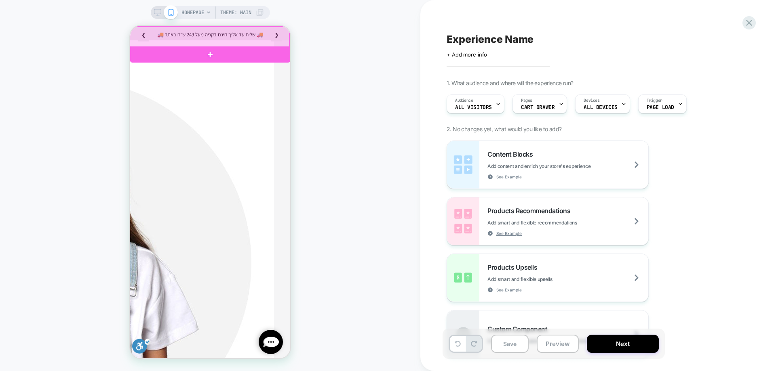
click at [226, 35] on div at bounding box center [209, 37] width 160 height 21
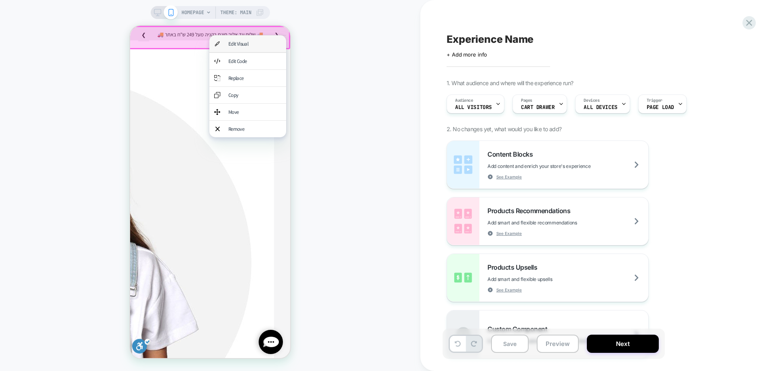
click at [241, 40] on div "Edit Visual" at bounding box center [254, 43] width 53 height 7
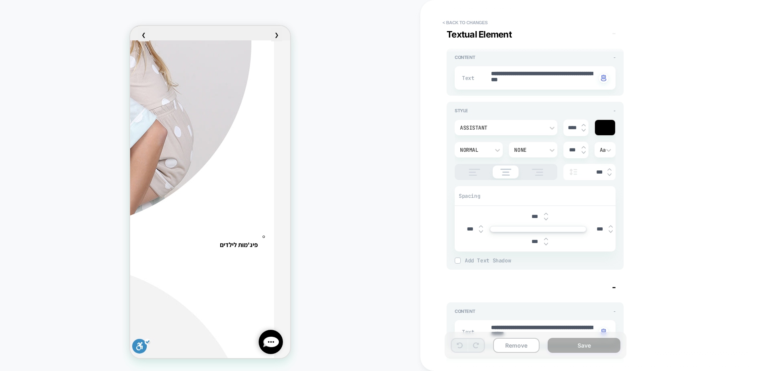
scroll to position [804, 0]
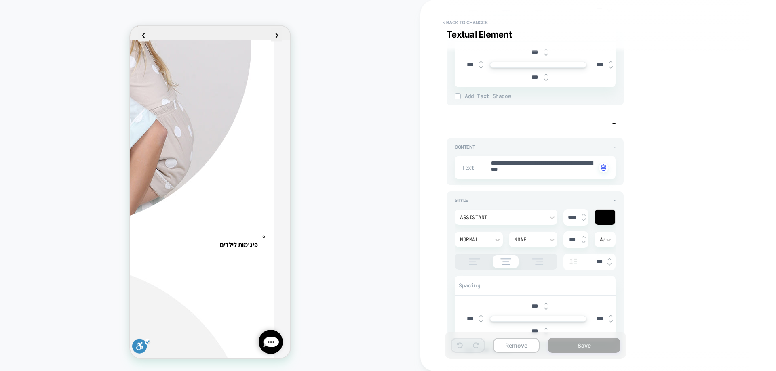
type textarea "*"
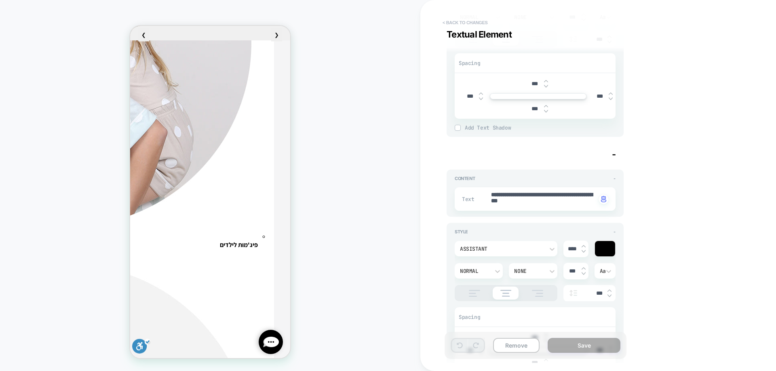
click at [459, 21] on button "< Back to changes" at bounding box center [464, 22] width 53 height 13
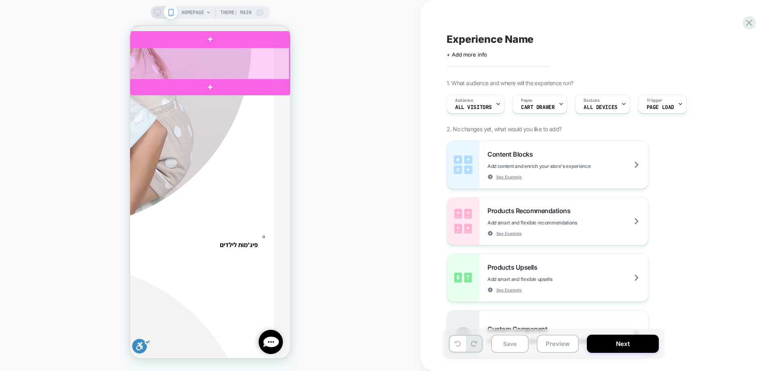
click at [206, 61] on div at bounding box center [209, 64] width 160 height 33
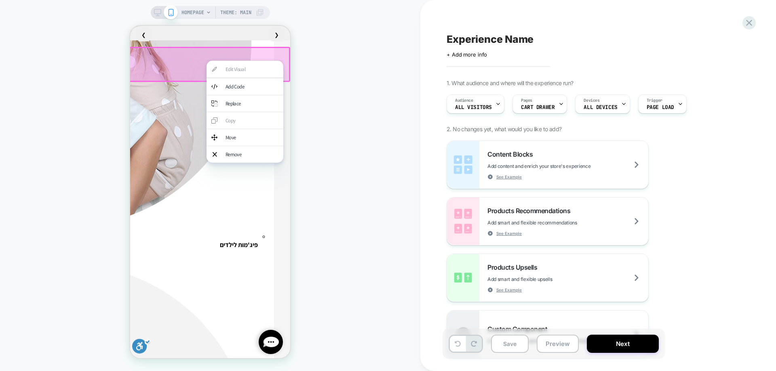
click at [376, 67] on div "HOMEPAGE Theme: MAIN" at bounding box center [210, 185] width 420 height 355
click at [747, 22] on icon at bounding box center [748, 22] width 11 height 11
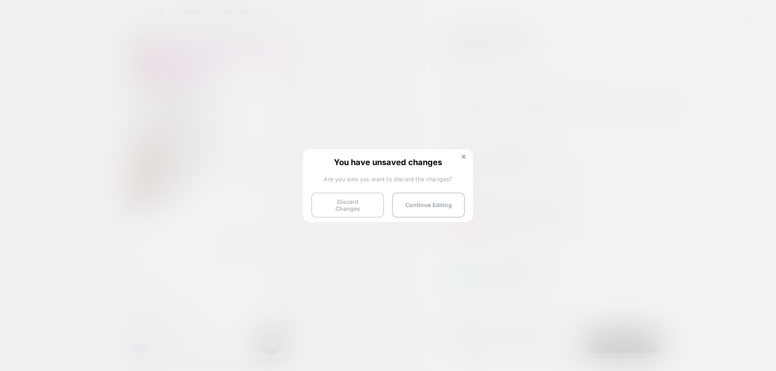
click at [358, 194] on button "Discard Changes" at bounding box center [347, 205] width 73 height 25
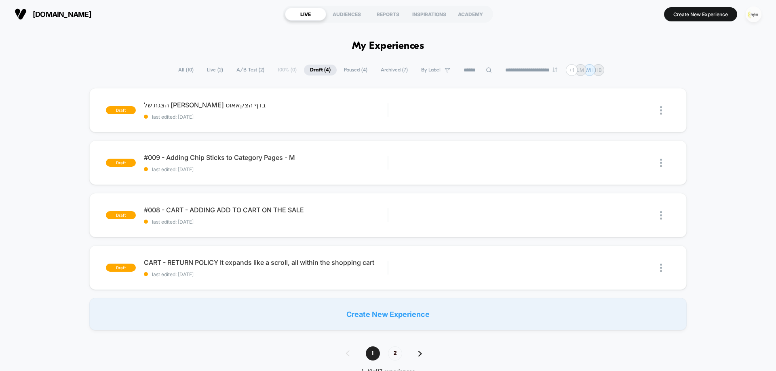
click at [756, 11] on img "button" at bounding box center [753, 14] width 16 height 16
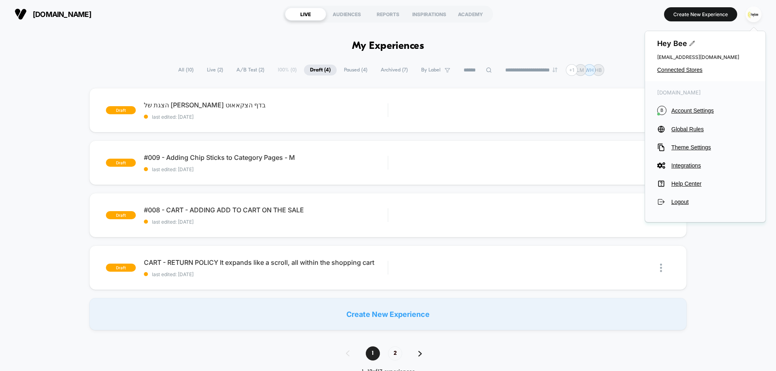
click at [681, 65] on div "Hey Bee cro@ab-test.io Connected Stores" at bounding box center [705, 56] width 120 height 50
click at [669, 69] on span "Connected Stores" at bounding box center [705, 70] width 96 height 6
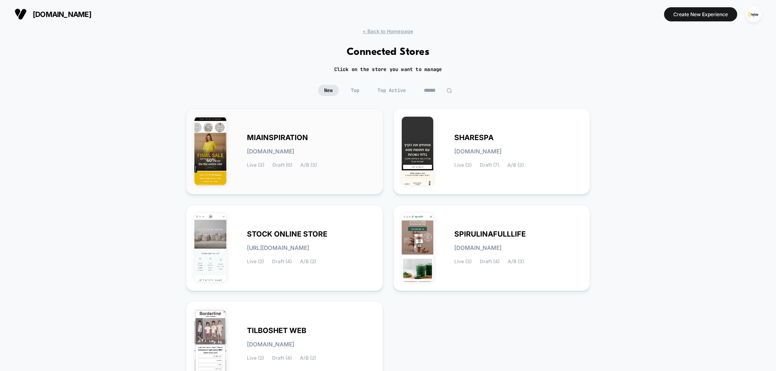
click at [315, 139] on div "MIAINSPIRATION miainspiration.myshopify.com Live (3) Draft (0) A/B (3)" at bounding box center [311, 151] width 128 height 33
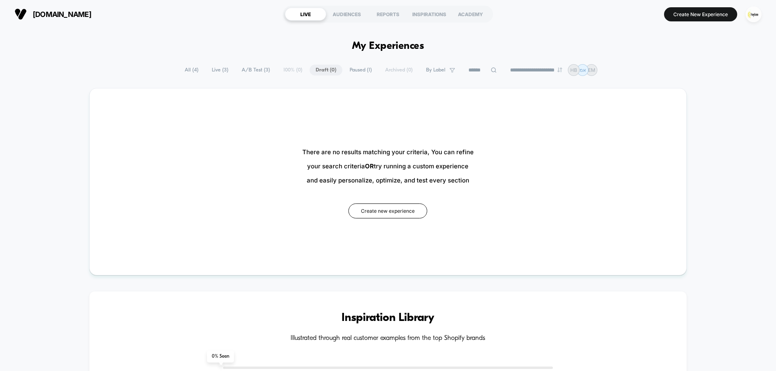
click at [196, 72] on span "All ( 4 )" at bounding box center [192, 70] width 26 height 11
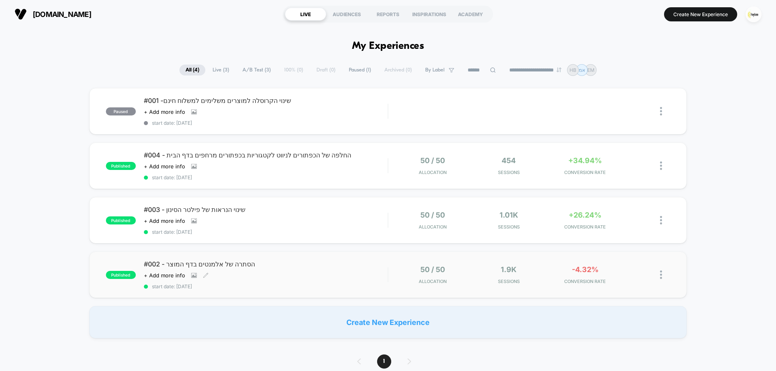
click at [331, 278] on div "#002 - הסתרה של אלמנטים בדף המוצר Click to view images Click to edit experience…" at bounding box center [266, 274] width 244 height 29
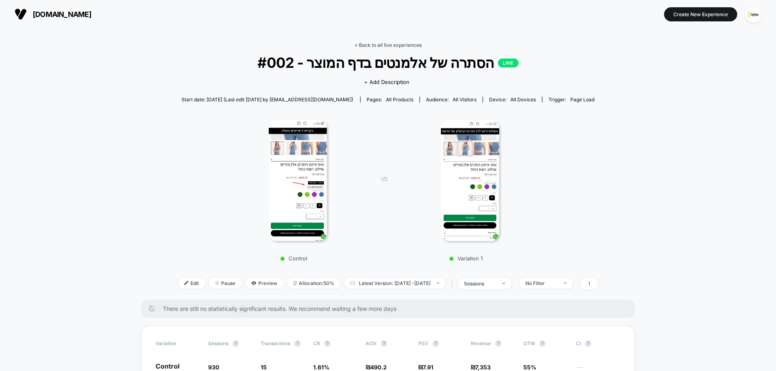
click at [387, 46] on link "< Back to all live experiences" at bounding box center [387, 45] width 67 height 6
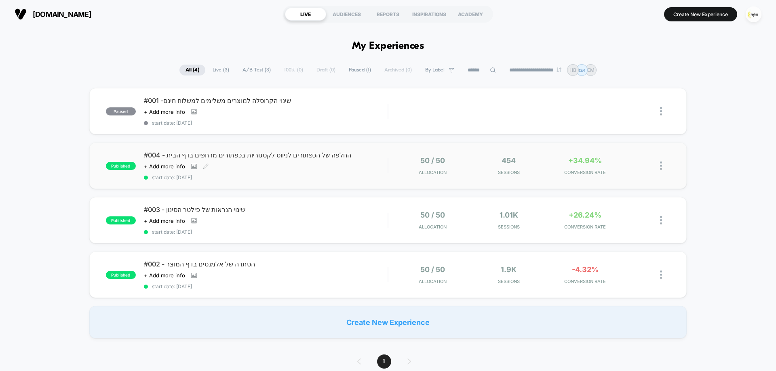
click at [356, 177] on span "start date: 18.8.2025" at bounding box center [266, 178] width 244 height 6
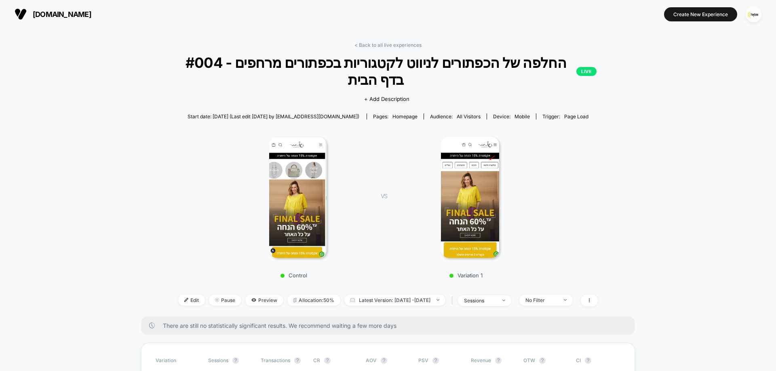
scroll to position [162, 0]
